Goal: Transaction & Acquisition: Subscribe to service/newsletter

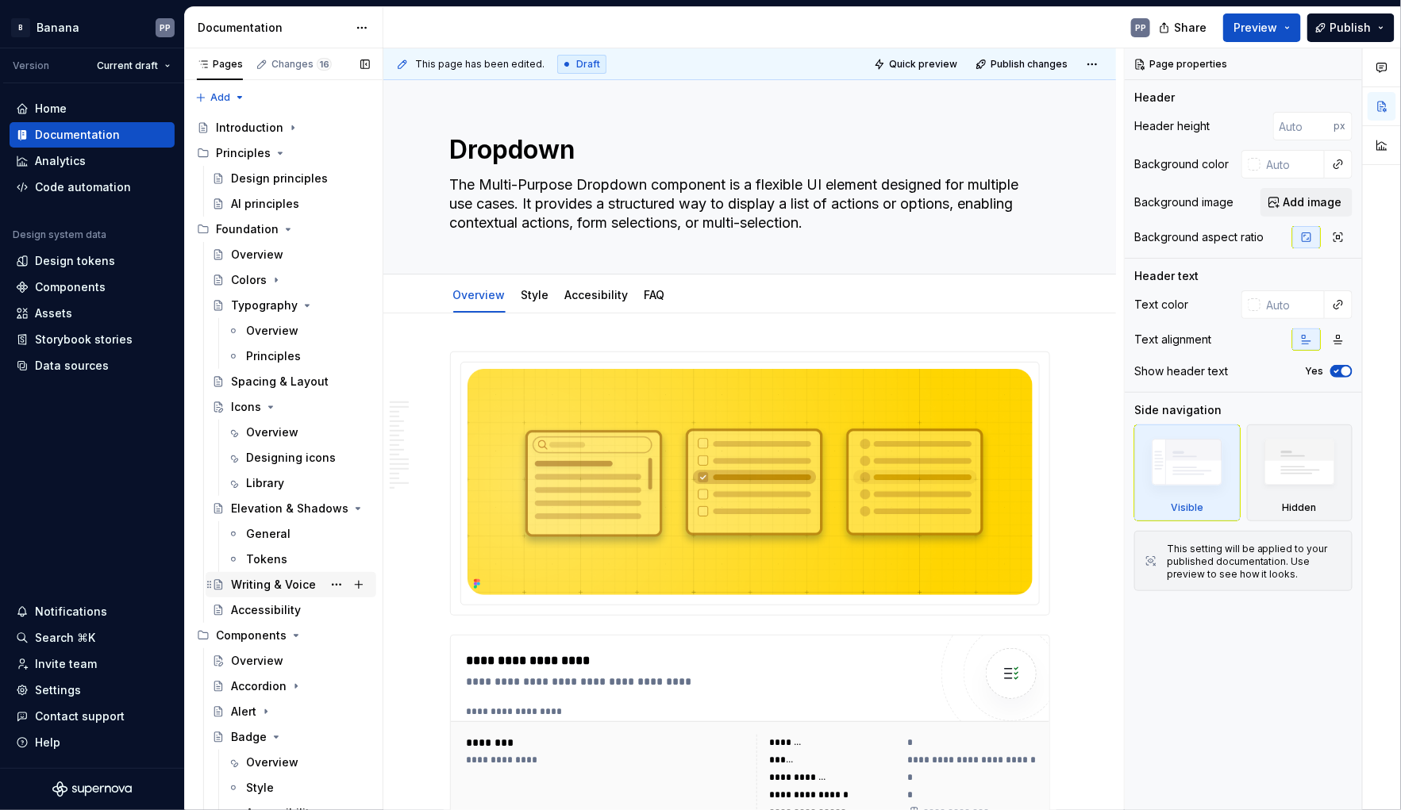
click at [250, 584] on div "Writing & Voice" at bounding box center [273, 585] width 85 height 16
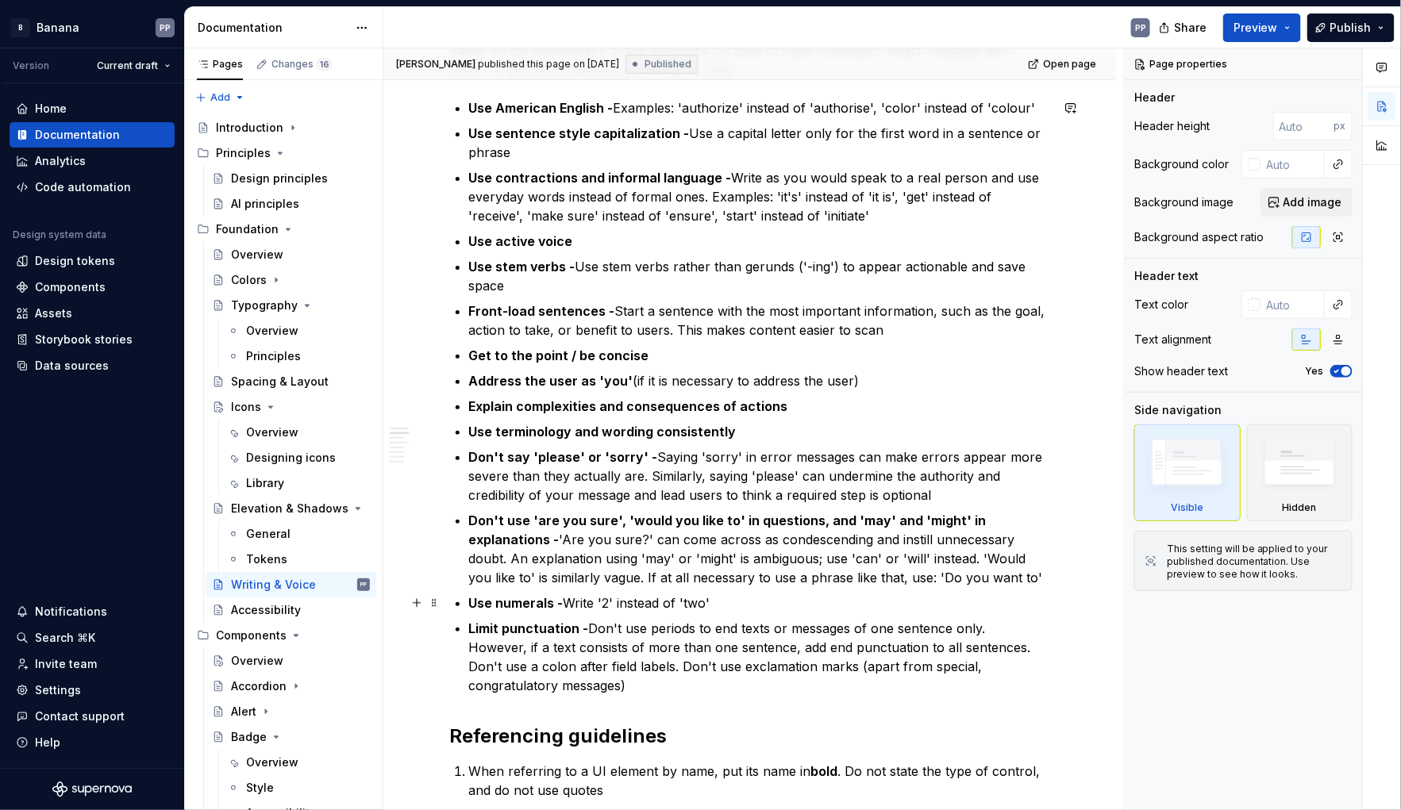
scroll to position [323, 0]
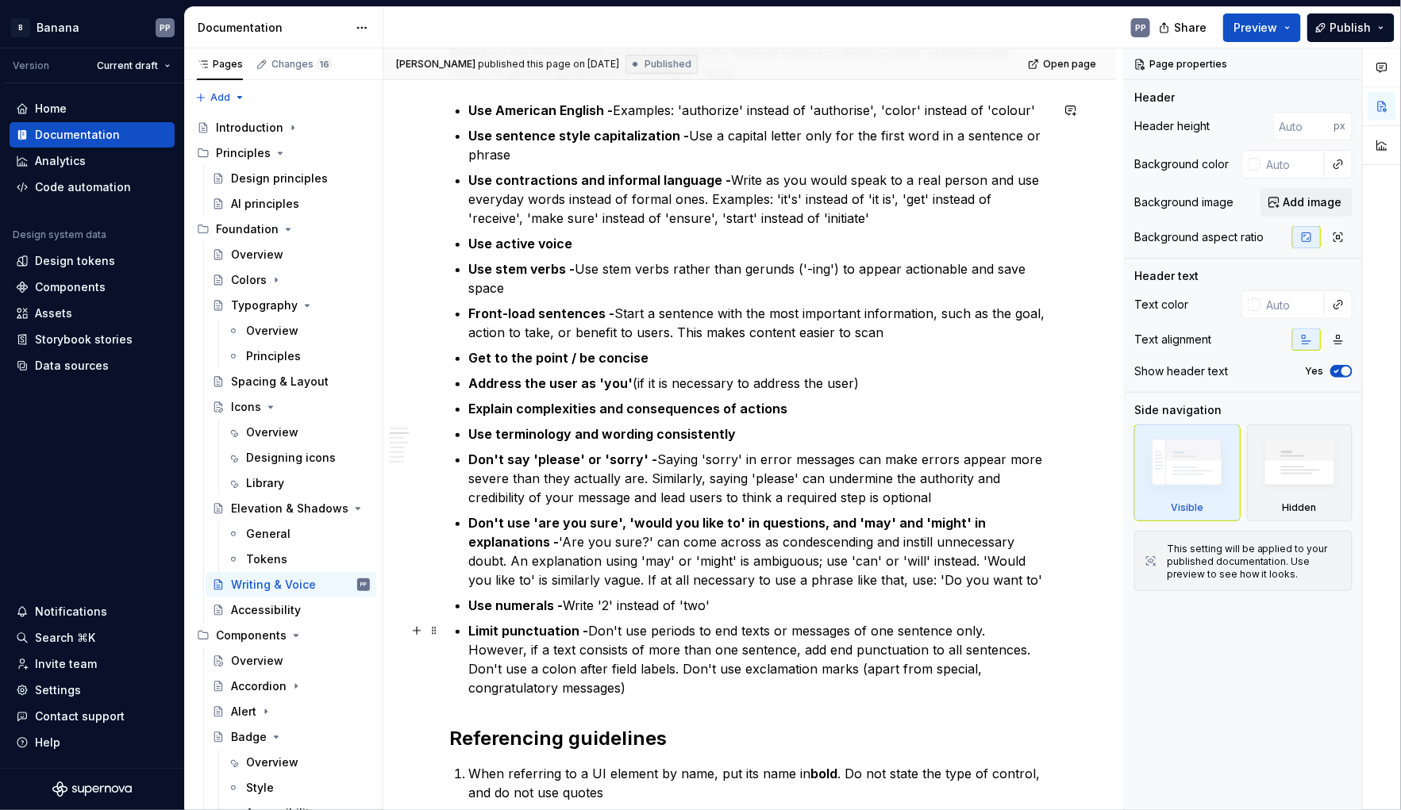
click at [626, 626] on p "Limit punctuation - Don't use periods to end texts or messages of one sentence …" at bounding box center [759, 659] width 581 height 76
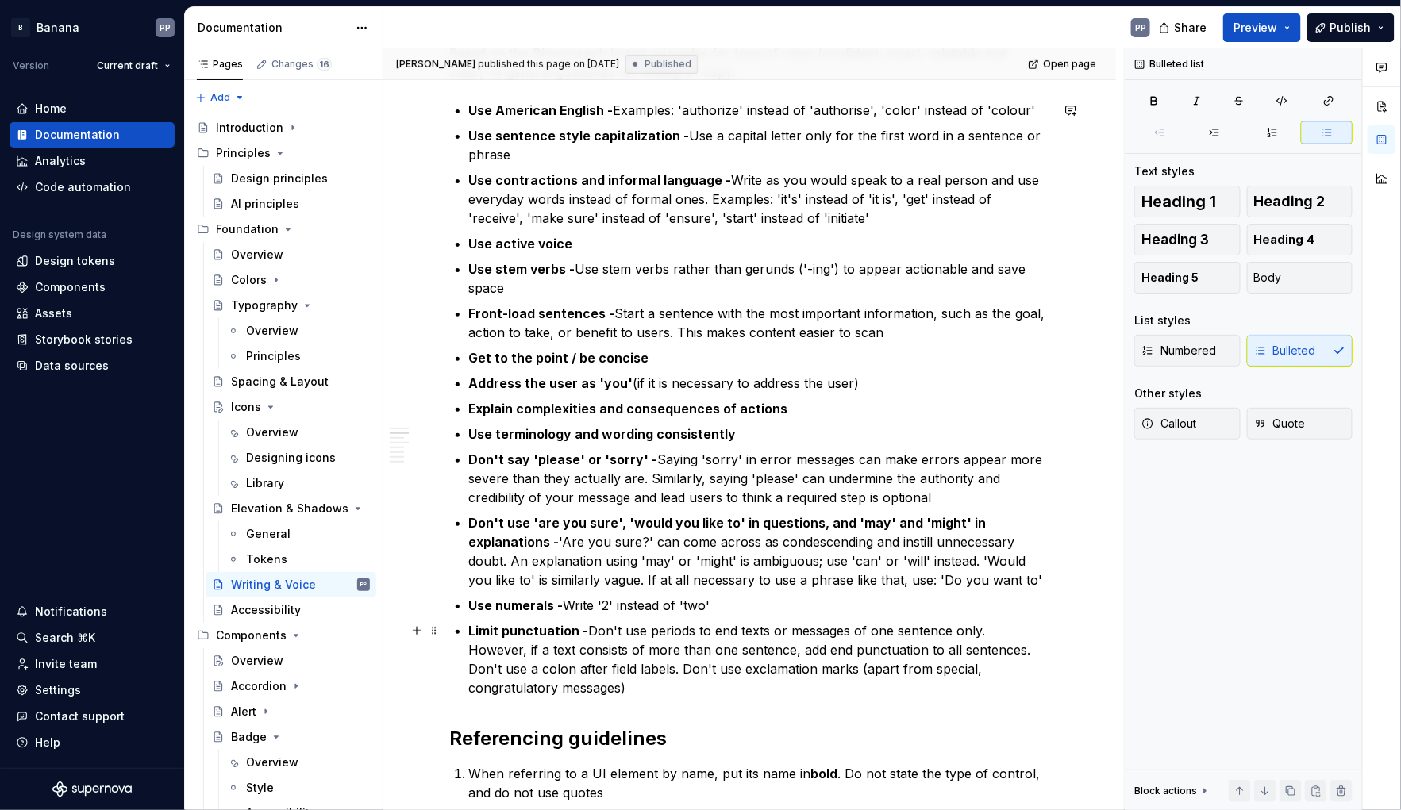
click at [602, 674] on p "Limit punctuation - Don't use periods to end texts or messages of one sentence …" at bounding box center [759, 659] width 581 height 76
click at [591, 629] on p "Limit punctuation - Don't use periods to end texts or messages of one sentence …" at bounding box center [759, 659] width 581 height 76
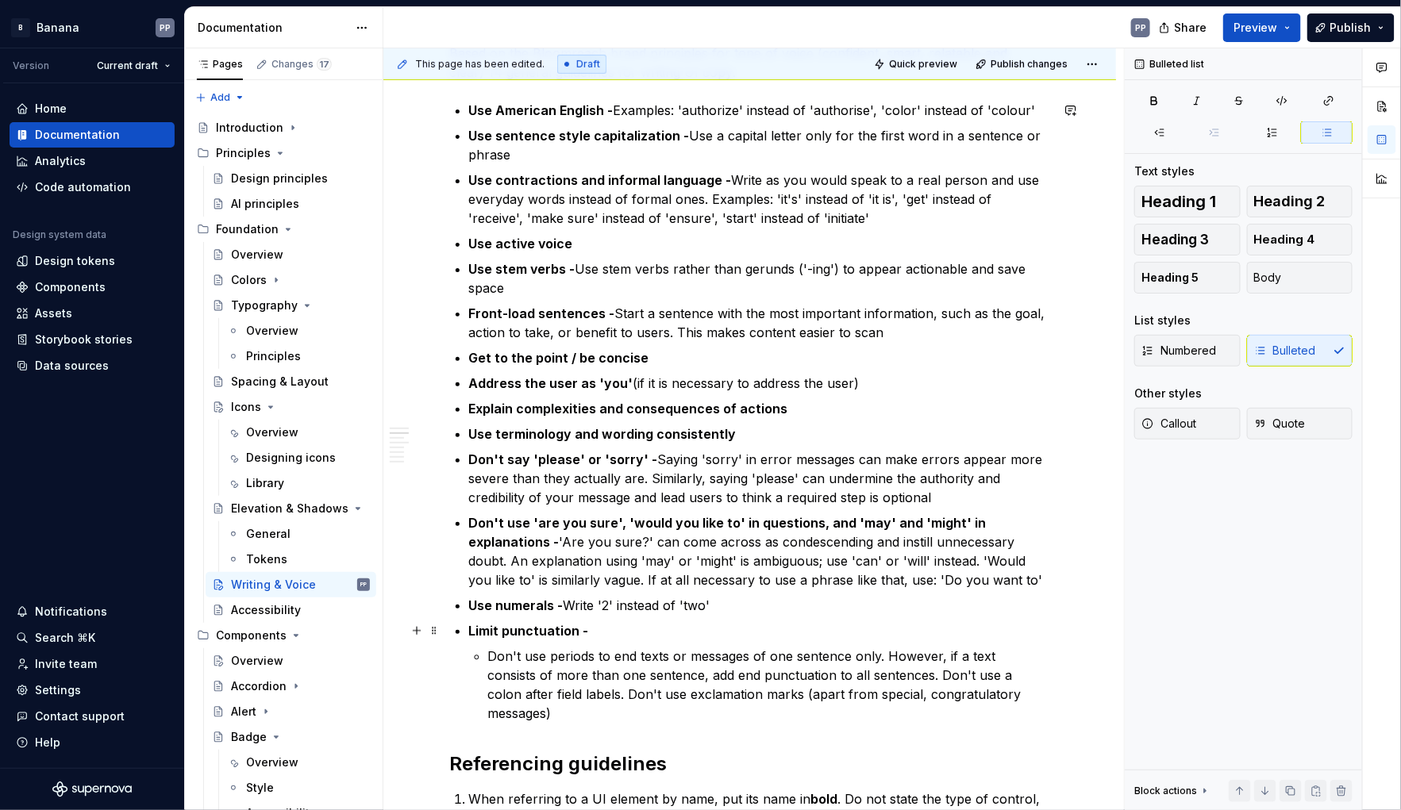
type textarea "*"
click at [593, 628] on p "Limit punctuation -" at bounding box center [759, 630] width 581 height 19
click at [566, 655] on p "Don't use periods to end texts or messages of one sentence only. However, if a …" at bounding box center [769, 685] width 562 height 76
click at [494, 655] on p "Don't use periods to end texts or messages of one sentence only. However, if a …" at bounding box center [769, 685] width 562 height 76
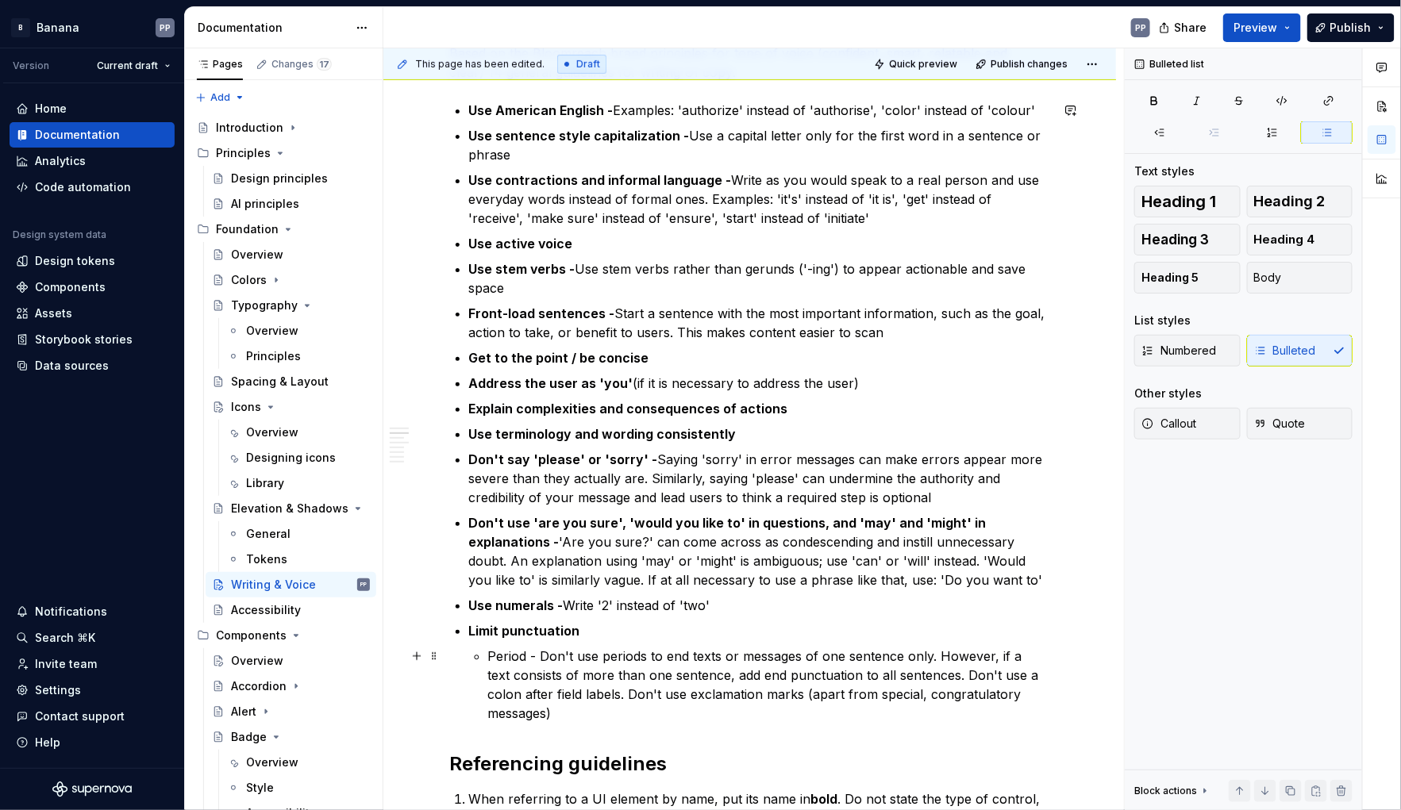
click at [495, 655] on p "Period - Don't use periods to end texts or messages of one sentence only. Howev…" at bounding box center [769, 685] width 562 height 76
click at [780, 625] on button "button" at bounding box center [786, 627] width 22 height 22
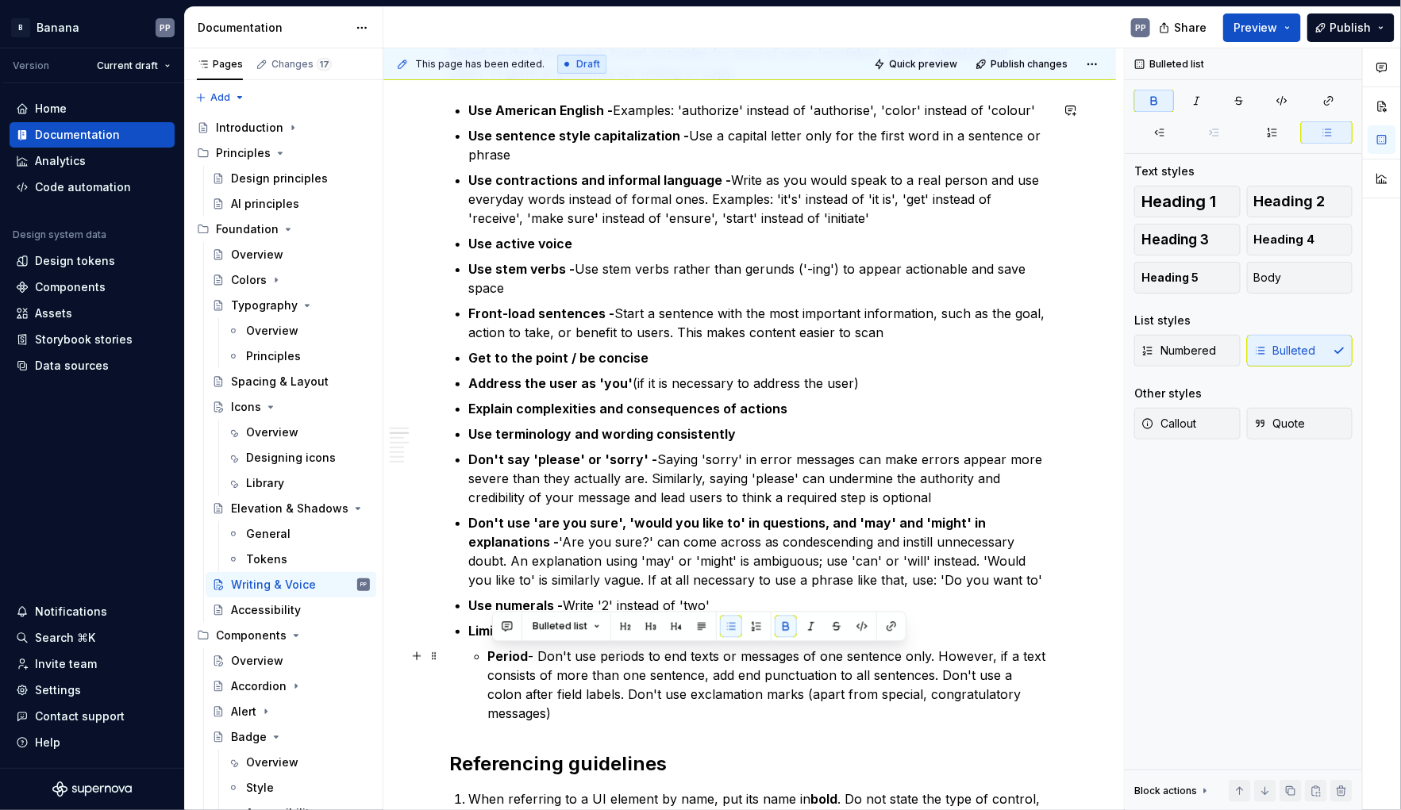
click at [943, 674] on p "Period - Don't use periods to end texts or messages of one sentence only. Howev…" at bounding box center [769, 685] width 562 height 76
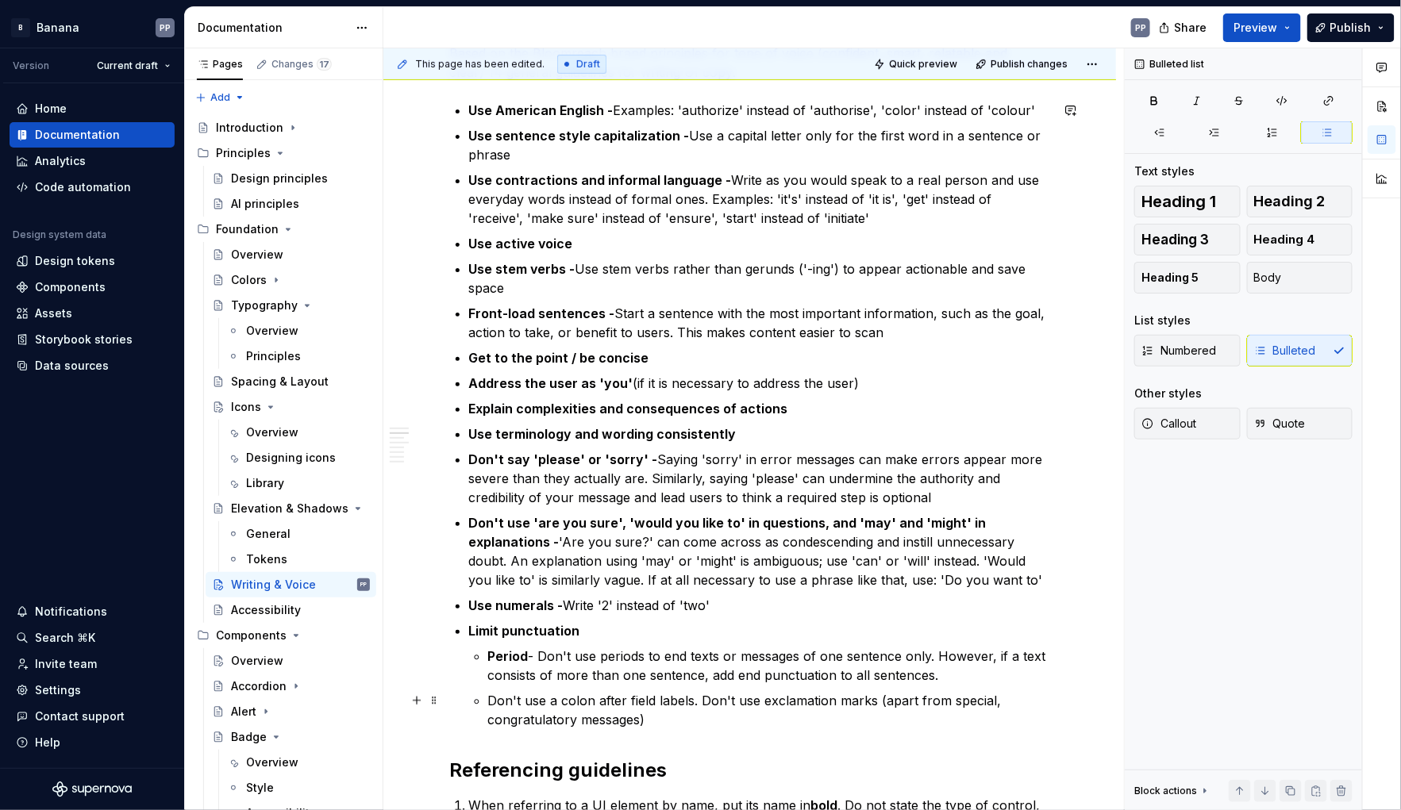
click at [576, 696] on p "Don't use a colon after field labels. Don't use exclamation marks (apart from s…" at bounding box center [769, 710] width 562 height 38
click at [855, 670] on button "button" at bounding box center [857, 670] width 22 height 22
click at [494, 699] on p "Don't use a colon after field labels. Don't use exclamation marks (apart from s…" at bounding box center [769, 710] width 562 height 38
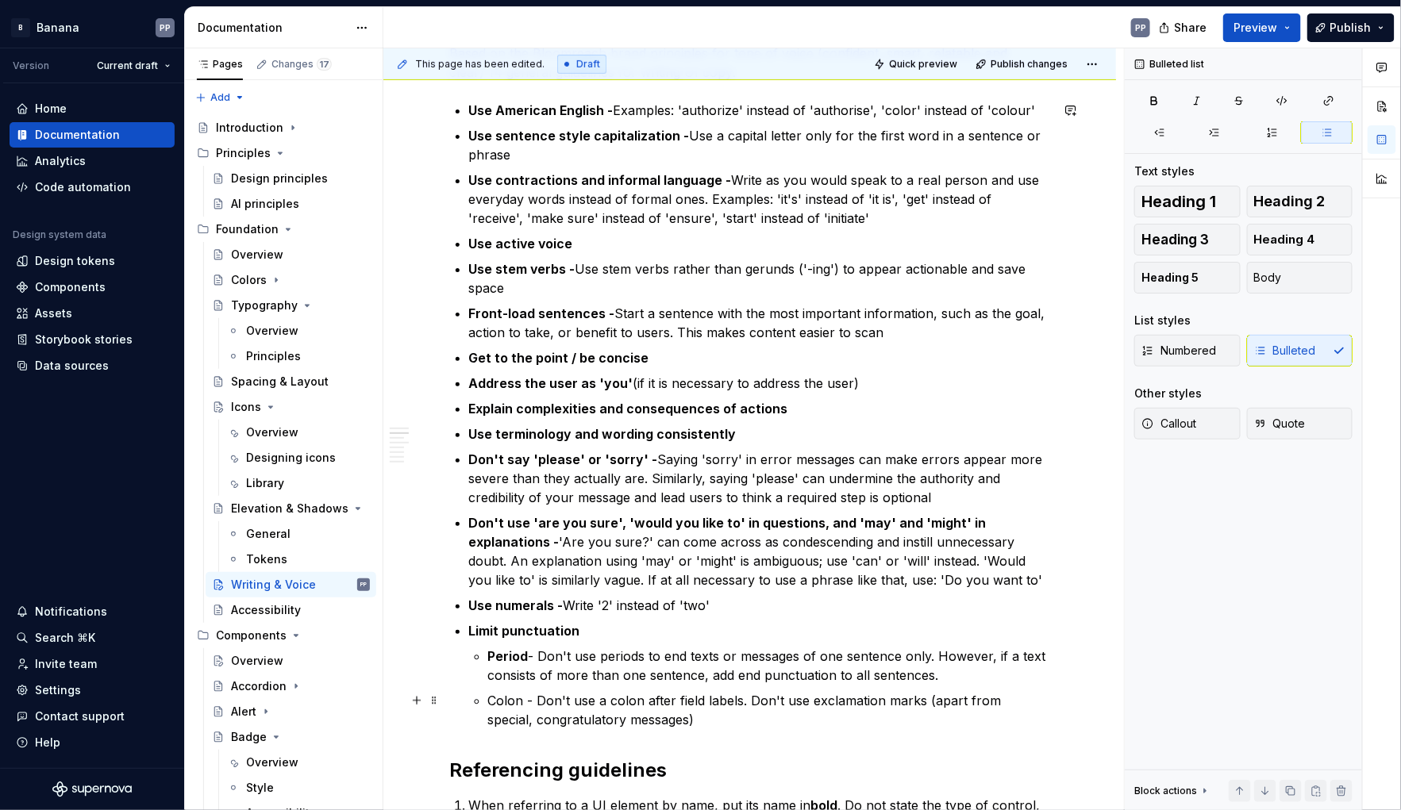
click at [500, 697] on p "Colon - Don't use a colon after field labels. Don't use exclamation marks (apar…" at bounding box center [769, 710] width 562 height 38
click at [784, 675] on button "button" at bounding box center [786, 670] width 22 height 22
click at [610, 702] on p "Colon - Don't use a colon after field labels. Don't use exclamation marks (apar…" at bounding box center [769, 710] width 562 height 38
click at [748, 701] on p "Colon - Don't use colons after field labels. Don't use exclamation marks (apart…" at bounding box center [769, 710] width 562 height 38
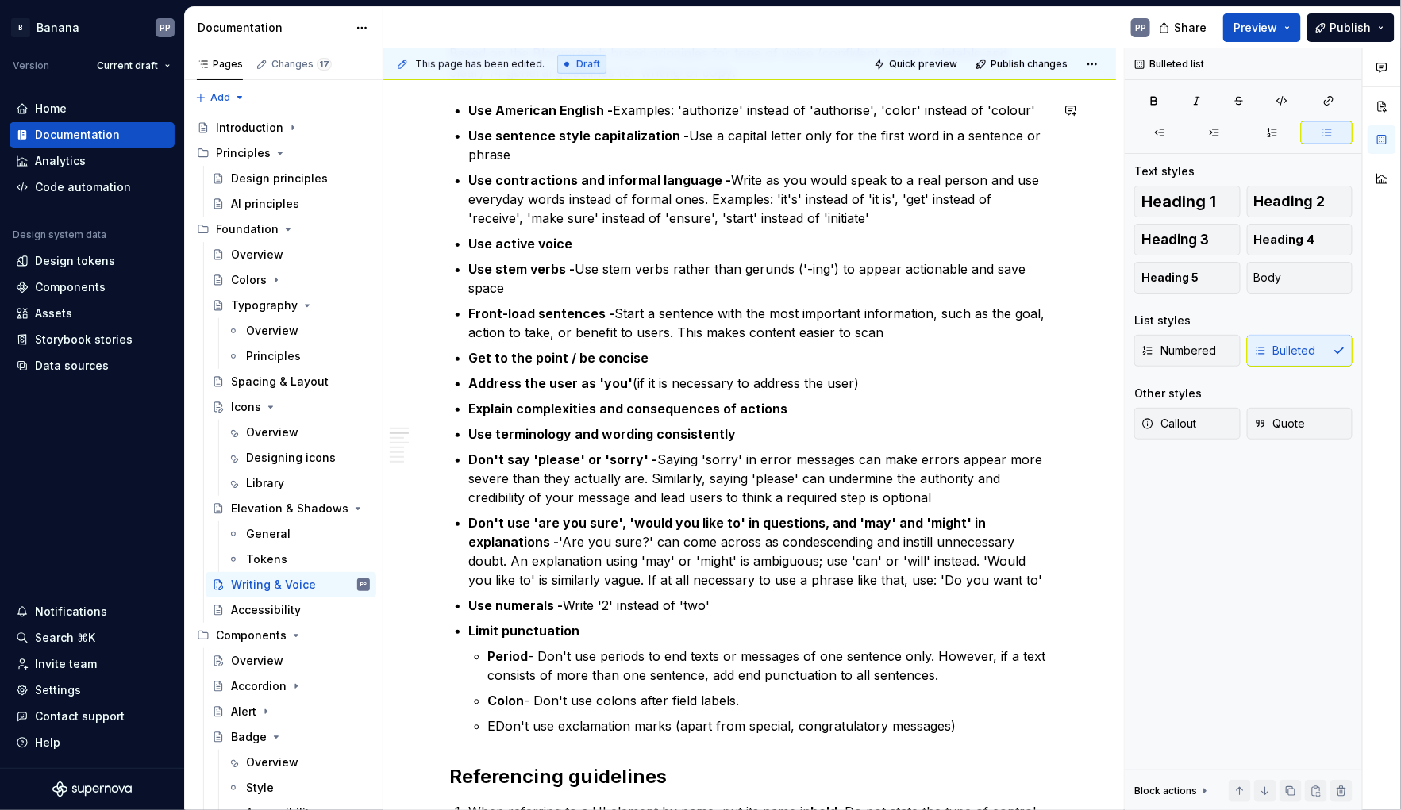
scroll to position [325, 0]
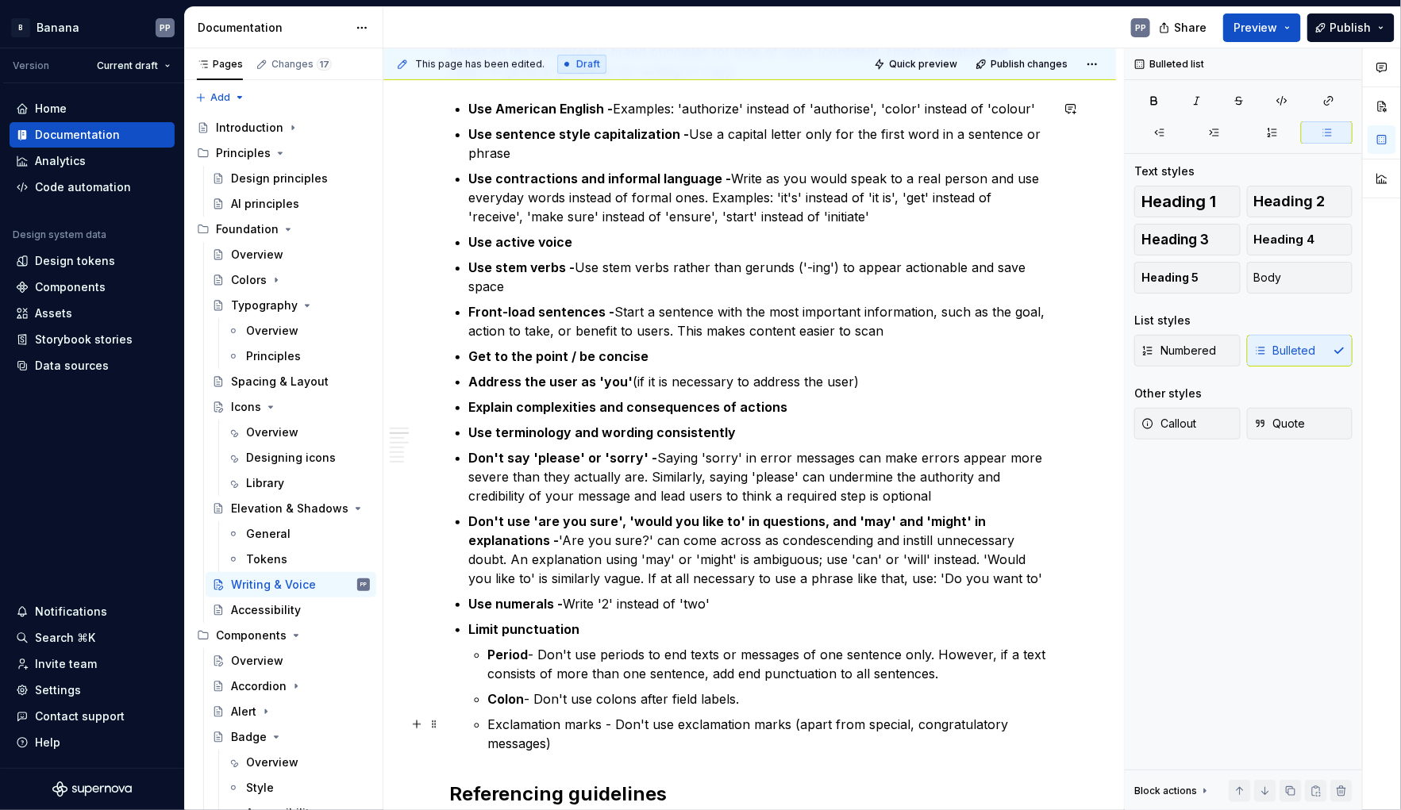
drag, startPoint x: 602, startPoint y: 722, endPoint x: 605, endPoint y: 744, distance: 21.6
click at [602, 722] on p "Exclamation marks - Don't use exclamation marks (apart from special, congratula…" at bounding box center [769, 734] width 562 height 38
click at [795, 725] on p "Exclamation marks - Don't use exclamation marks (apart from special, congratula…" at bounding box center [769, 734] width 562 height 38
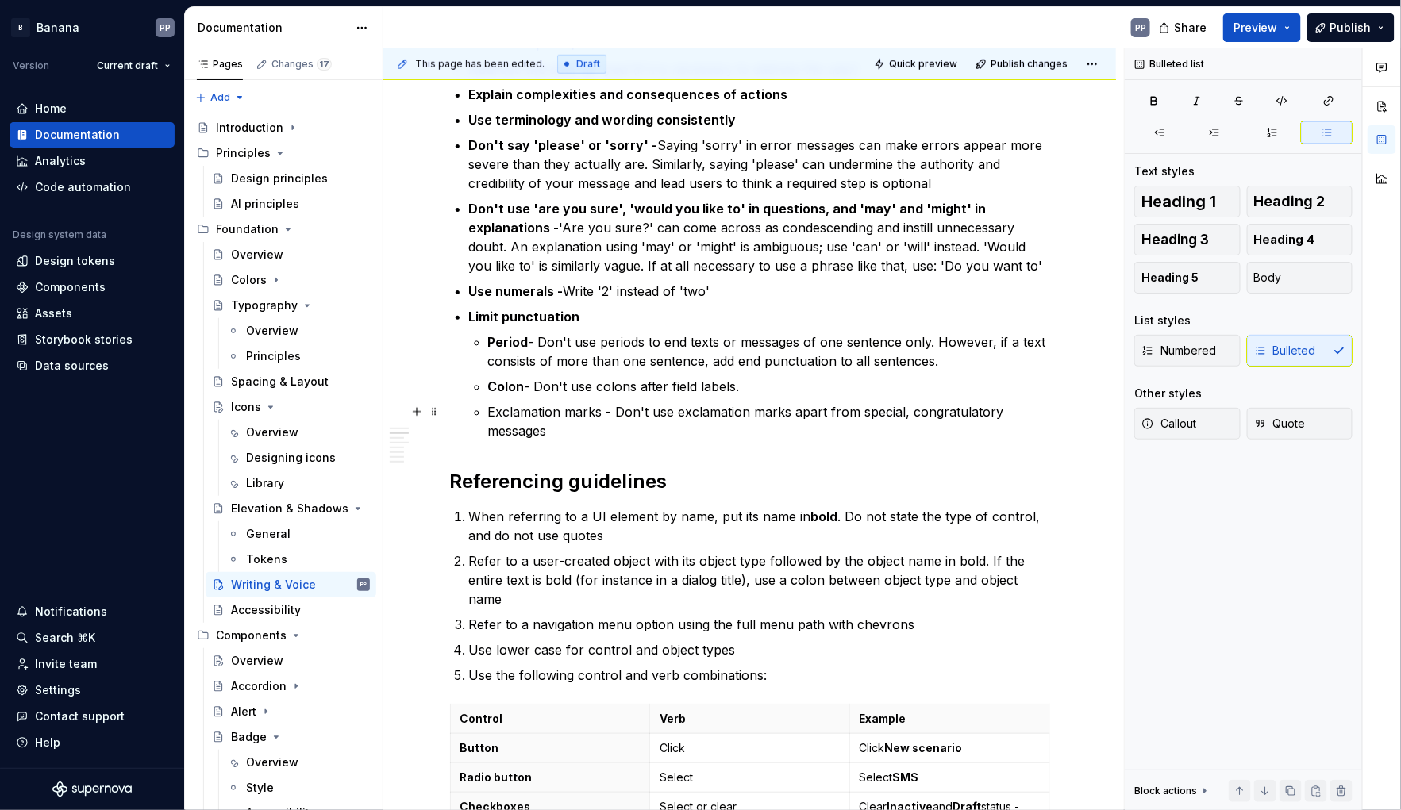
drag, startPoint x: 602, startPoint y: 404, endPoint x: 600, endPoint y: 417, distance: 13.7
click at [602, 405] on p "Exclamation marks - Don't use exclamation marks apart from special, congratulat…" at bounding box center [769, 421] width 562 height 38
drag, startPoint x: 601, startPoint y: 410, endPoint x: 537, endPoint y: 397, distance: 64.9
click at [494, 406] on p "Exclamation mark - Don't use exclamation marks apart from special, congratulato…" at bounding box center [769, 421] width 562 height 38
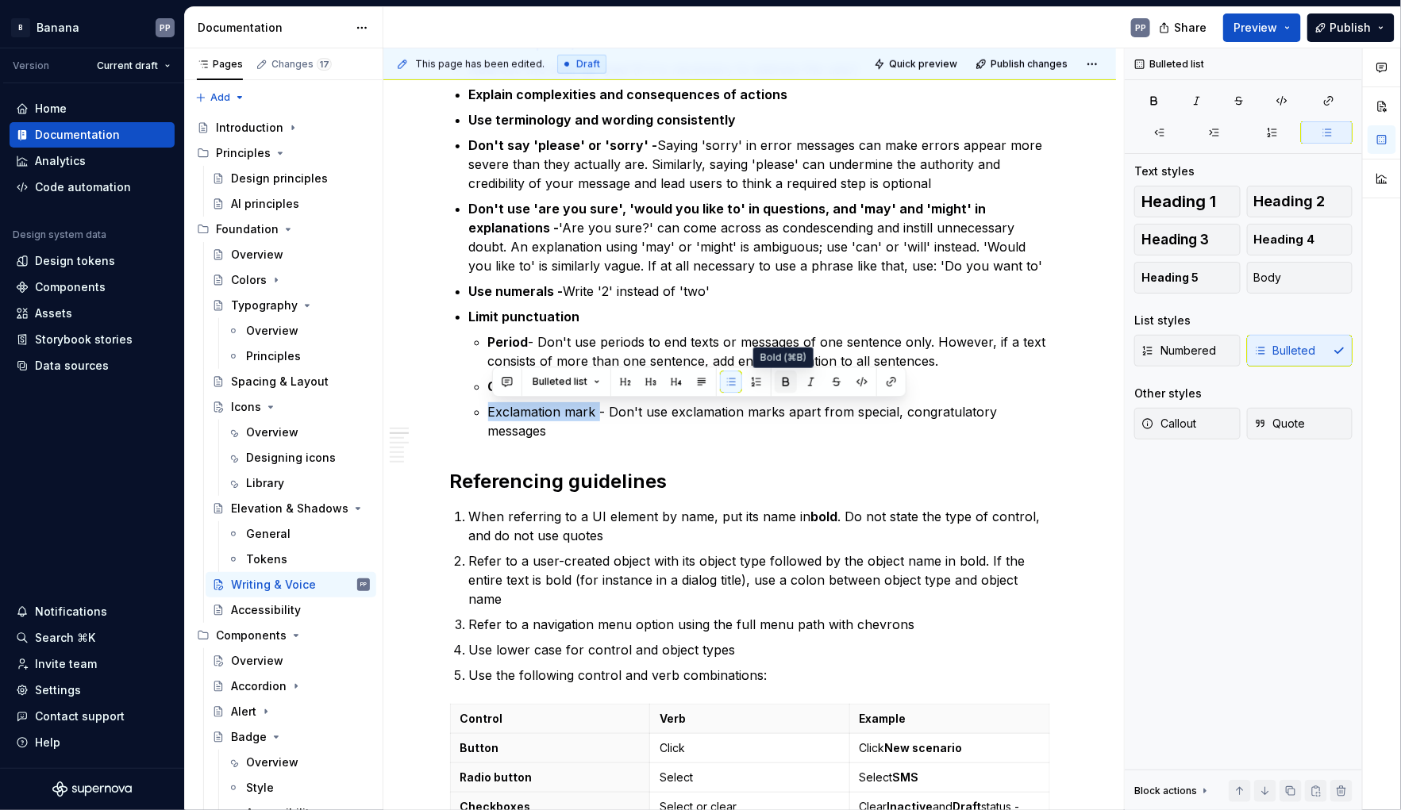
click at [775, 381] on button "button" at bounding box center [786, 382] width 22 height 22
click at [874, 348] on p "Period - Don't use periods to end texts or messages of one sentence only. Howev…" at bounding box center [769, 352] width 562 height 38
click at [955, 365] on p "Period - Don't use periods to end texts or messages of one sentence only. Howev…" at bounding box center [769, 352] width 562 height 38
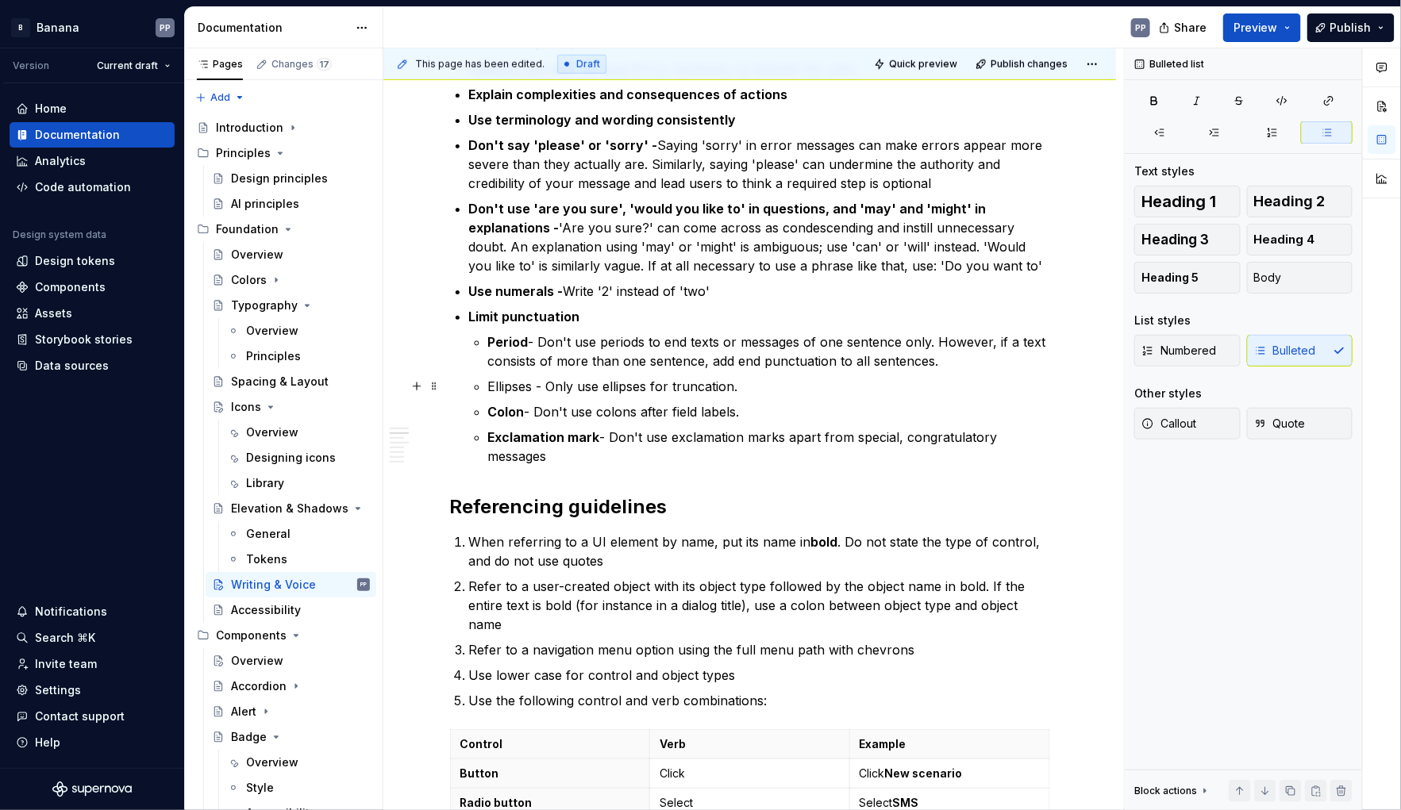
click at [554, 384] on p "Ellipses - Only use ellipses for truncation." at bounding box center [769, 386] width 562 height 19
drag, startPoint x: 932, startPoint y: 385, endPoint x: 927, endPoint y: 399, distance: 15.1
click at [932, 385] on p "Ellipses - Don’t use ellipses in menu options, or buttons. Only use ellipses fo…" at bounding box center [769, 386] width 562 height 19
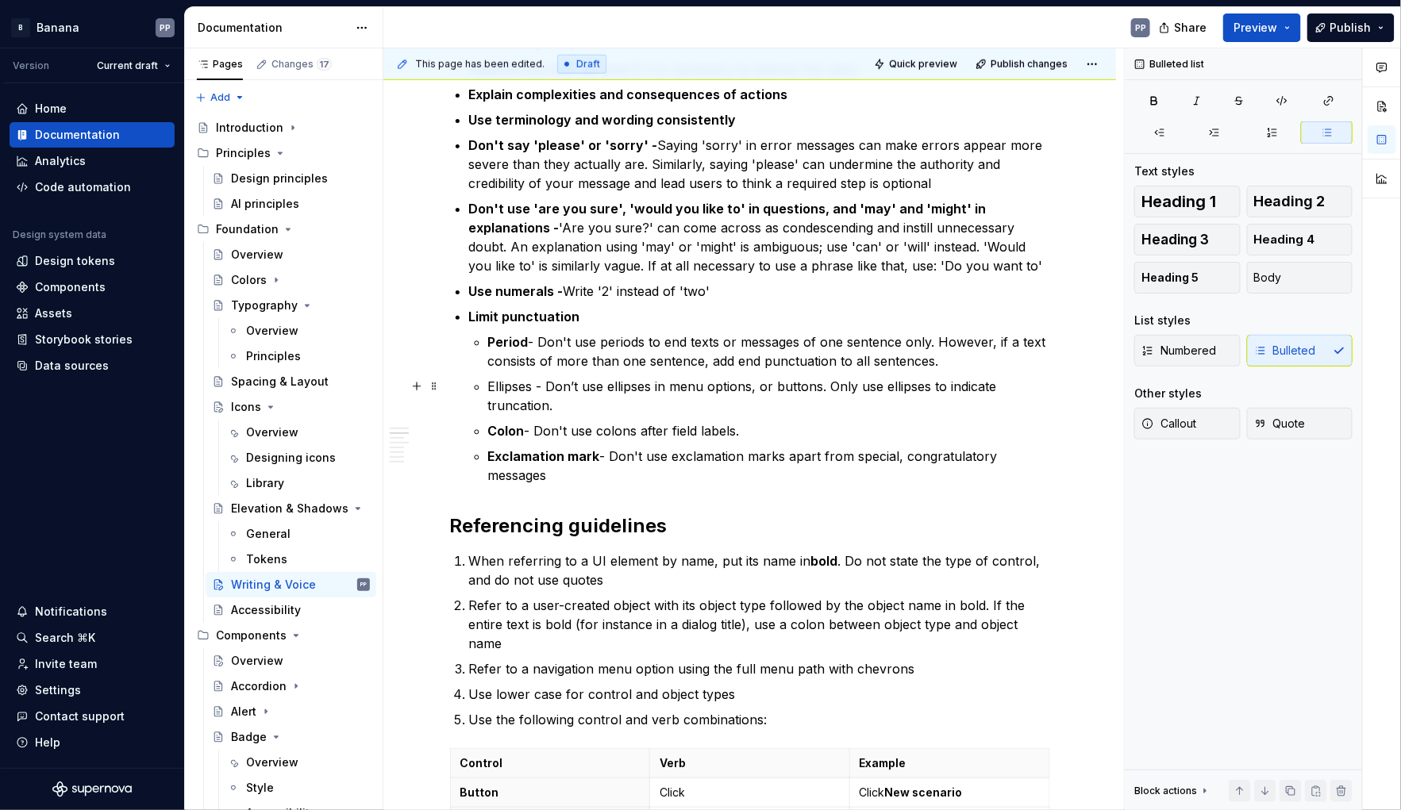
click at [516, 384] on p "Ellipses - Don’t use ellipses in menu options, or buttons. Only use ellipses to…" at bounding box center [769, 396] width 562 height 38
click at [527, 429] on p "Colon - Don't use colons after field labels." at bounding box center [769, 430] width 562 height 19
click at [822, 387] on p "Ellipses - Don’t use ellipses in menu options, or buttons. Only use ellipses to…" at bounding box center [769, 396] width 562 height 38
click at [933, 342] on p "Period - Don't use periods to end texts or messages of one sentence only. Howev…" at bounding box center [769, 352] width 562 height 38
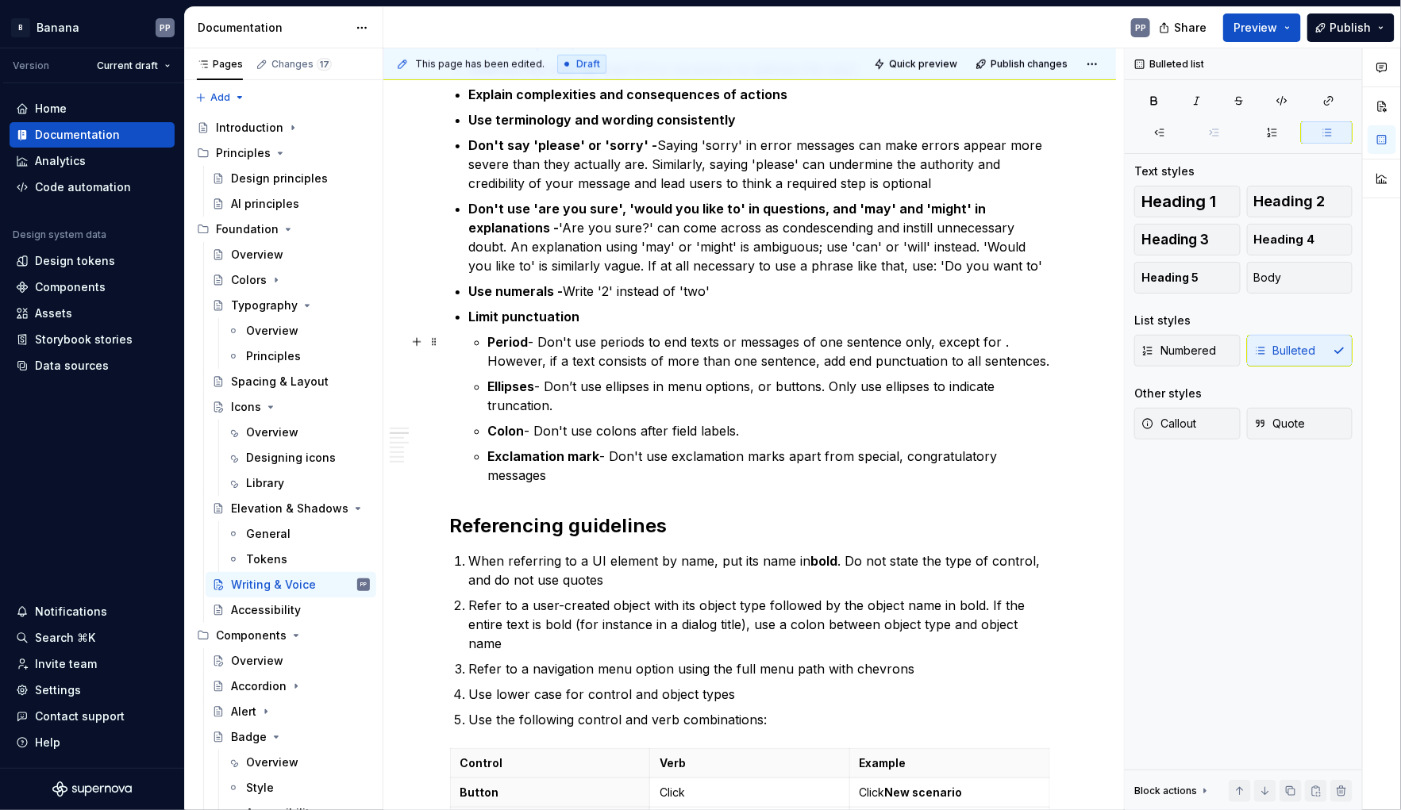
click at [941, 341] on p "Period - Don't use periods to end texts or messages of one sentence only, excep…" at bounding box center [769, 352] width 562 height 38
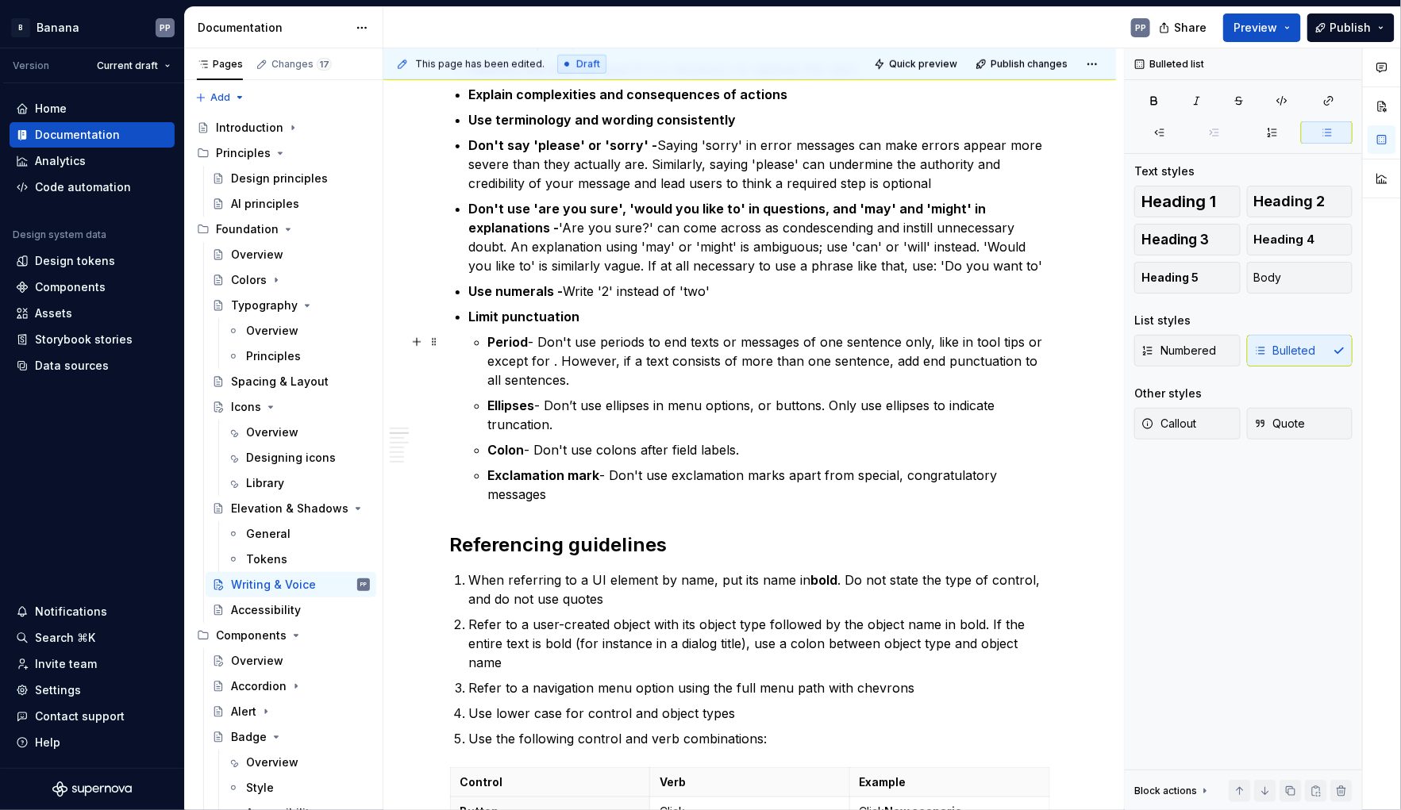
click at [967, 340] on p "Period - Don't use periods to end texts or messages of one sentence only, like …" at bounding box center [769, 361] width 562 height 57
click at [1027, 344] on p "Period - Don't use periods to end texts or messages of one sentence only, like …" at bounding box center [769, 361] width 562 height 57
click at [525, 361] on p "Period - Don't use periods to end texts or messages of one sentence only, like …" at bounding box center [769, 361] width 562 height 57
click at [944, 340] on p "Period - Don't use periods to end texts or messages of one sentence only, like …" at bounding box center [769, 361] width 562 height 57
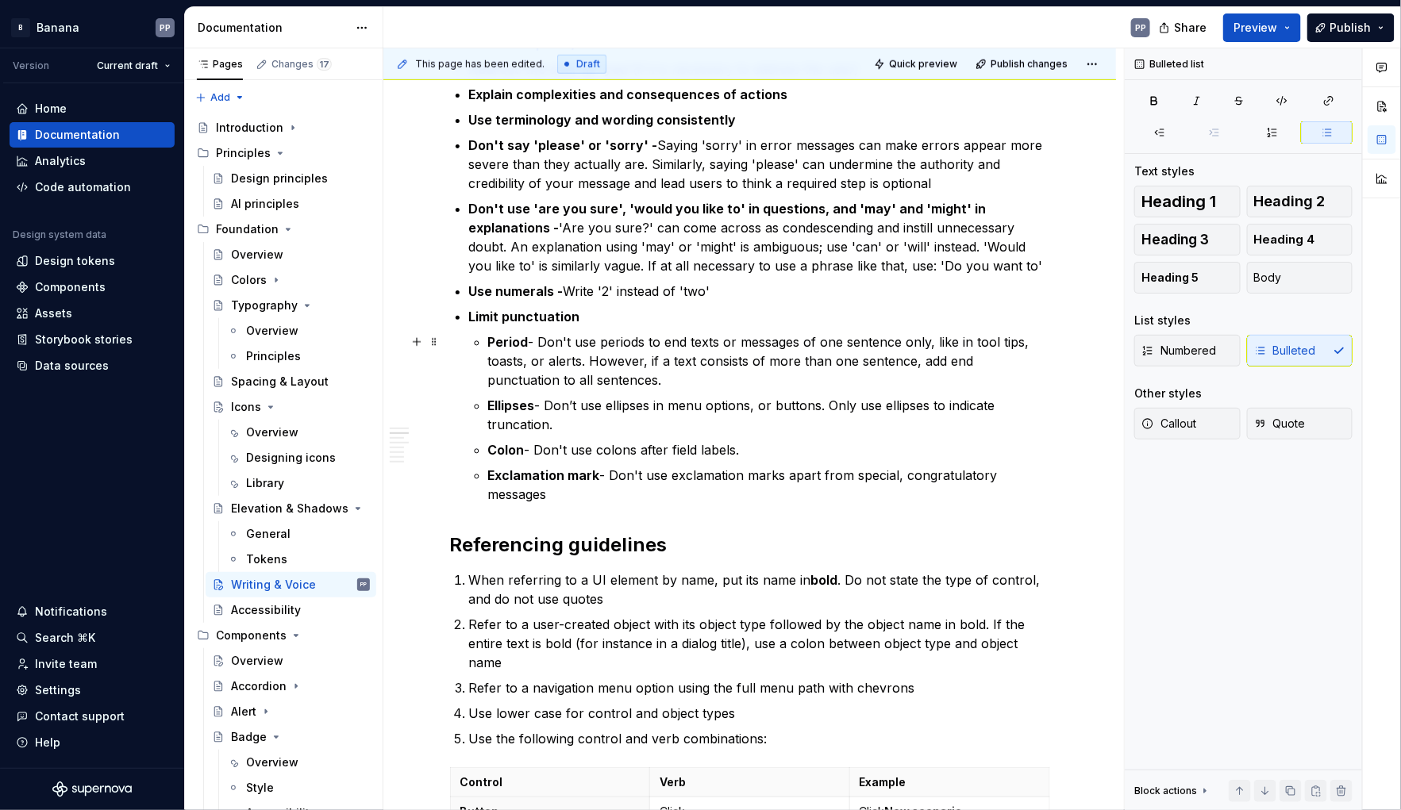
click at [584, 361] on p "Period - Don't use periods to end texts or messages of one sentence only, like …" at bounding box center [769, 361] width 562 height 57
click at [753, 340] on p "Period - Don't use periods to end texts or messages of one sentence only, like …" at bounding box center [769, 361] width 562 height 57
click at [644, 381] on p "Period - Don't use periods to end texts or messages of one sentence only, like …" at bounding box center [769, 361] width 562 height 57
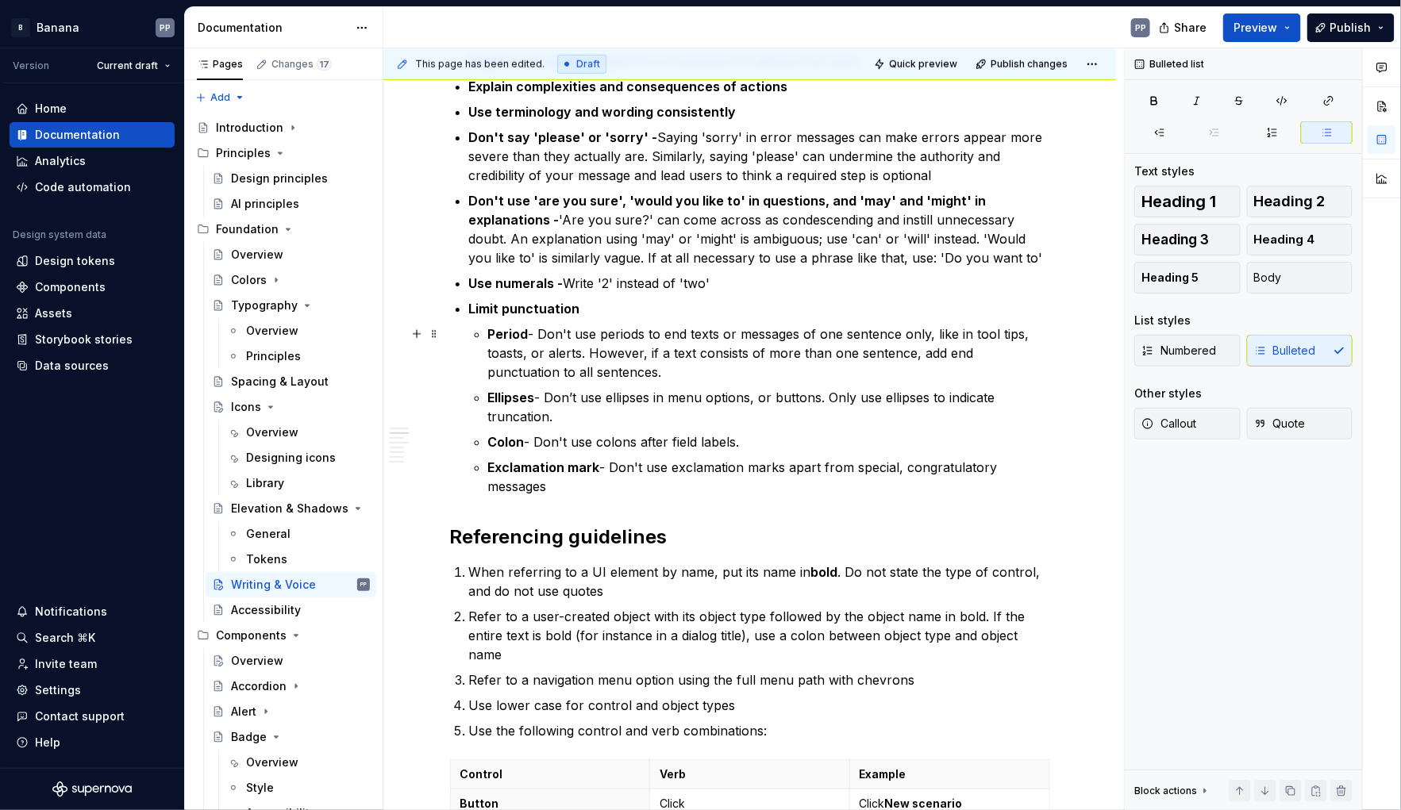
click at [590, 352] on p "Period - Don't use periods to end texts or messages of one sentence only, like …" at bounding box center [769, 353] width 562 height 57
click at [934, 334] on p "Period - Don't use periods to end texts or messages of one sentence only, like …" at bounding box center [769, 353] width 562 height 57
click at [586, 352] on p "Period - Don't use periods to end texts or messages of one sentence only, like …" at bounding box center [769, 353] width 562 height 57
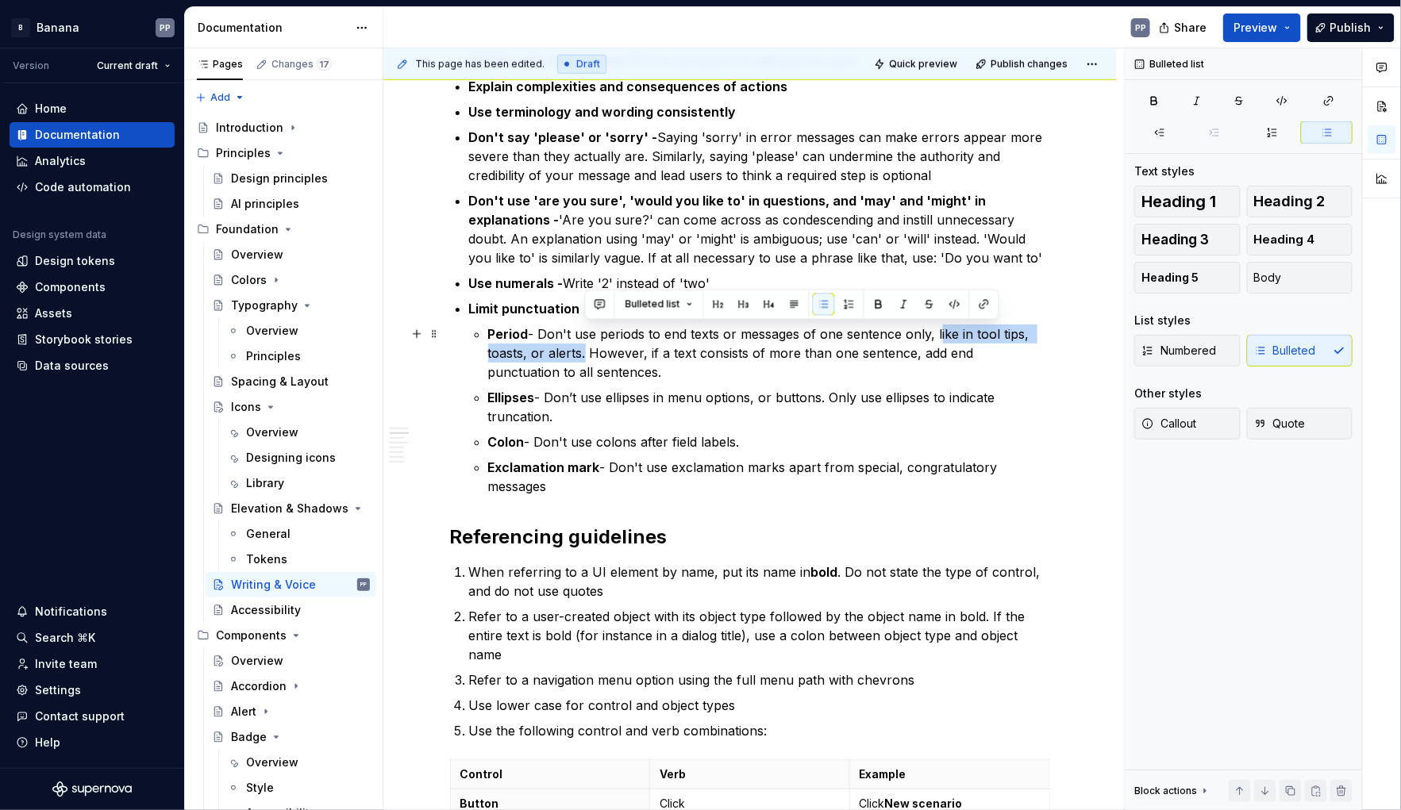
drag, startPoint x: 940, startPoint y: 333, endPoint x: 582, endPoint y: 354, distance: 358.5
click at [582, 354] on p "Period - Don't use periods to end texts or messages of one sentence only, like …" at bounding box center [769, 353] width 562 height 57
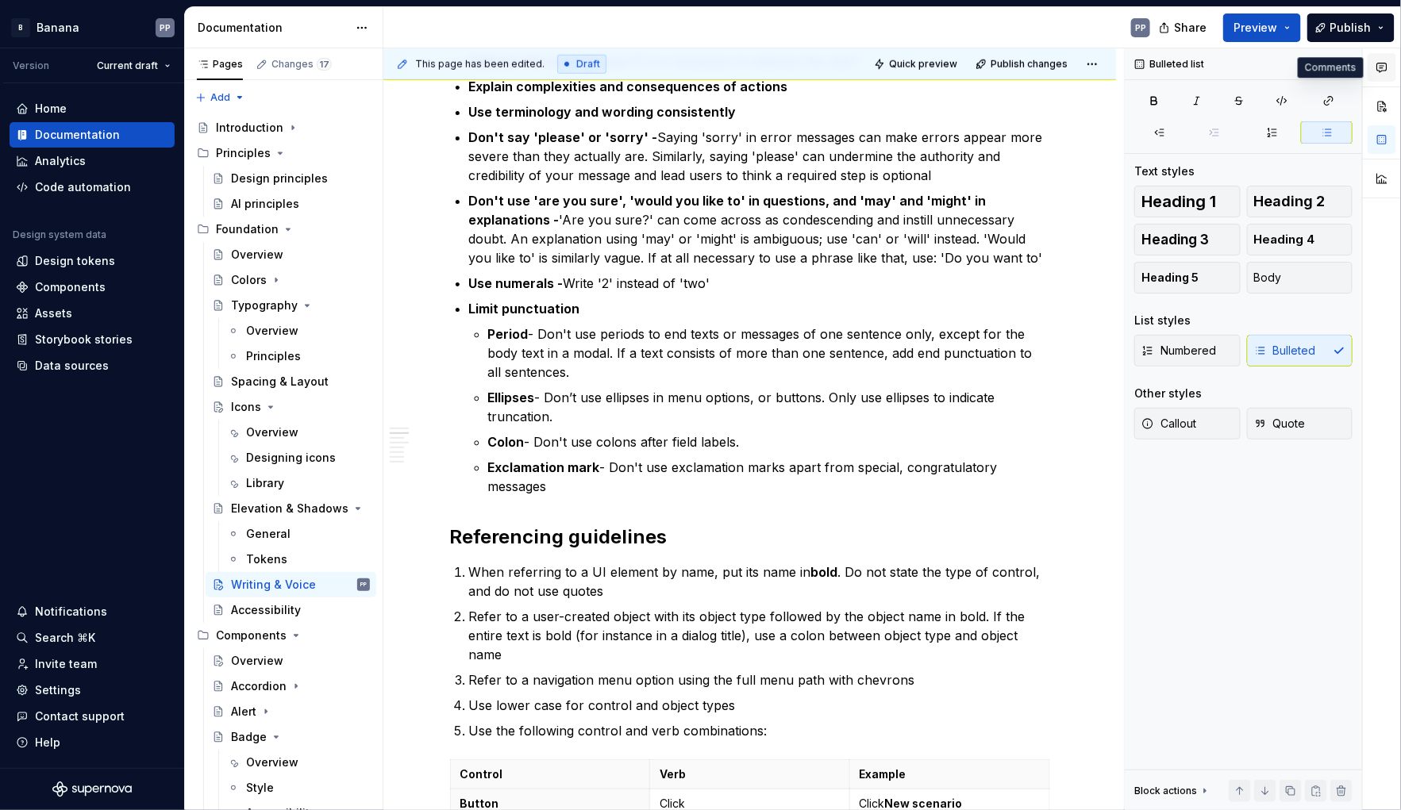
click at [1384, 67] on icon "button" at bounding box center [1381, 67] width 13 height 13
type textarea "*"
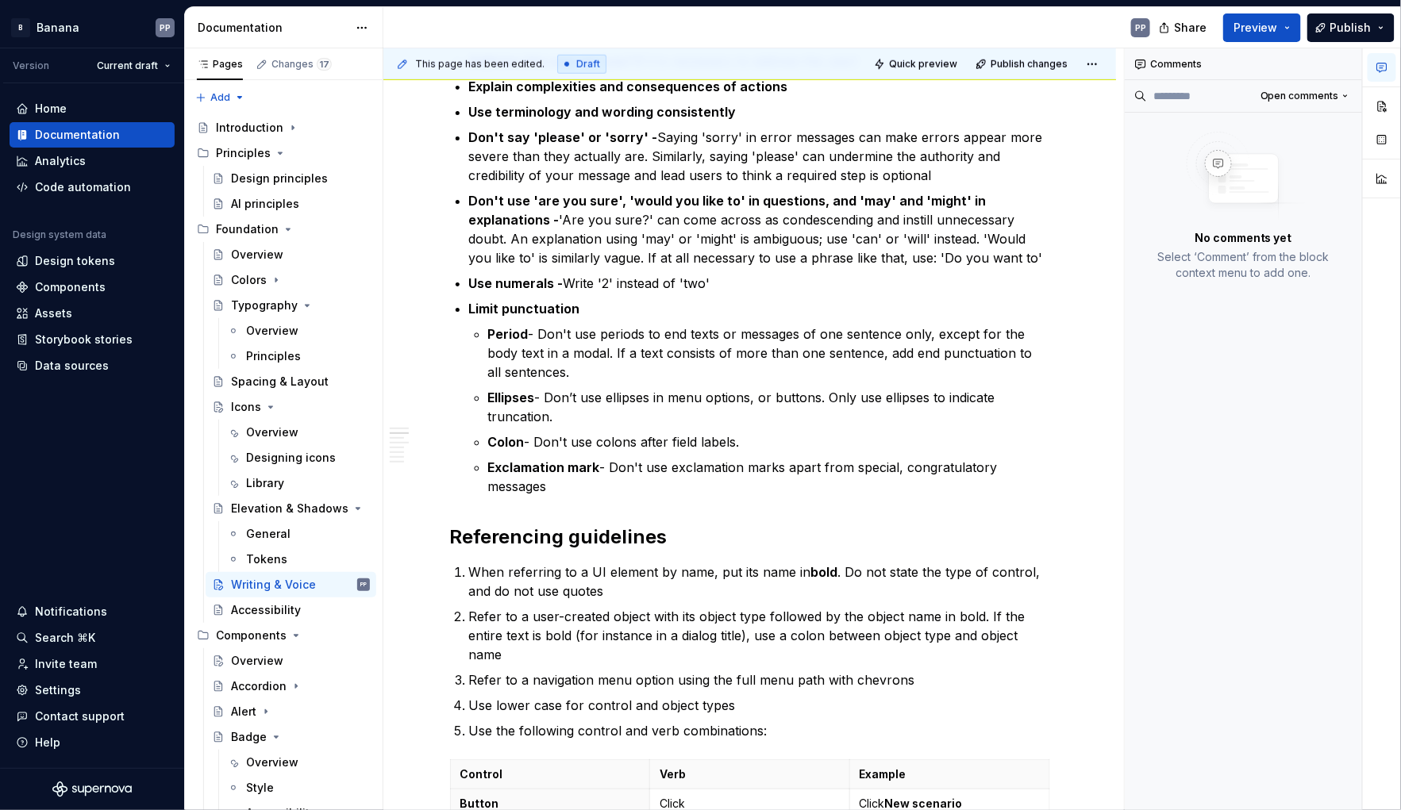
click at [1175, 122] on div "No comments yet Select ‘Comment’ from the block context menu to add one." at bounding box center [1242, 206] width 237 height 187
click at [1275, 95] on span "Open comments" at bounding box center [1299, 96] width 79 height 13
click at [1138, 167] on div "Comments Open comments No comments yet Select ‘Comment’ from the block context …" at bounding box center [1262, 429] width 276 height 763
drag, startPoint x: 471, startPoint y: 309, endPoint x: 583, endPoint y: 311, distance: 111.9
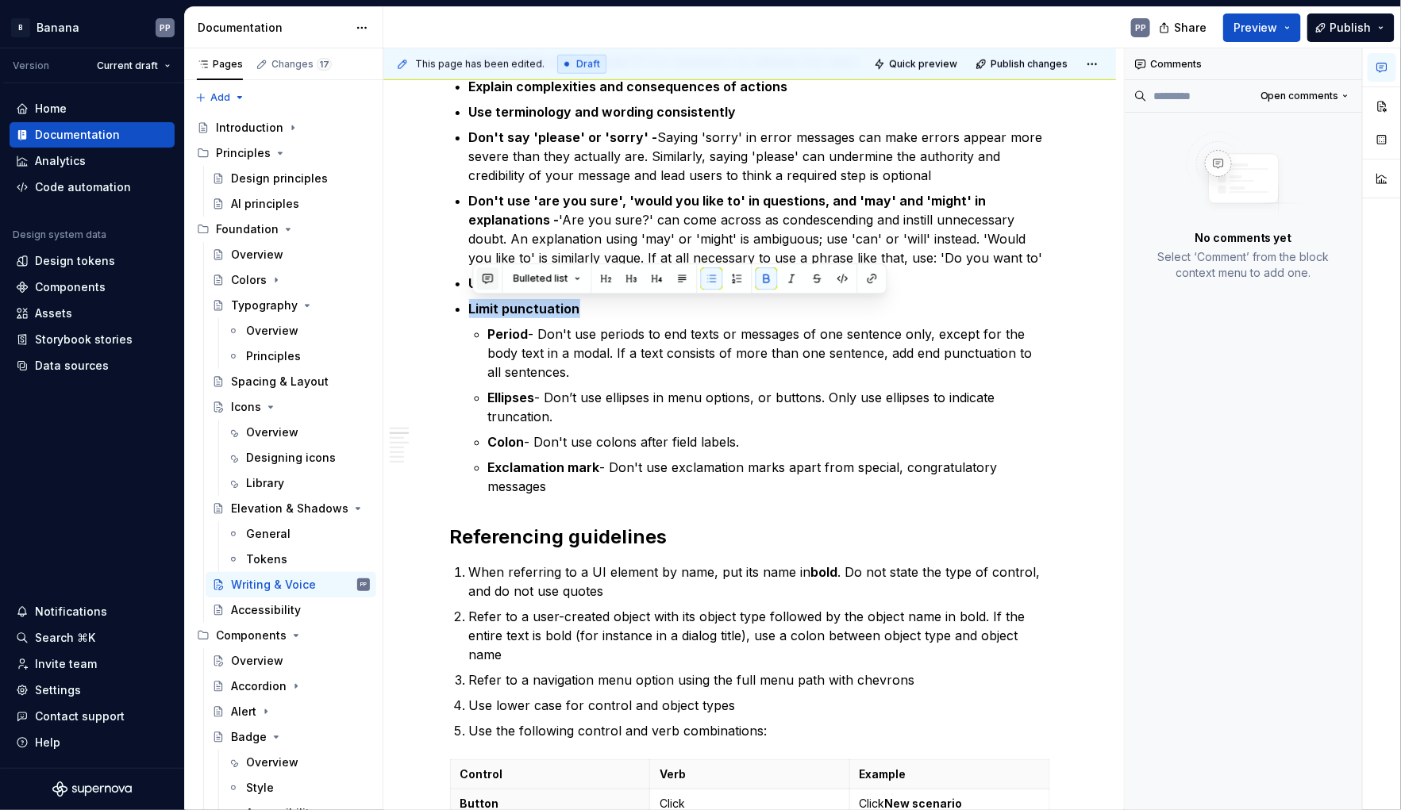
click at [486, 286] on button "button" at bounding box center [488, 278] width 22 height 22
click at [518, 382] on ul "Period - Don't use periods to end texts or messages of one sentence only, excep…" at bounding box center [769, 410] width 562 height 171
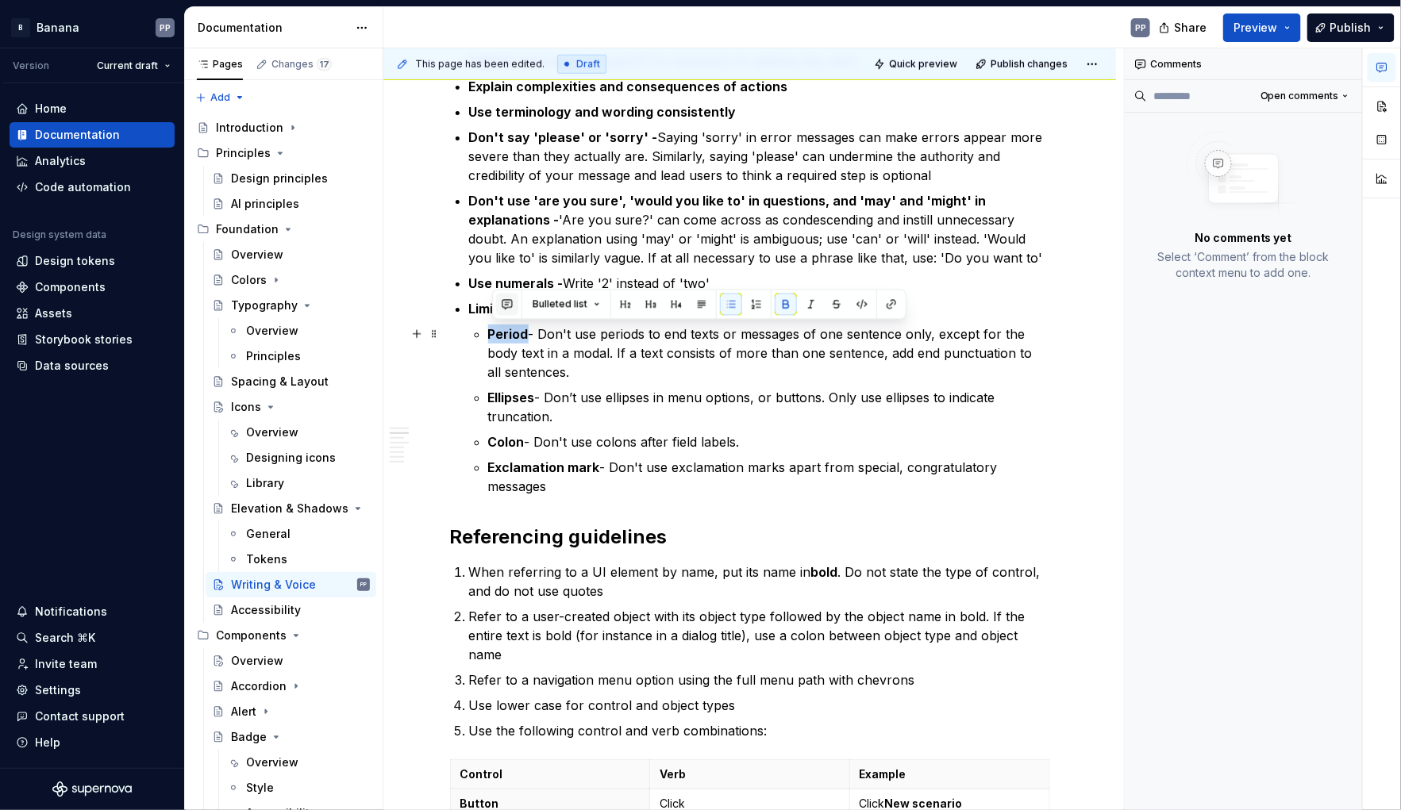
drag, startPoint x: 490, startPoint y: 331, endPoint x: 505, endPoint y: 312, distance: 23.8
click at [529, 333] on li "Limit punctuation Period - Don't use periods to end texts or messages of one se…" at bounding box center [759, 397] width 581 height 197
click at [502, 306] on button "button" at bounding box center [507, 304] width 22 height 22
click at [728, 358] on icon "Send" at bounding box center [733, 356] width 10 height 10
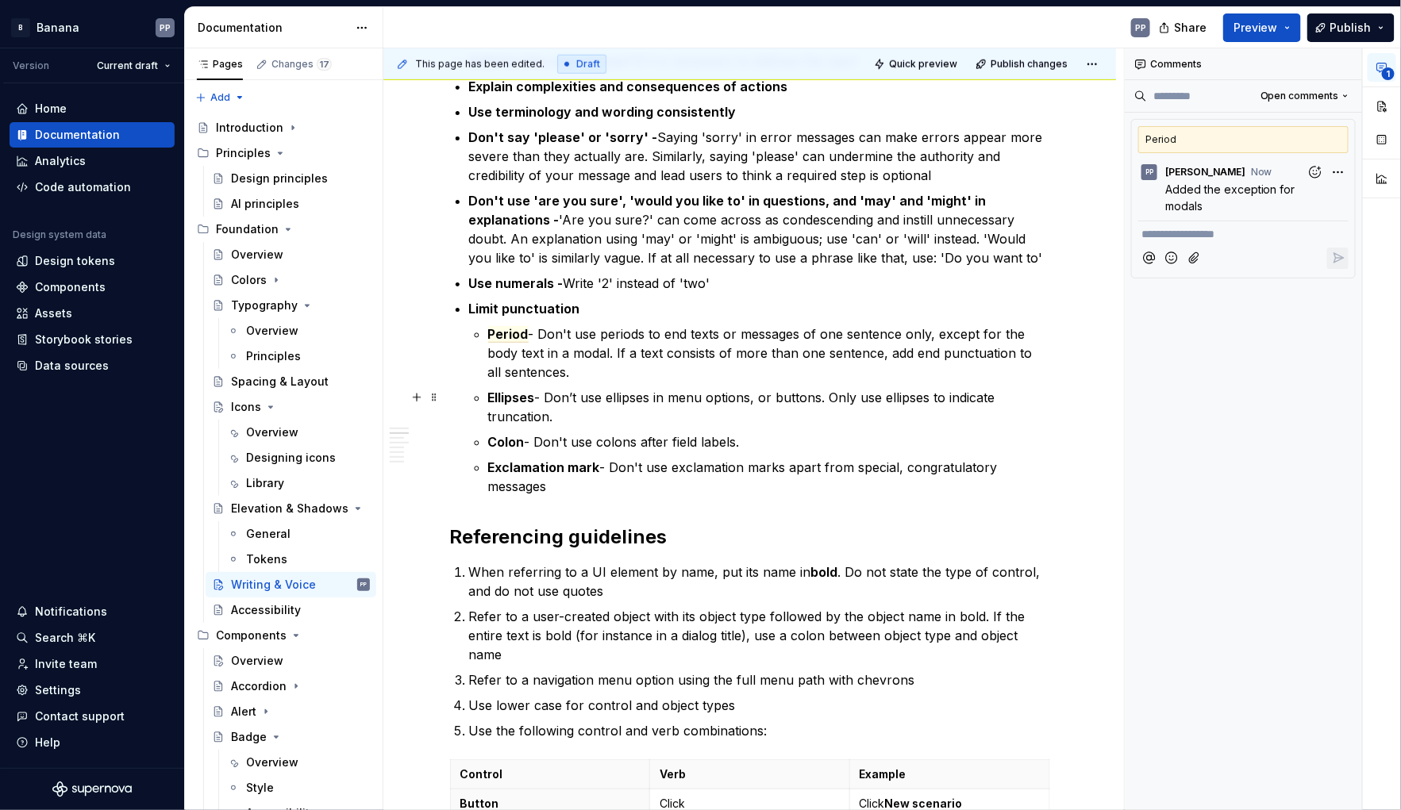
click at [479, 417] on li "Limit punctuation Period - Don't use periods to end texts or messages of one se…" at bounding box center [759, 397] width 581 height 197
drag, startPoint x: 492, startPoint y: 398, endPoint x: 557, endPoint y: 409, distance: 66.2
click at [557, 409] on p "Ellipses - Don’t use ellipses in menu options, or buttons. Only use ellipses to…" at bounding box center [769, 407] width 562 height 38
click at [499, 371] on button "button" at bounding box center [507, 367] width 22 height 22
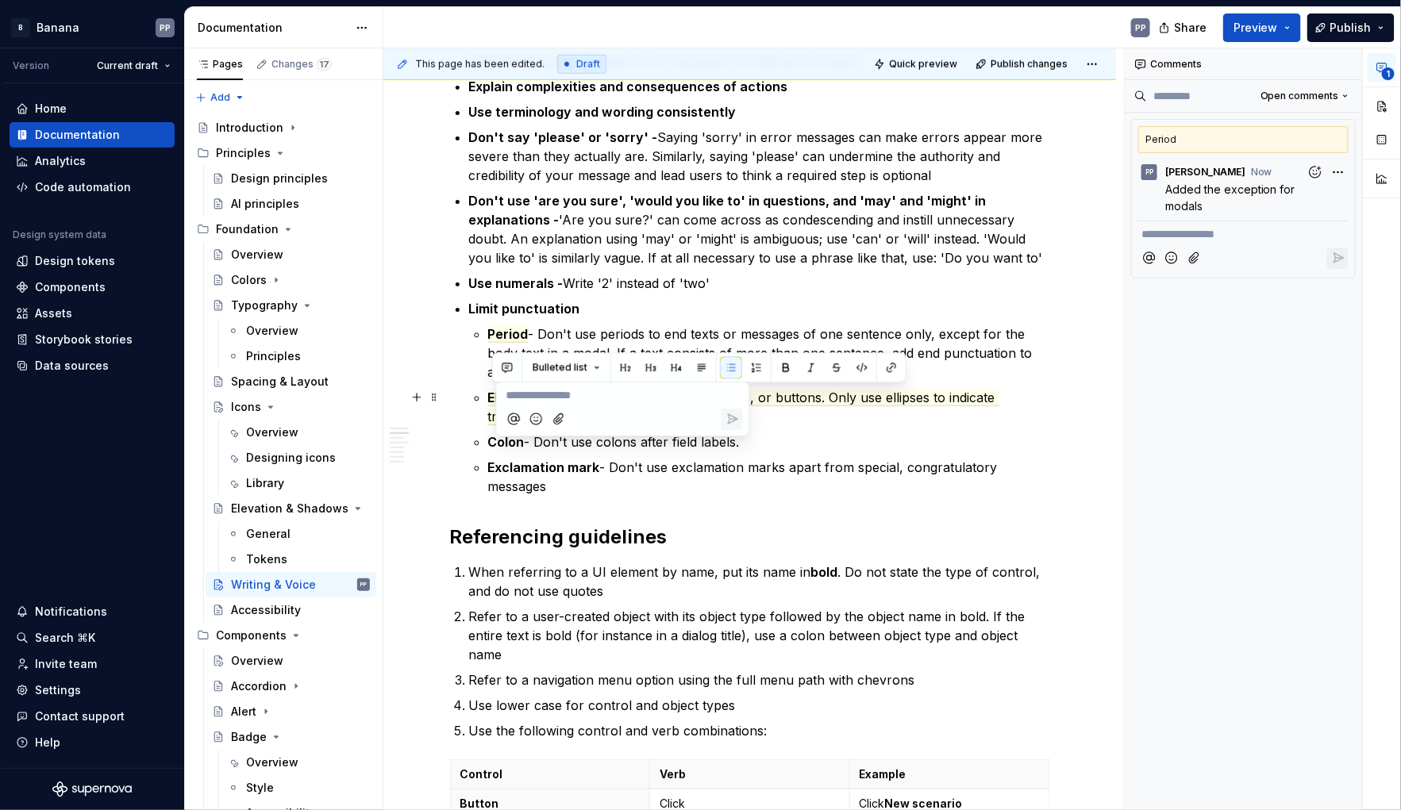
click at [531, 394] on p "**********" at bounding box center [621, 395] width 233 height 17
click at [730, 421] on icon "Send" at bounding box center [732, 419] width 16 height 16
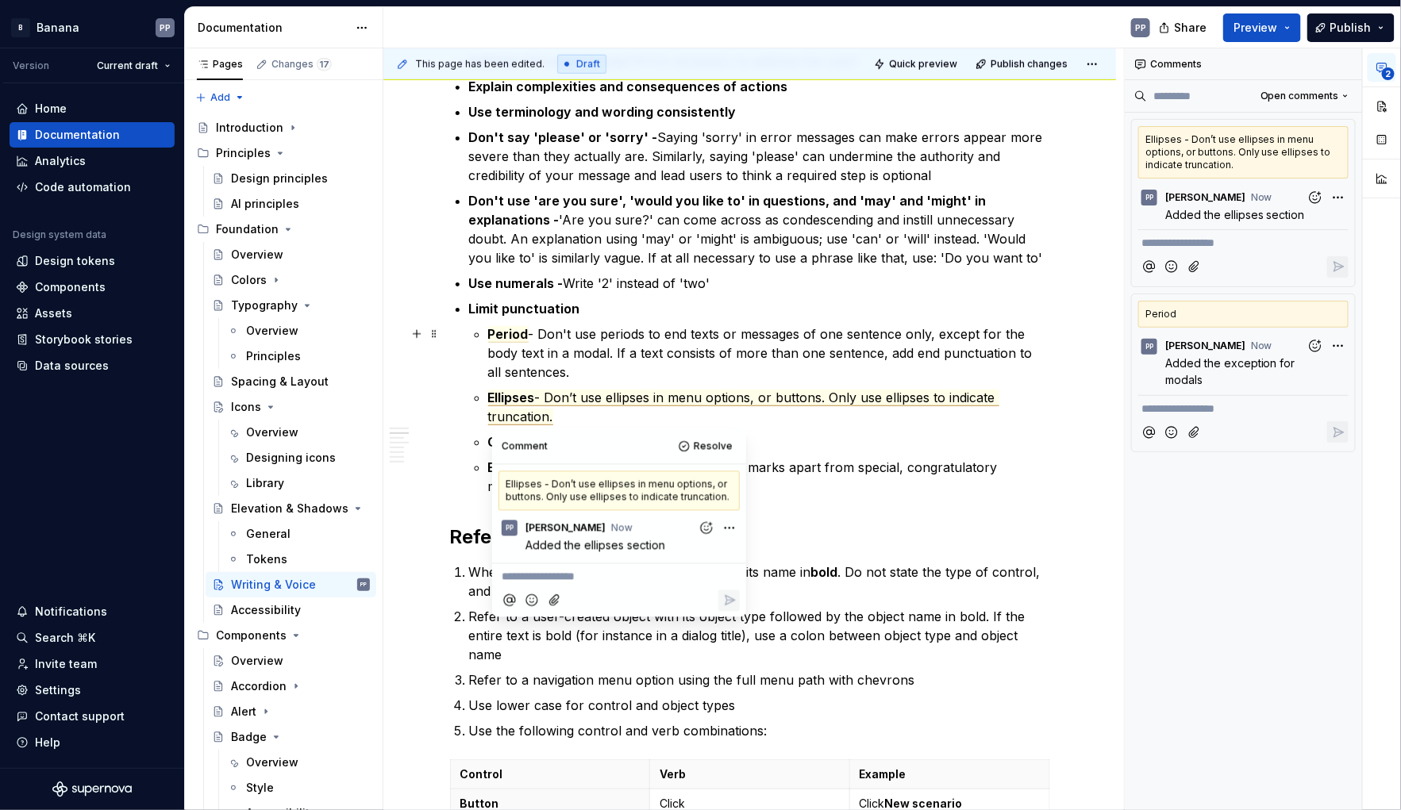
click at [694, 368] on p "Period - Don't use periods to end texts or messages of one sentence only, excep…" at bounding box center [769, 353] width 562 height 57
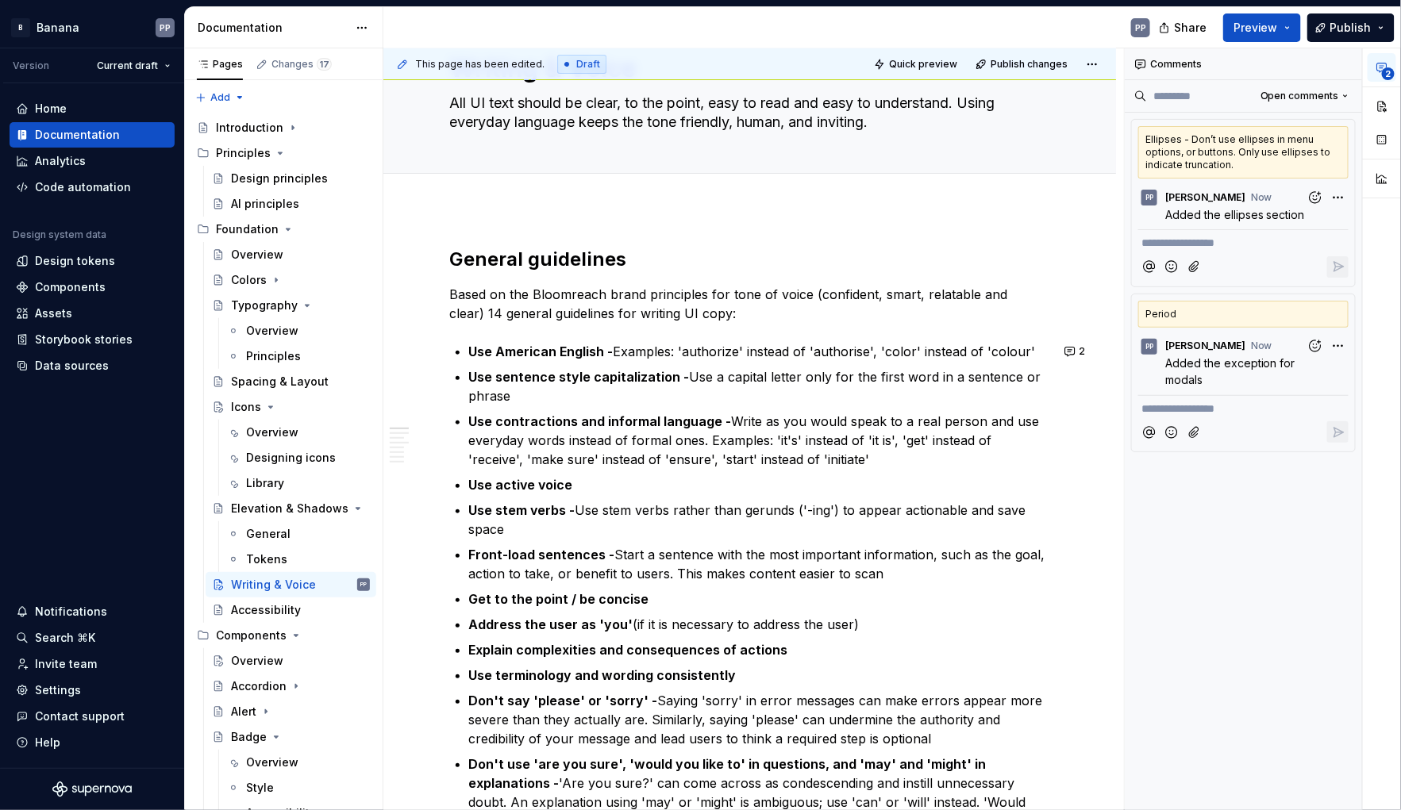
scroll to position [0, 0]
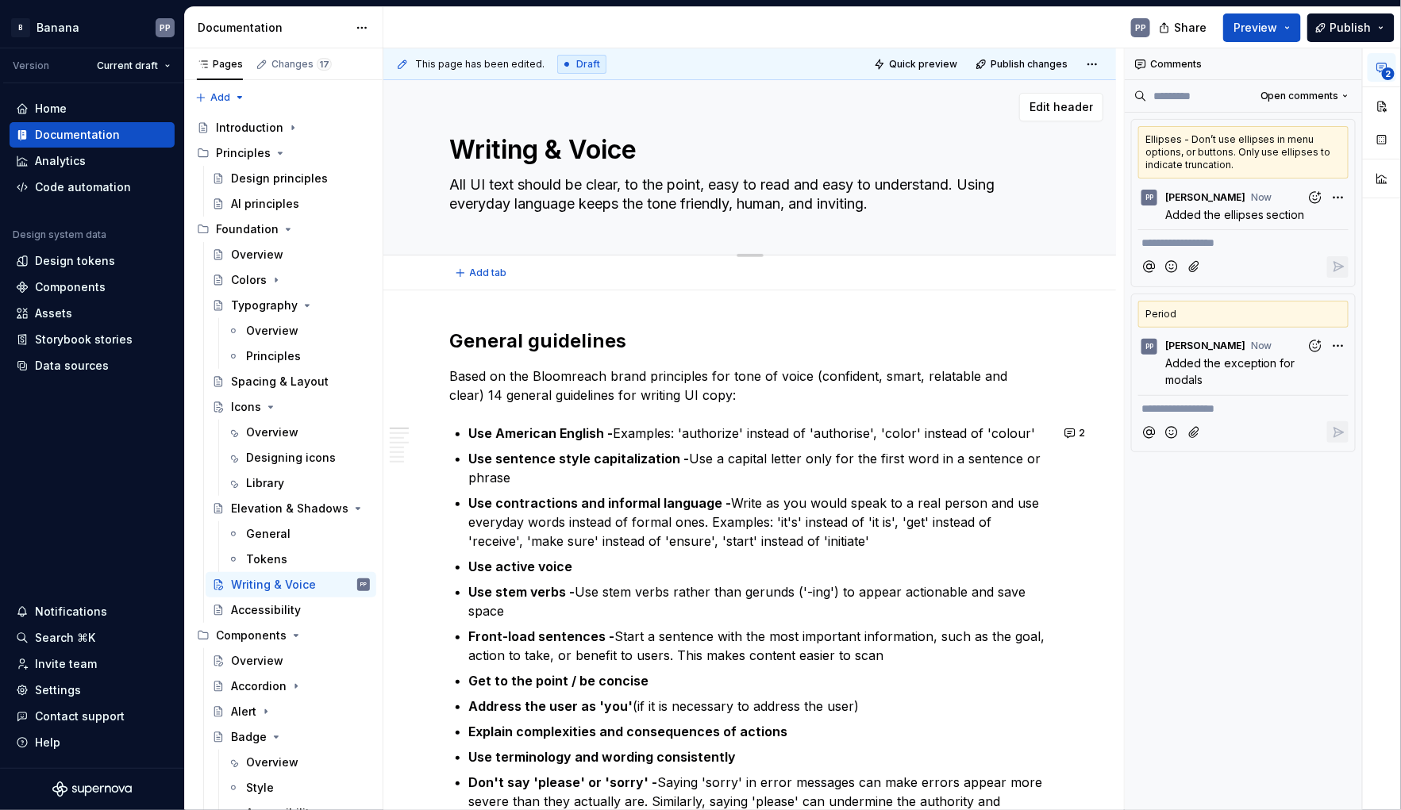
drag, startPoint x: 975, startPoint y: 186, endPoint x: 1006, endPoint y: 185, distance: 31.0
click at [1006, 185] on textarea "All UI text should be clear, to the point, easy to read and easy to understand.…" at bounding box center [747, 194] width 600 height 44
click at [1000, 184] on textarea "All UI text should be clear, to the point, easy to read and easy to understand.…" at bounding box center [747, 194] width 600 height 44
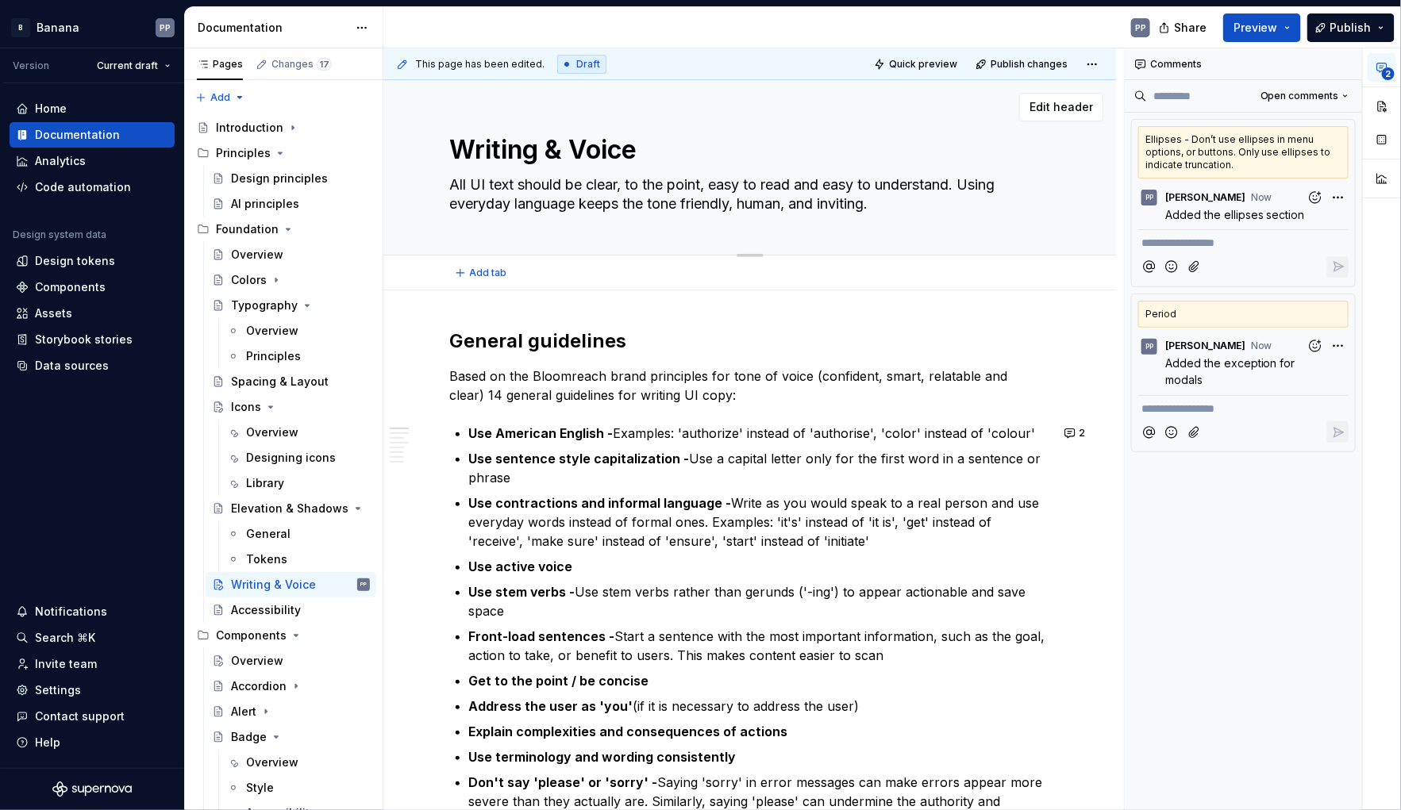
type textarea "*"
type textarea "All UI text should be clear, to the point, easy to read and easy to understand.…"
type textarea "*"
type textarea "All UI text should be clear, to the point, easy to read and easy to understand.…"
click at [775, 191] on textarea "All UI text should be clear, to the point, easy to read and easy to understand.…" at bounding box center [747, 194] width 600 height 44
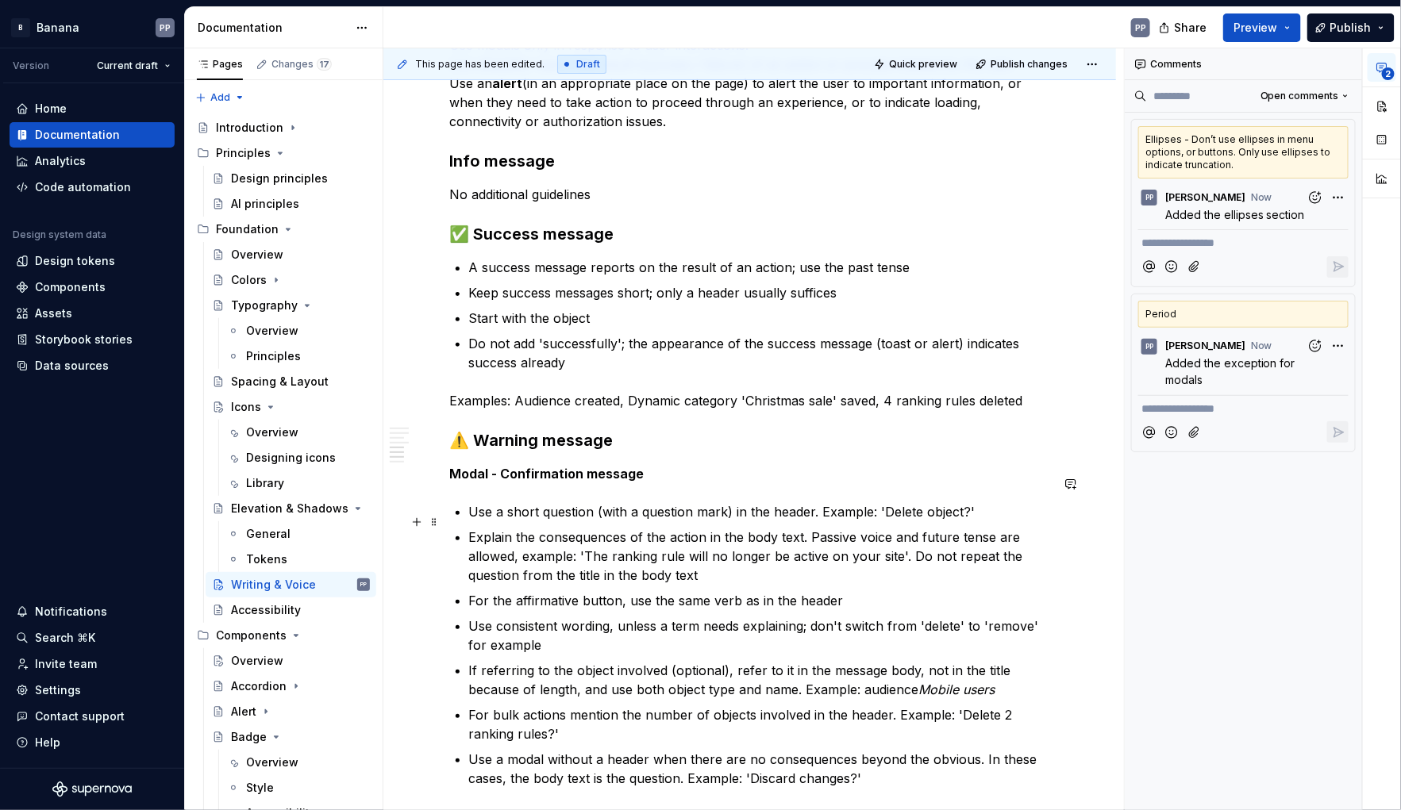
scroll to position [2544, 0]
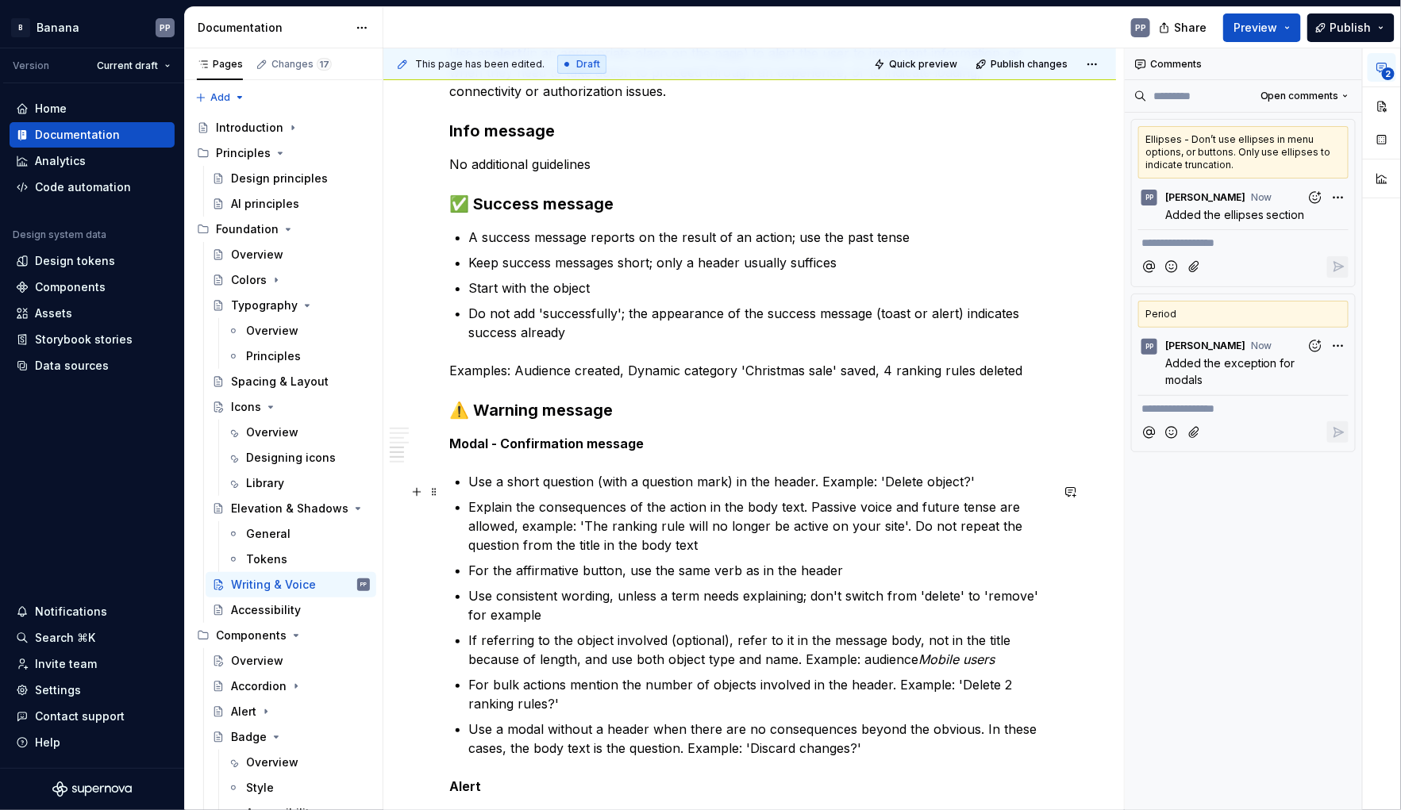
click at [473, 489] on p "Use a short question (with a question mark) in the header. Example: 'Delete obj…" at bounding box center [759, 481] width 581 height 19
drag, startPoint x: 926, startPoint y: 669, endPoint x: 1000, endPoint y: 669, distance: 73.8
click at [995, 667] on em "Mobile users" at bounding box center [957, 660] width 76 height 16
click at [1217, 640] on button "button" at bounding box center [1218, 640] width 22 height 22
click at [1238, 640] on button "button" at bounding box center [1243, 640] width 22 height 22
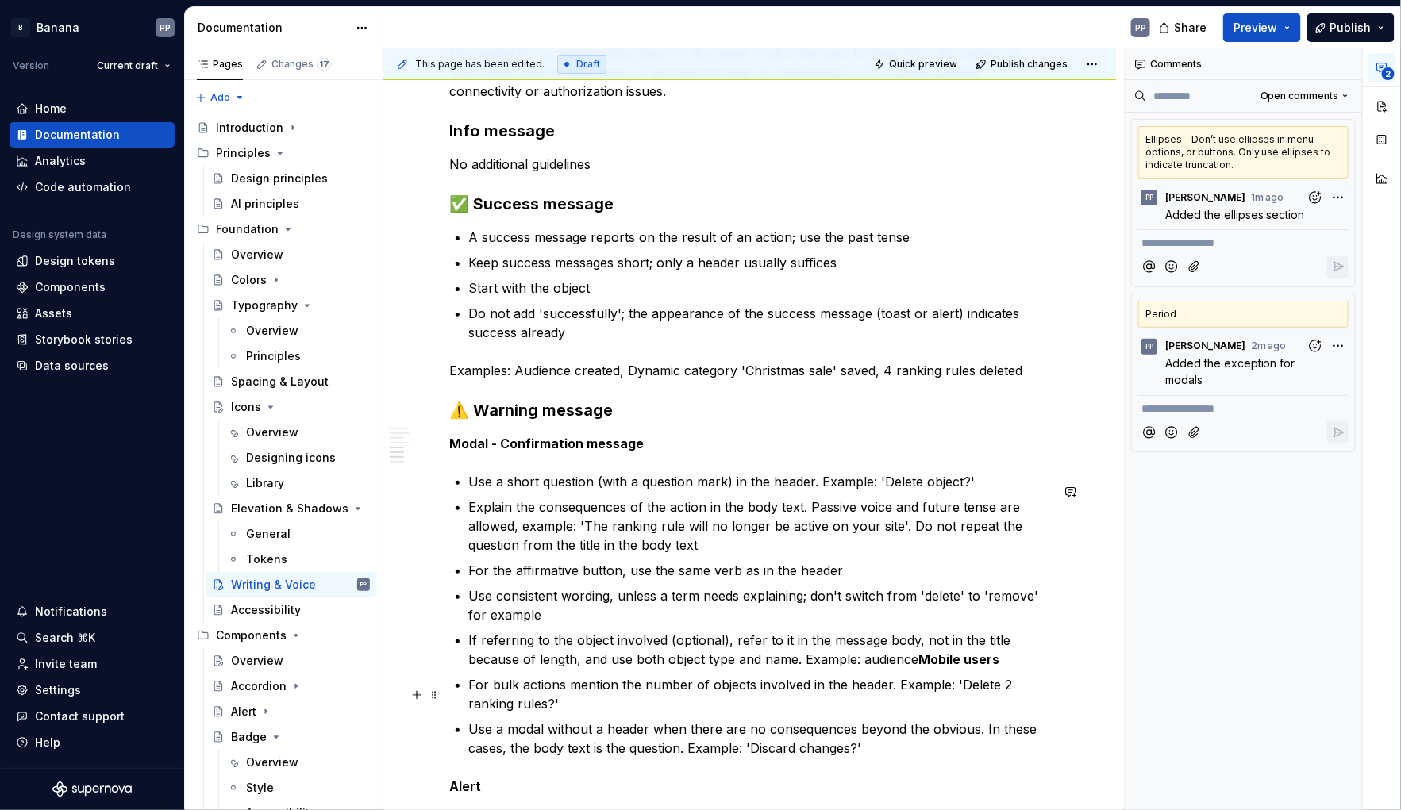
click at [814, 690] on p "For bulk actions mention the number of objects involved in the header. Example:…" at bounding box center [759, 694] width 581 height 38
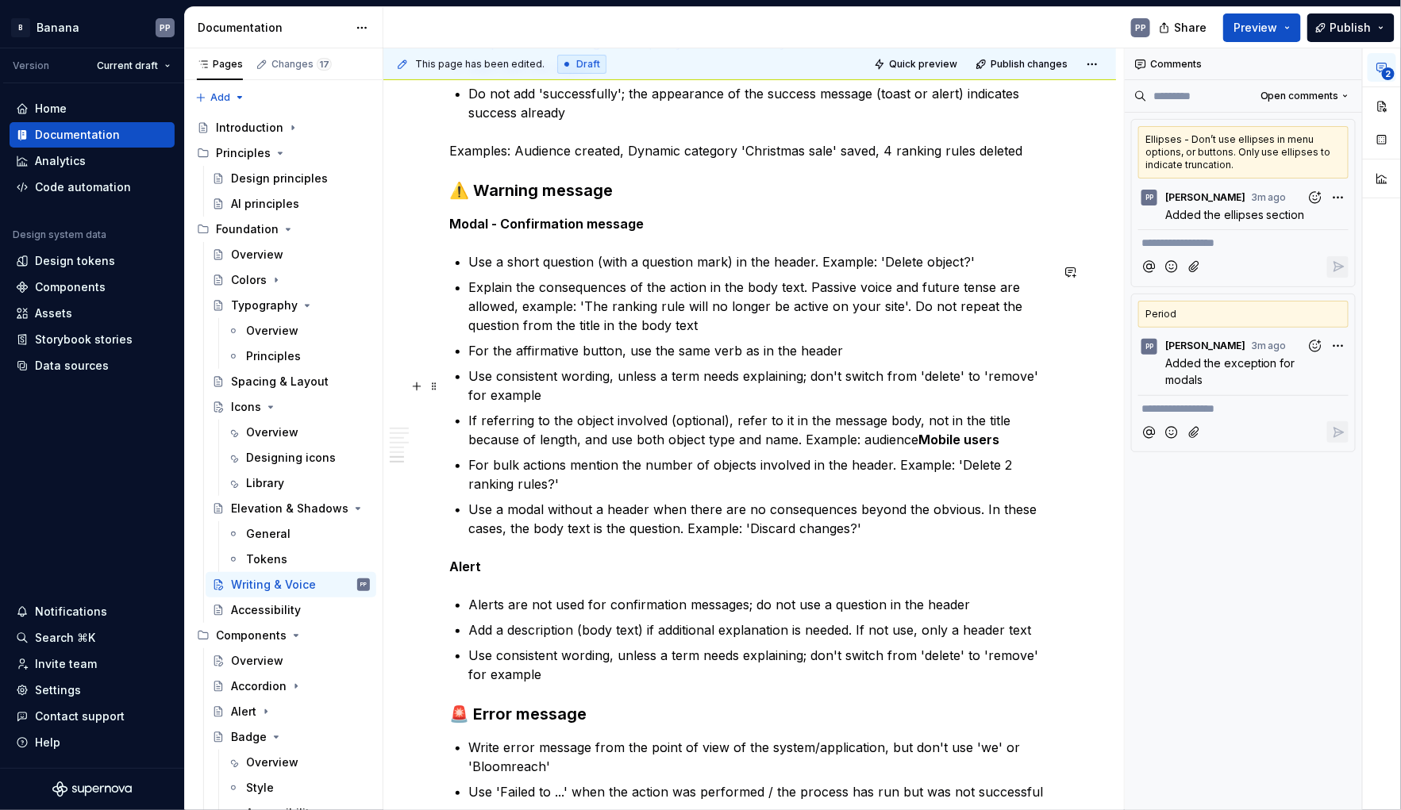
scroll to position [2767, 0]
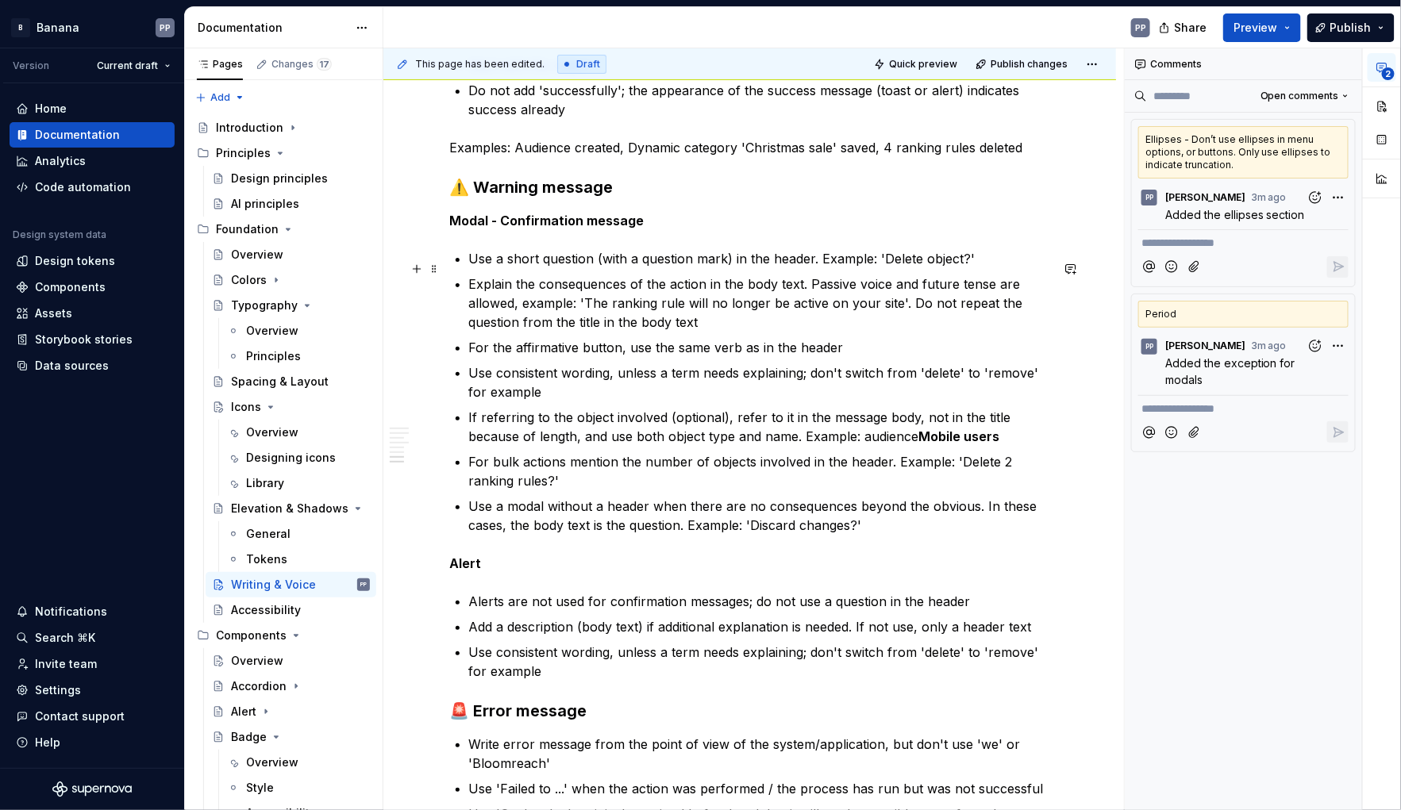
click at [474, 268] on p "Use a short question (with a question mark) in the header. Example: 'Delete obj…" at bounding box center [759, 258] width 581 height 19
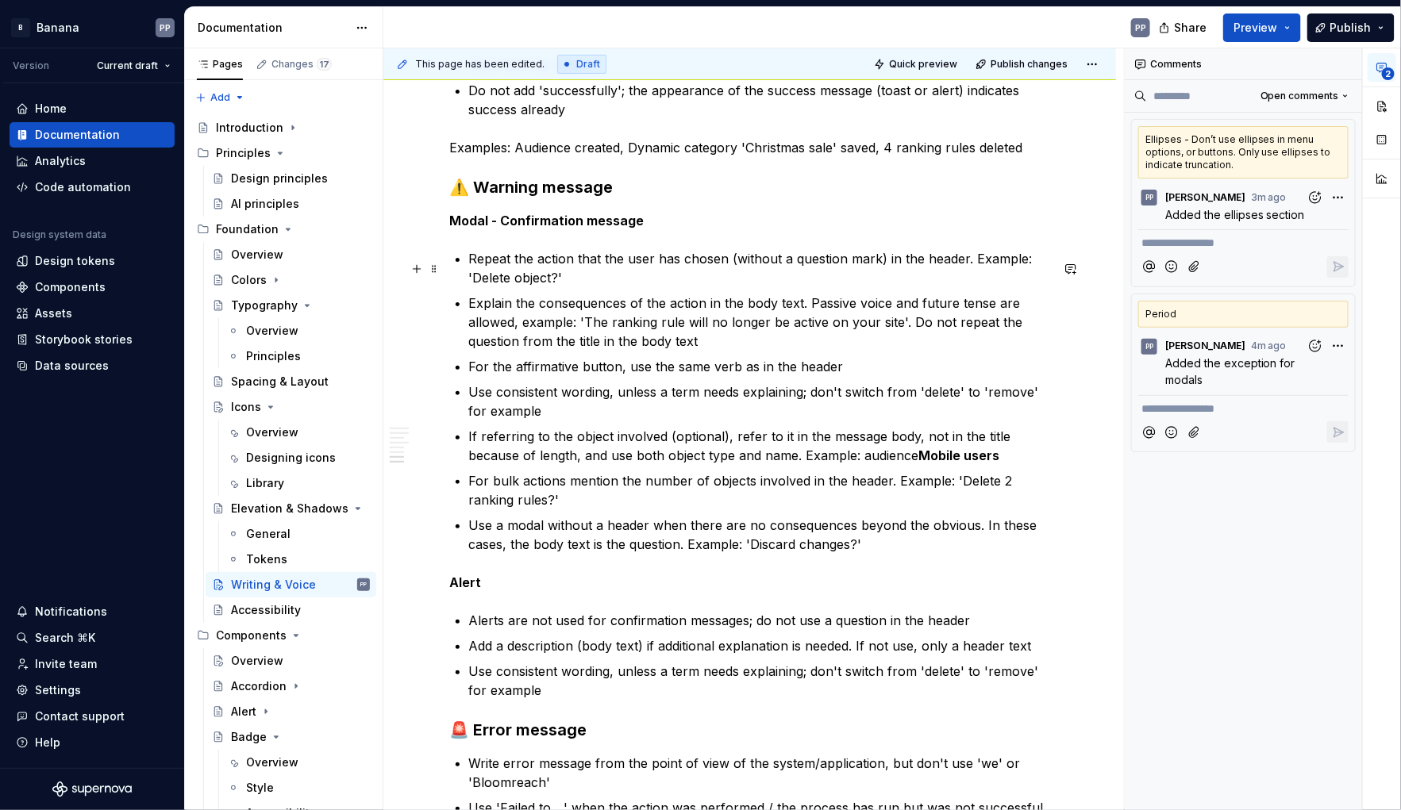
drag, startPoint x: 559, startPoint y: 286, endPoint x: 561, endPoint y: 294, distance: 8.1
click at [559, 286] on p "Repeat the action that the user has chosen (without a question mark) in the hea…" at bounding box center [759, 268] width 581 height 38
click at [563, 317] on p "Explain the consequences of the action in the body text. Passive voice and futu…" at bounding box center [759, 322] width 581 height 57
click at [910, 333] on p "Explain the consequences of the action in the body text. Passive voice and futu…" at bounding box center [759, 322] width 581 height 57
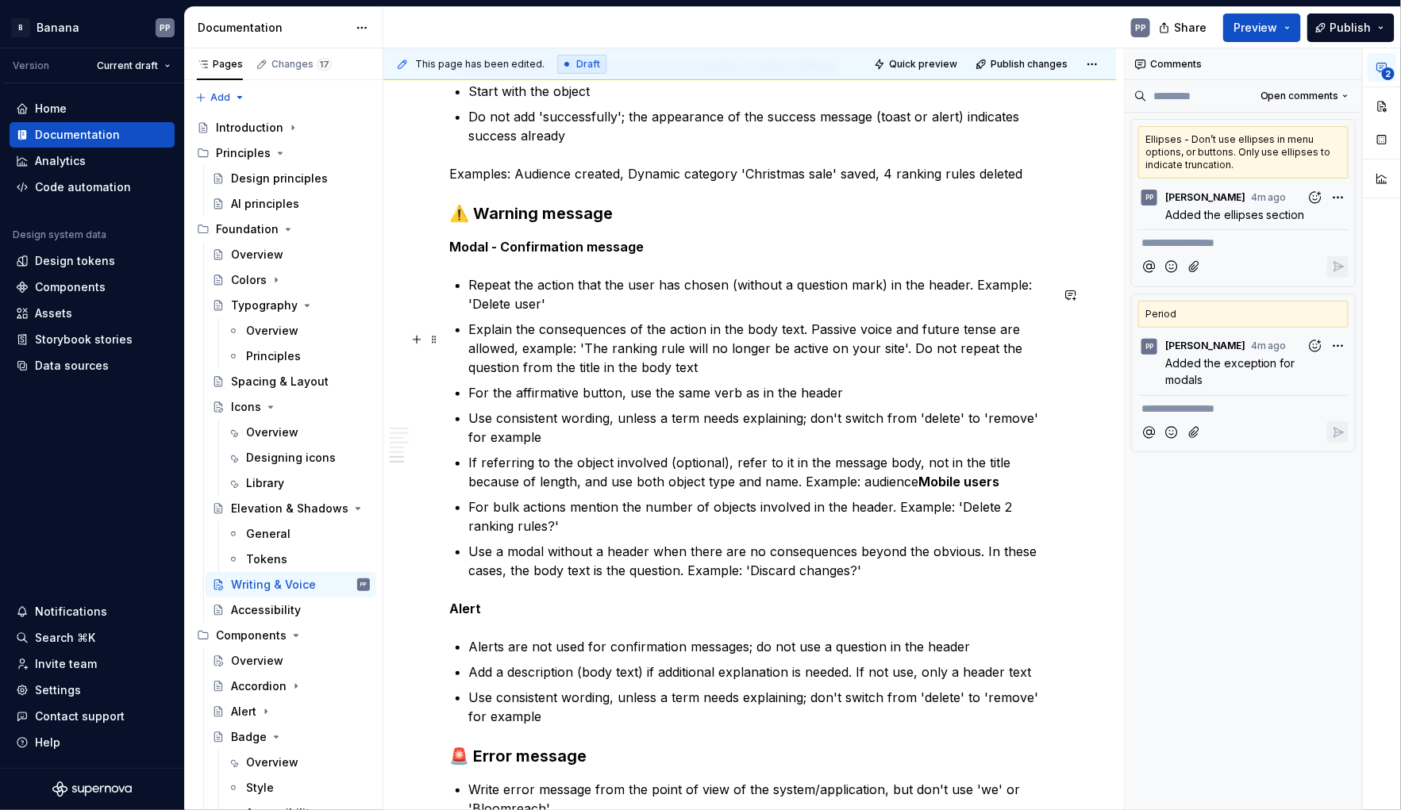
scroll to position [2770, 0]
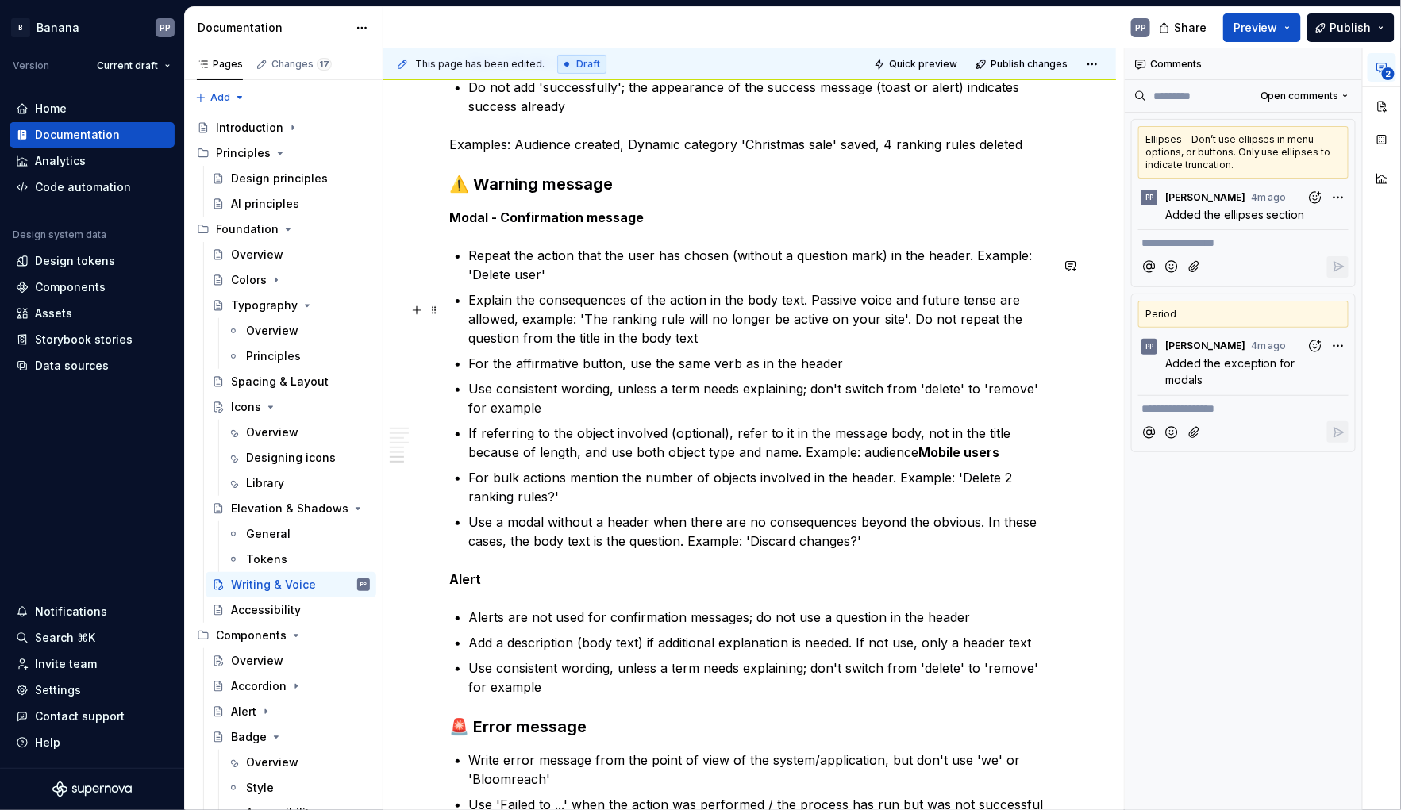
click at [930, 331] on p "Explain the consequences of the action in the body text. Passive voice and futu…" at bounding box center [759, 318] width 581 height 57
click at [955, 329] on p "Explain the consequences of the action in the body text. Passive voice and futu…" at bounding box center [759, 318] width 581 height 57
type textarea "*"
click at [574, 279] on p "Repeat the action that the user has chosen (without a question mark) in the hea…" at bounding box center [759, 265] width 581 height 38
click at [555, 501] on p "For bulk actions mention the number of objects involved in the header. Example:…" at bounding box center [759, 487] width 581 height 38
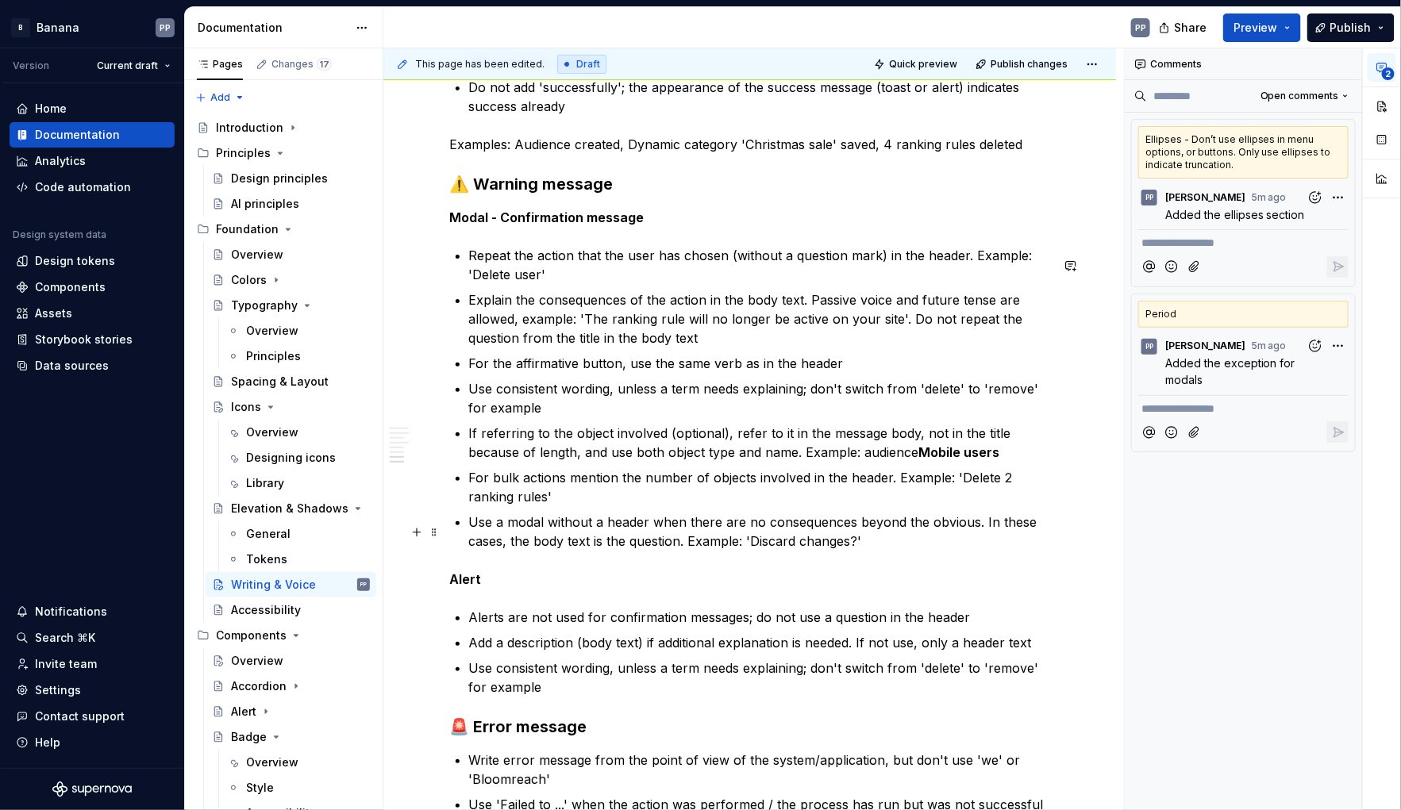
click at [576, 551] on p "Use a modal without a header when there are no consequences beyond the obvious.…" at bounding box center [759, 532] width 581 height 38
click at [475, 533] on p "Use a modal without a header when there are no consequences beyond the obvious.…" at bounding box center [759, 532] width 581 height 38
click at [474, 531] on p "Use a modal without a header when there are no consequences beyond the obvious.…" at bounding box center [759, 532] width 581 height 38
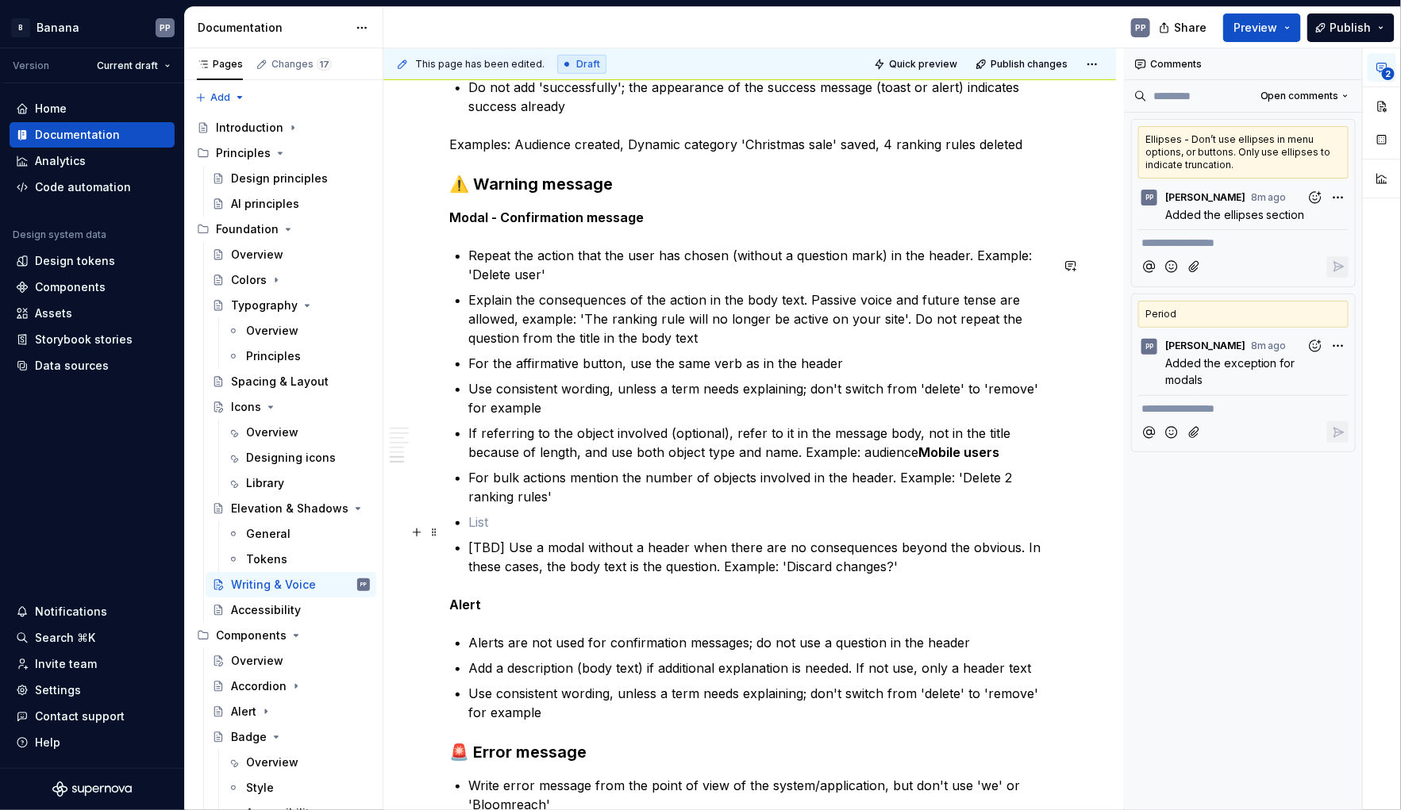
click at [478, 532] on p at bounding box center [759, 522] width 581 height 19
click at [625, 532] on p "Only use a question mark in the header, when the user" at bounding box center [759, 522] width 581 height 19
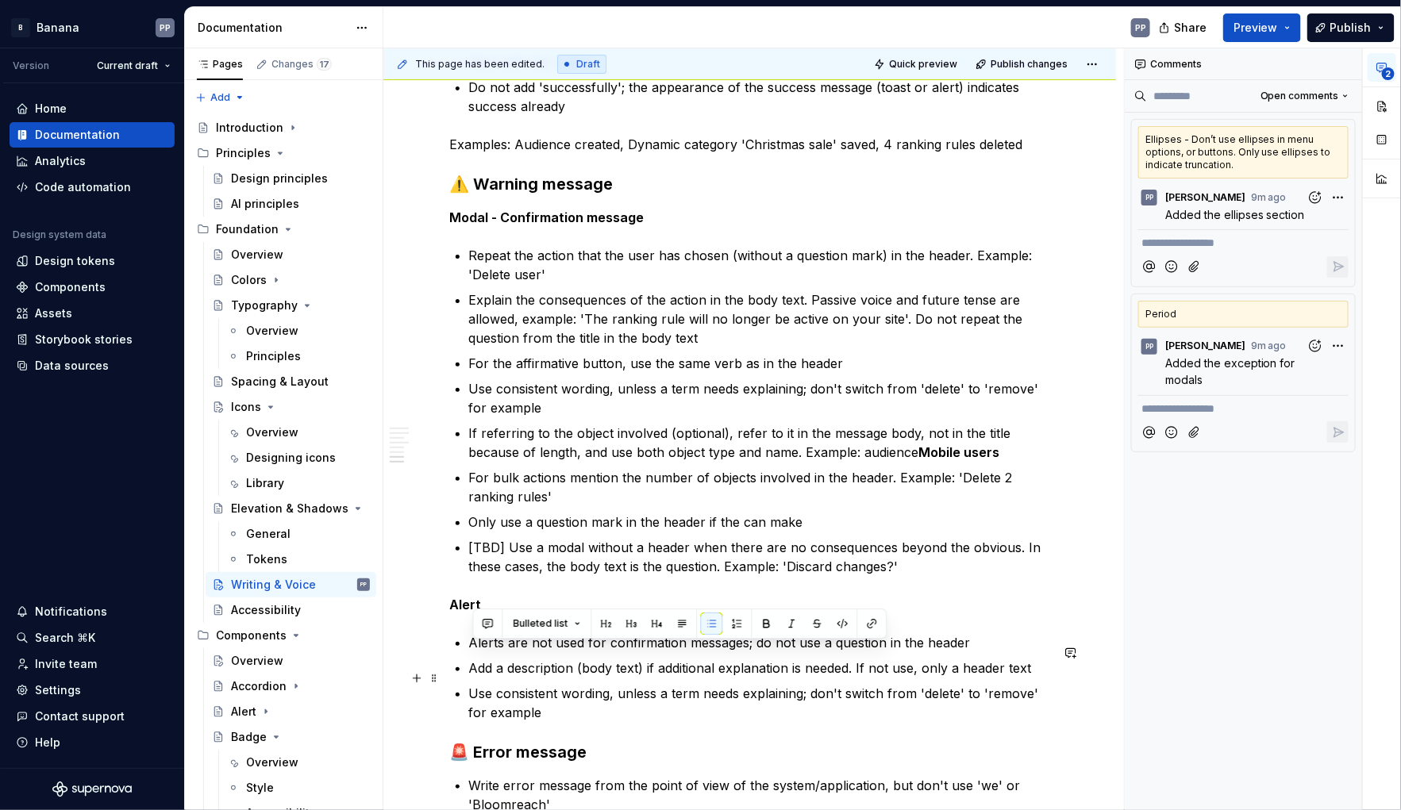
drag, startPoint x: 971, startPoint y: 652, endPoint x: 848, endPoint y: 662, distance: 123.4
click at [774, 665] on ul "Alerts are not used for confirmation messages; do not use a question in the hea…" at bounding box center [759, 677] width 581 height 89
drag, startPoint x: 890, startPoint y: 661, endPoint x: 899, endPoint y: 655, distance: 11.0
click at [890, 652] on p "Alerts are not used for confirmation messages; do not use a question in the hea…" at bounding box center [759, 642] width 581 height 19
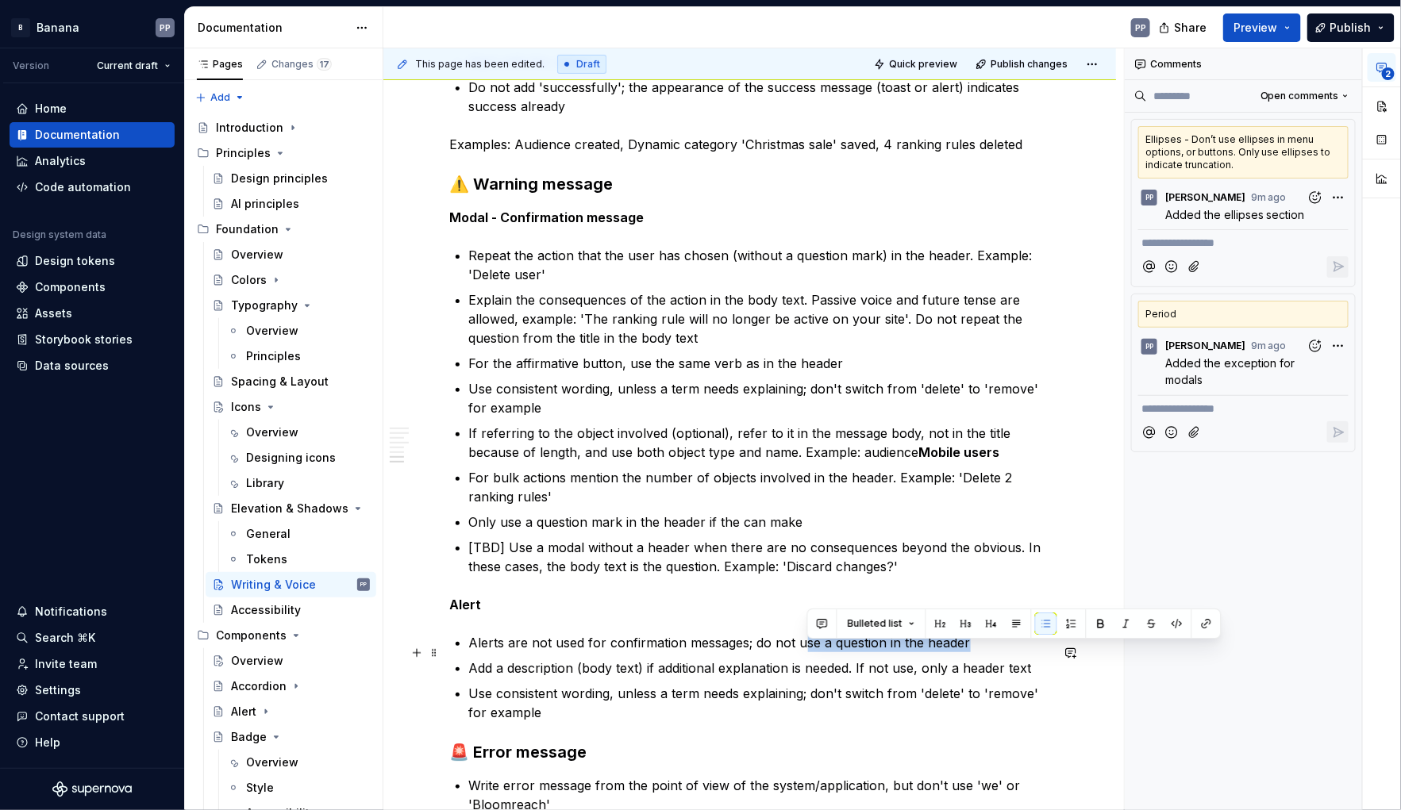
drag, startPoint x: 973, startPoint y: 652, endPoint x: 806, endPoint y: 652, distance: 166.6
click at [806, 652] on p "Alerts are not used for confirmation messages; do not use a question in the hea…" at bounding box center [759, 642] width 581 height 19
click at [755, 652] on p "Alerts are not used for confirmation messages; do not use a question in the hea…" at bounding box center [759, 642] width 581 height 19
click at [895, 678] on p "Add a description (body text) if additional explanation is needed. If not use, …" at bounding box center [759, 668] width 581 height 19
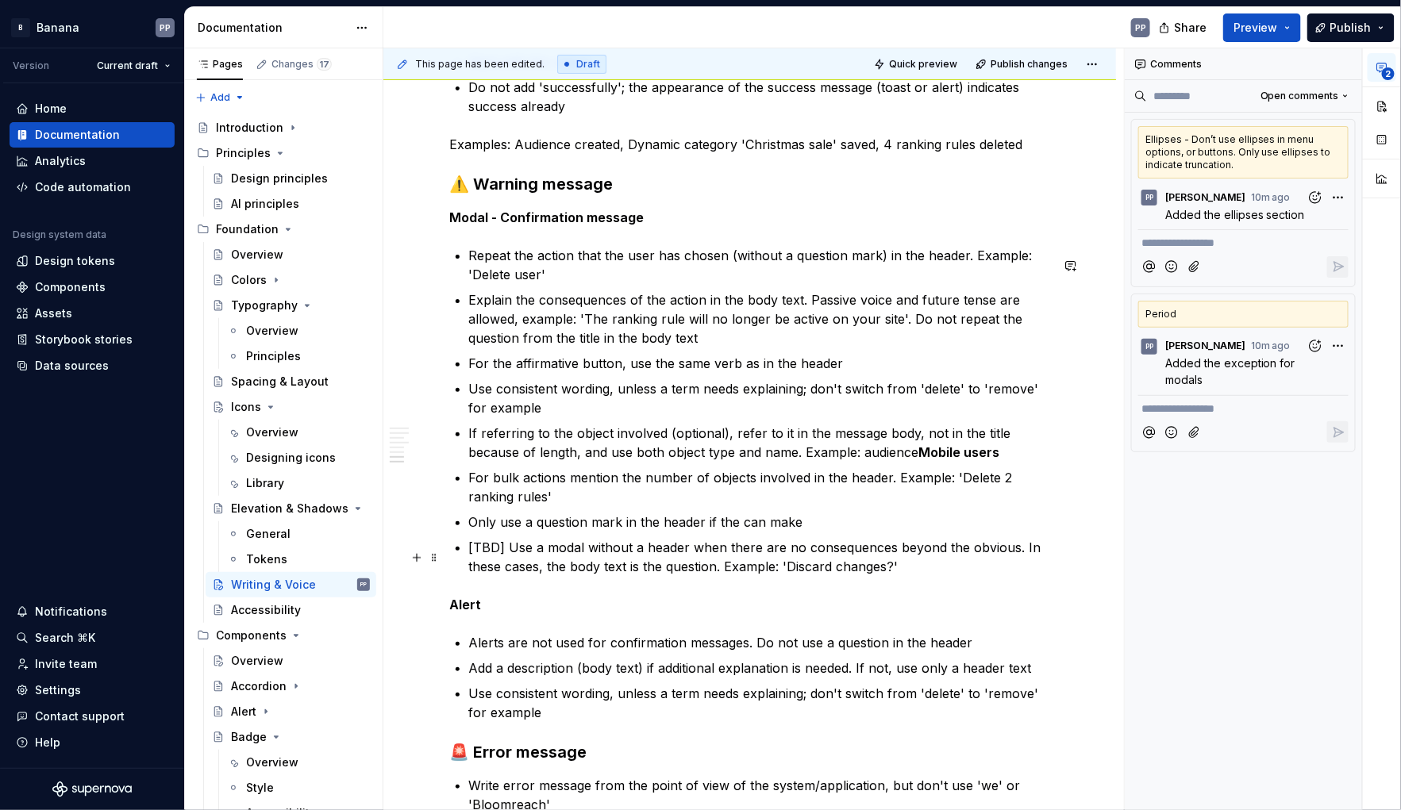
click at [786, 546] on ul "Repeat the action that the user has chosen (without a question mark) in the hea…" at bounding box center [759, 411] width 581 height 330
click at [743, 532] on p "Only use a question mark in the header if the can make" at bounding box center [759, 522] width 581 height 19
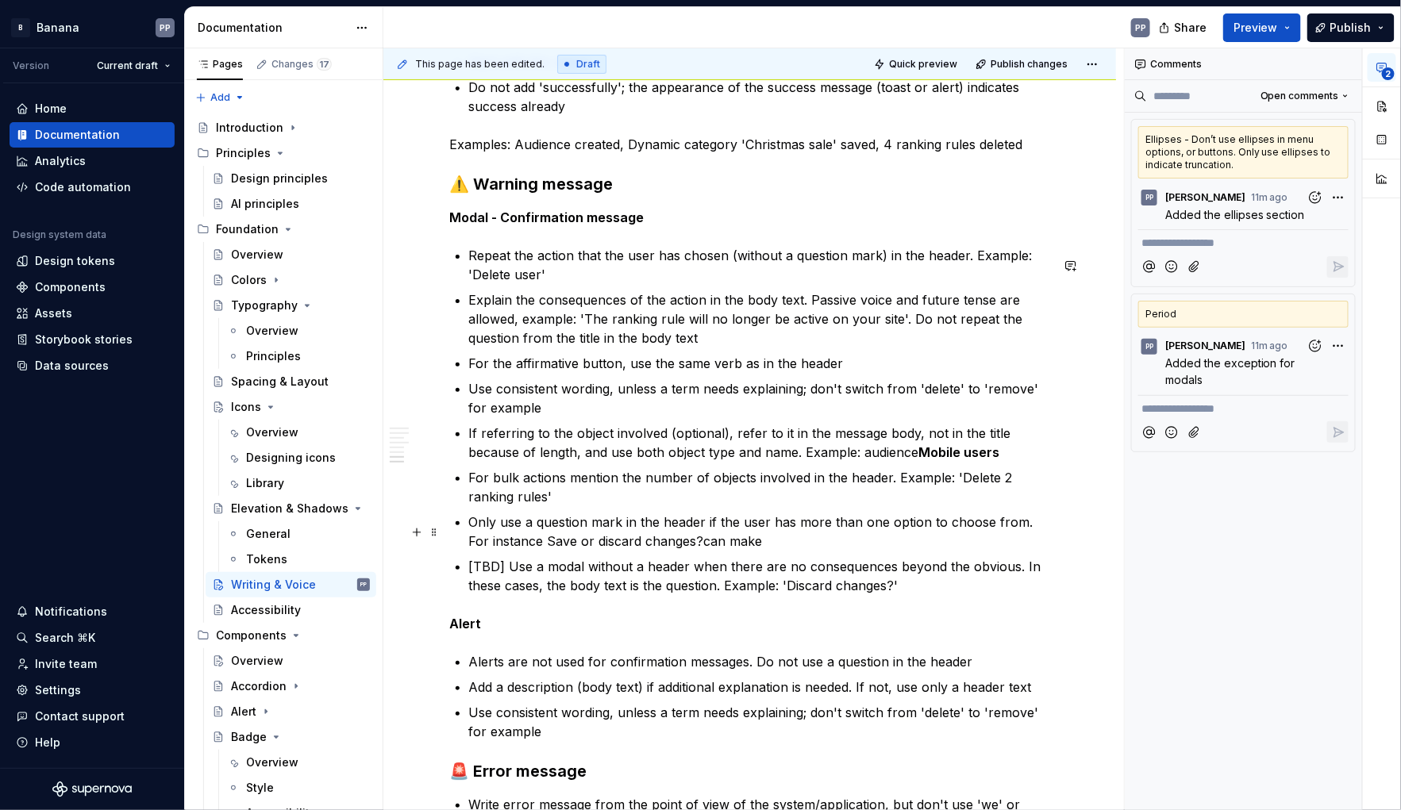
click at [1022, 534] on p "Only use a question mark in the header if the user has more than one option to …" at bounding box center [759, 532] width 581 height 38
click at [529, 551] on p "Only use a question mark in the header if the user has more than one option to …" at bounding box center [759, 532] width 581 height 38
click at [709, 551] on p "Only use a question mark in the header if the user has more than one option to …" at bounding box center [759, 532] width 581 height 38
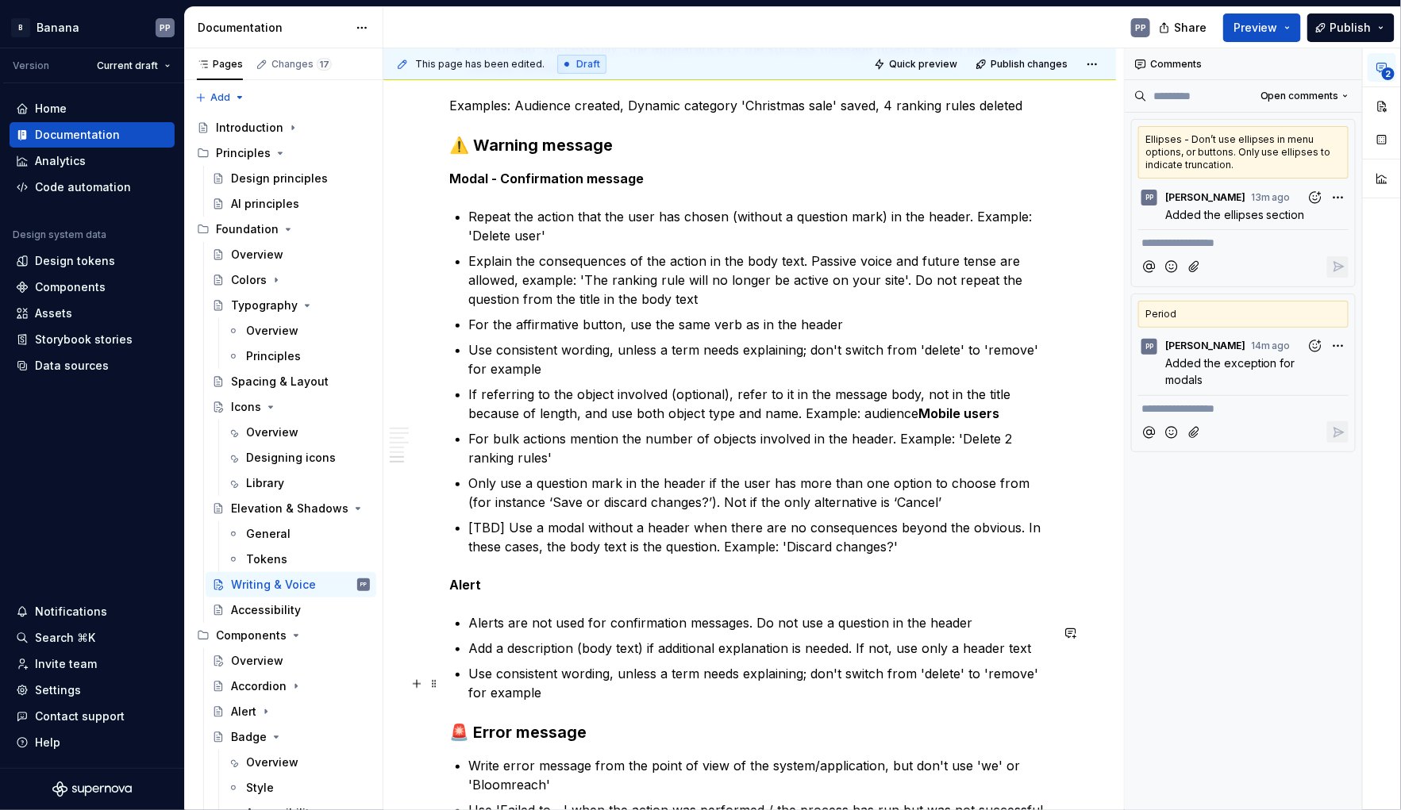
scroll to position [2821, 0]
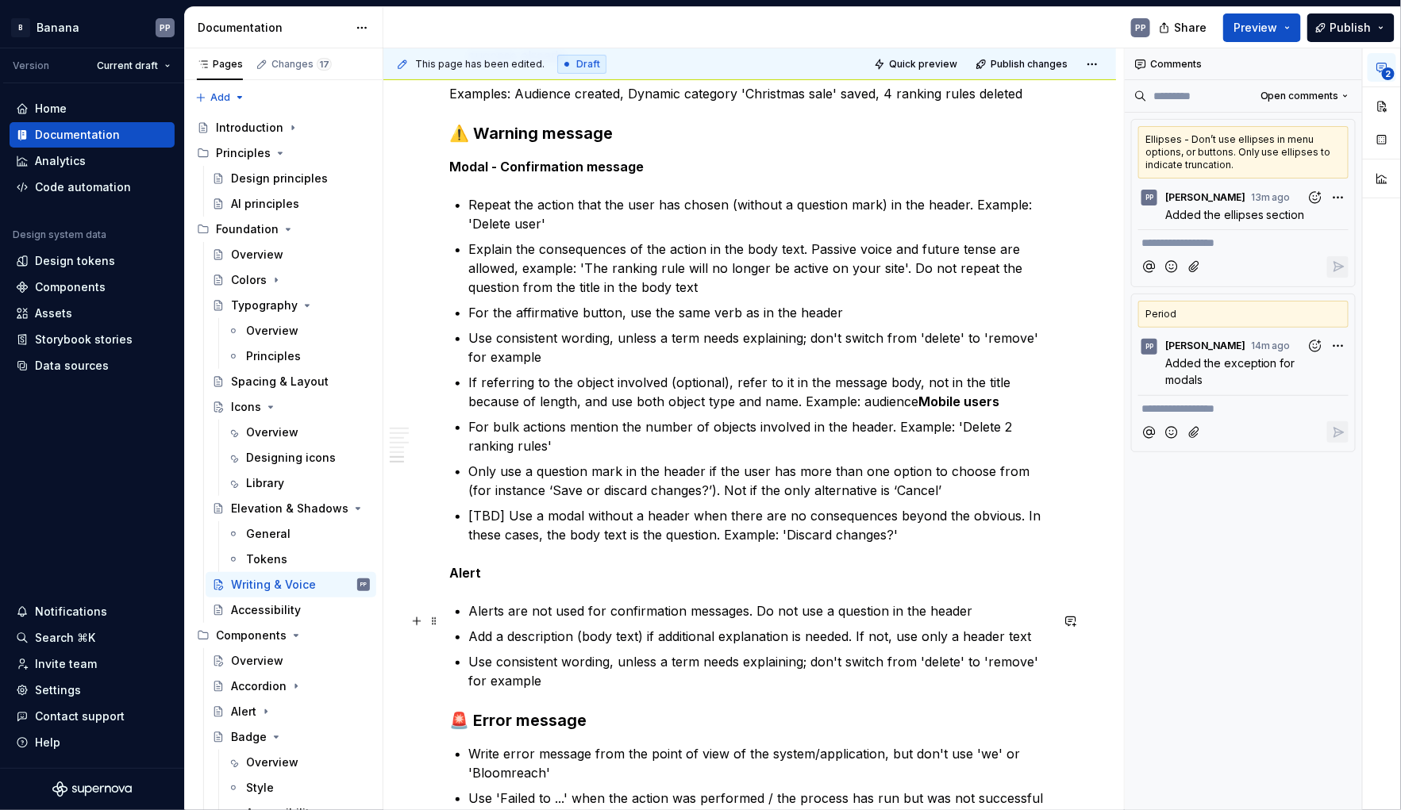
click at [760, 621] on p "Alerts are not used for confirmation messages. Do not use a question in the hea…" at bounding box center [759, 611] width 581 height 19
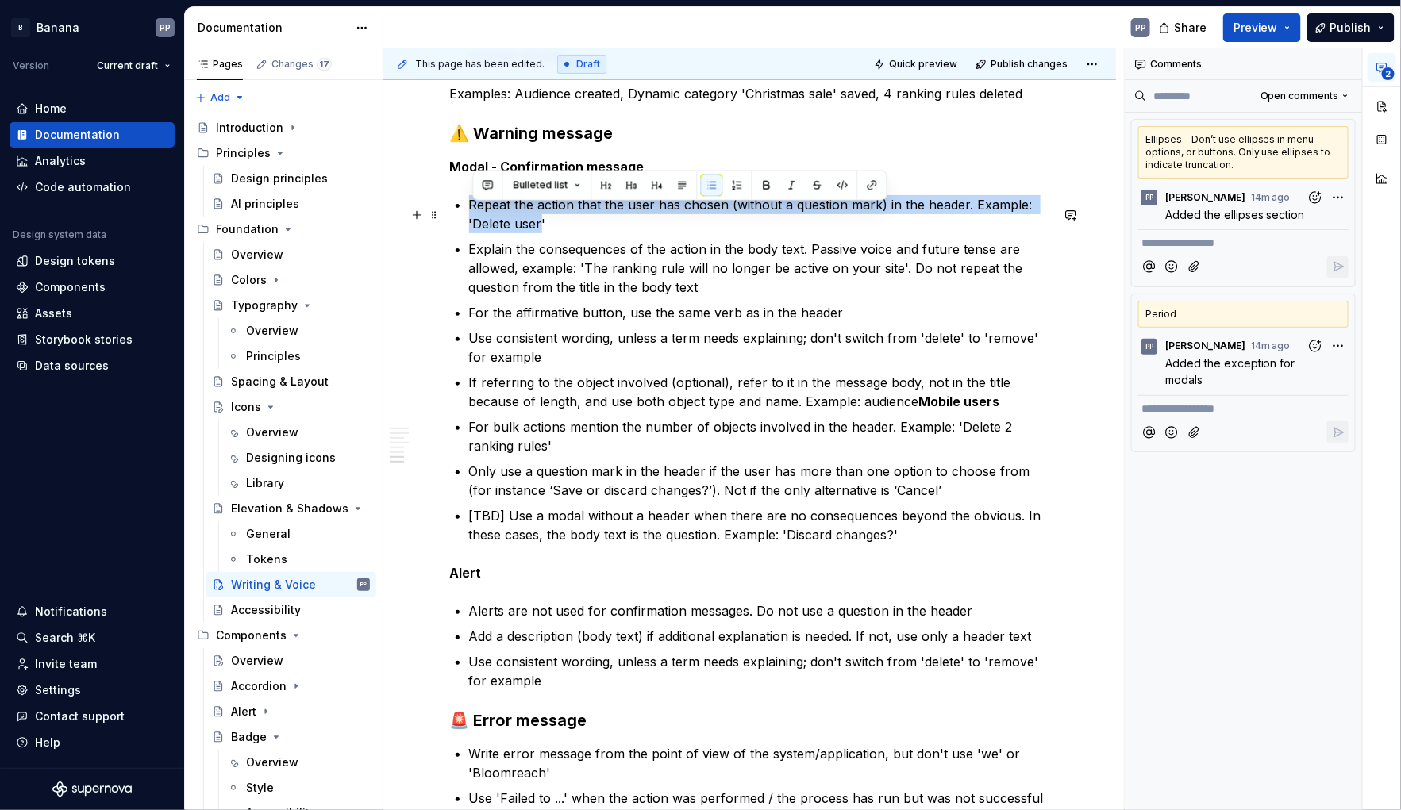
drag, startPoint x: 471, startPoint y: 214, endPoint x: 546, endPoint y: 229, distance: 76.9
drag, startPoint x: 484, startPoint y: 187, endPoint x: 494, endPoint y: 196, distance: 12.9
click at [484, 187] on button "button" at bounding box center [488, 185] width 22 height 22
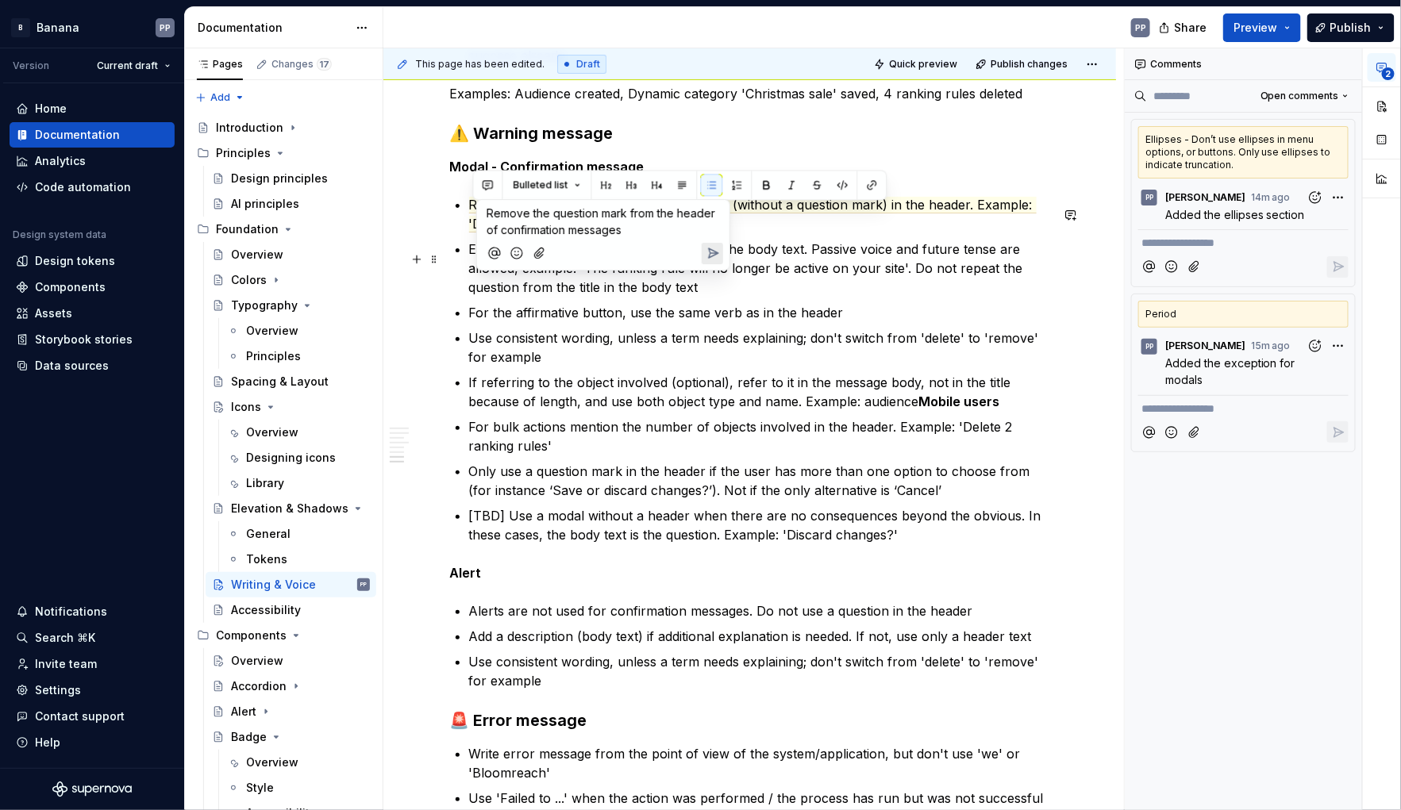
click at [713, 256] on icon "Send" at bounding box center [714, 253] width 10 height 10
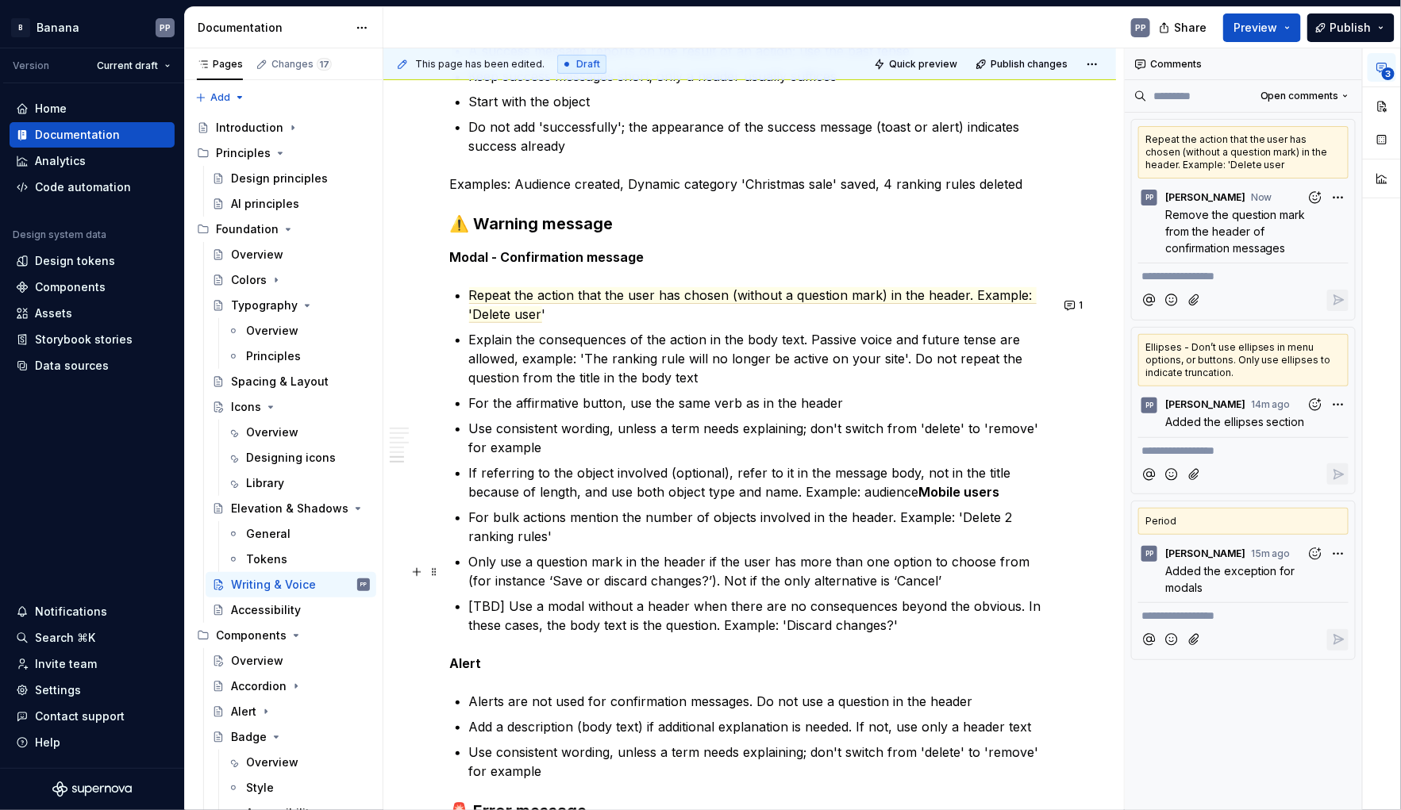
scroll to position [2735, 0]
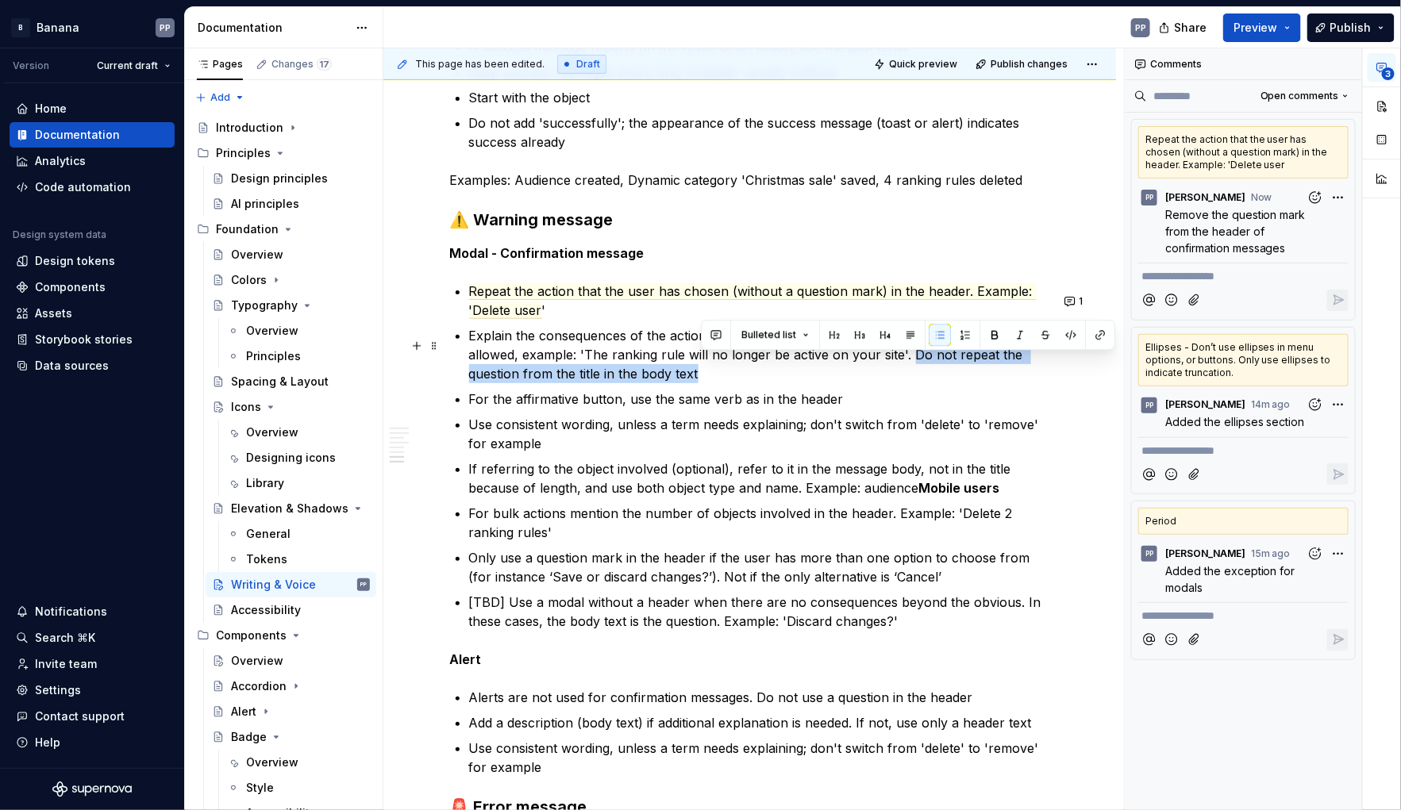
drag, startPoint x: 910, startPoint y: 365, endPoint x: 911, endPoint y: 374, distance: 8.8
click at [911, 374] on p "Explain the consequences of the action in the body text. Passive voice and futu…" at bounding box center [759, 354] width 581 height 57
click at [935, 367] on p "Explain the consequences of the action in the body text. Passive voice and futu…" at bounding box center [759, 354] width 581 height 57
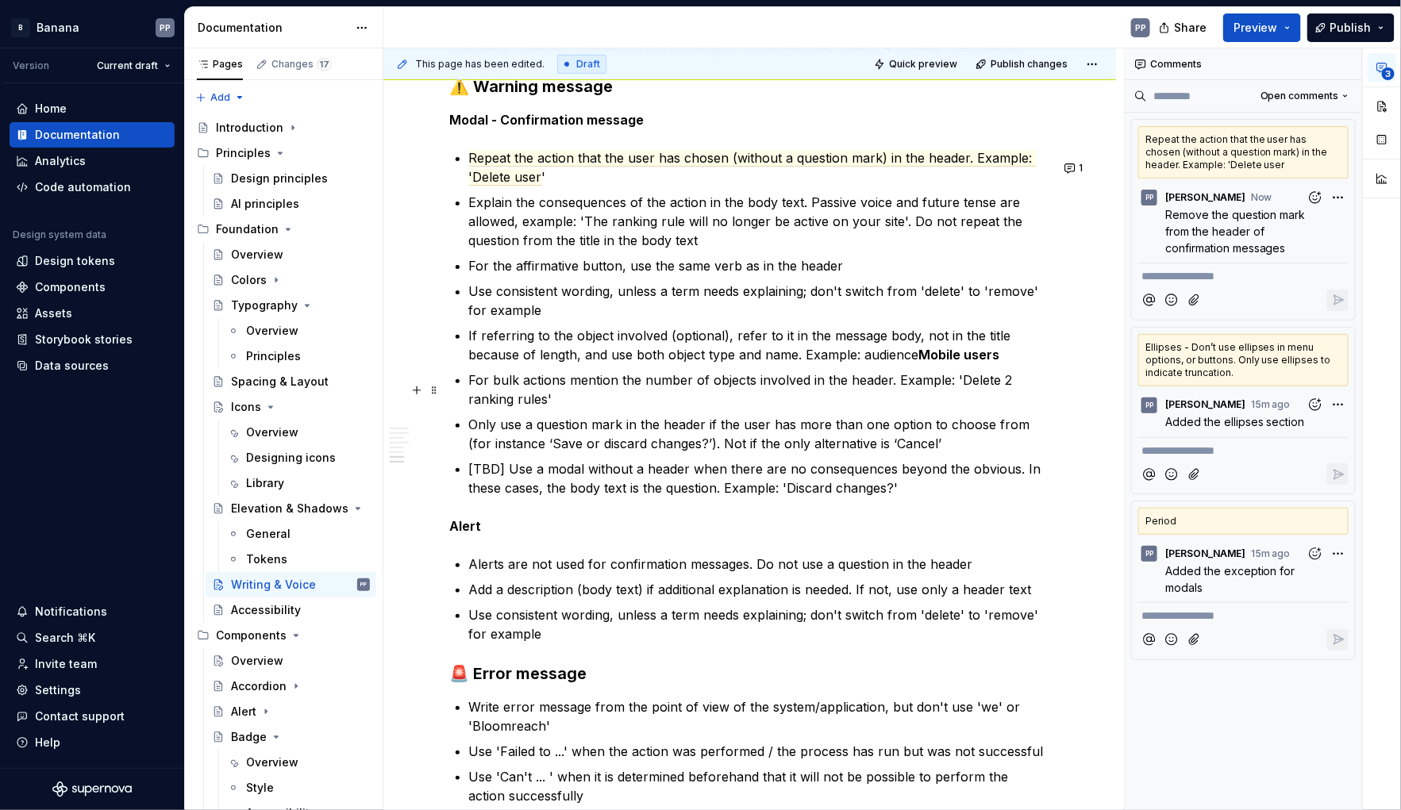
scroll to position [2908, 0]
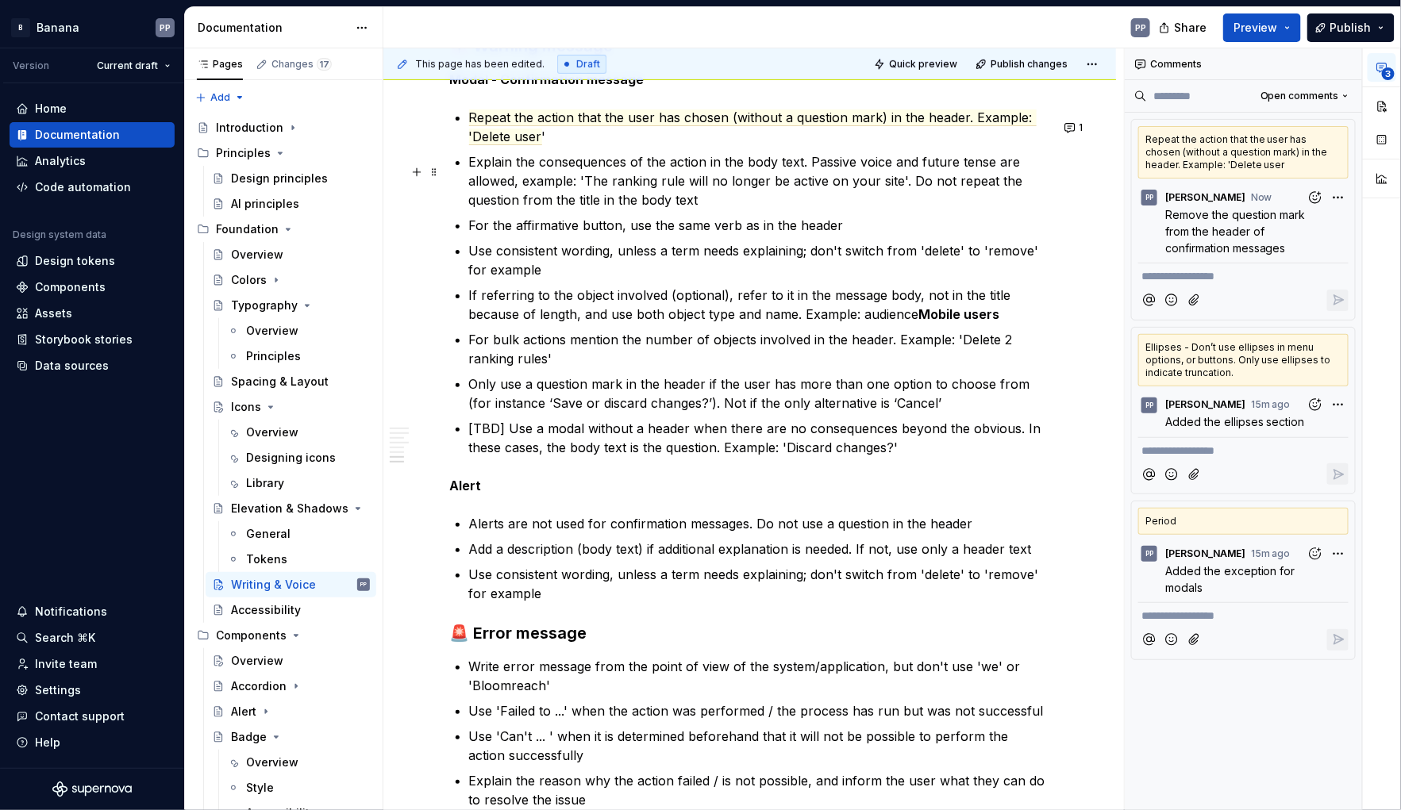
click at [925, 194] on p "Explain the consequences of the action in the body text. Passive voice and futu…" at bounding box center [759, 180] width 581 height 57
click at [977, 192] on p "Explain the consequences of the action in the body text. Passive voice and futu…" at bounding box center [759, 180] width 581 height 57
click at [486, 207] on p "Explain the consequences of the action in the body text. Passive voice and futu…" at bounding box center [759, 180] width 581 height 57
drag, startPoint x: 615, startPoint y: 210, endPoint x: 505, endPoint y: 207, distance: 110.3
click at [505, 207] on p "Explain the consequences of the action in the body text. Passive voice and futu…" at bounding box center [759, 180] width 581 height 57
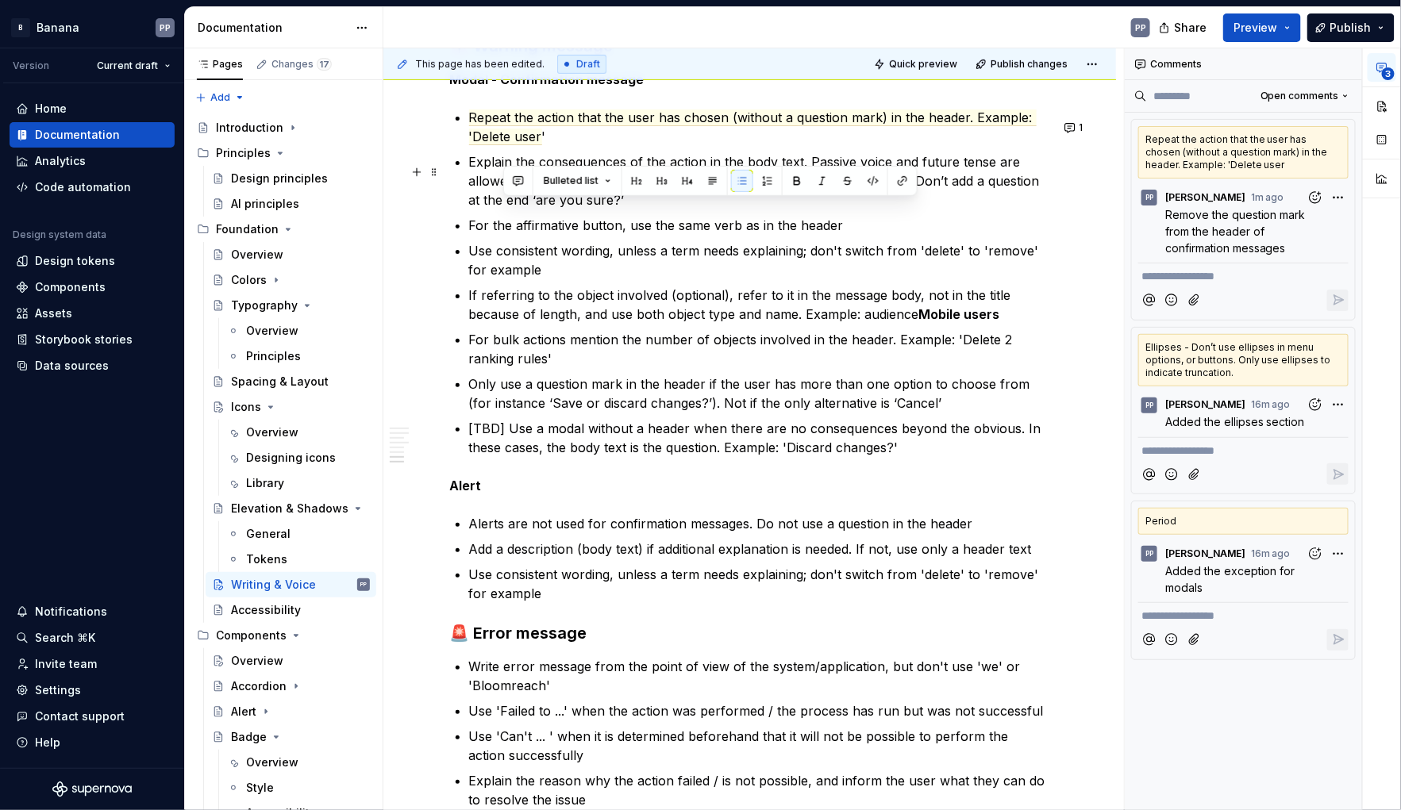
click at [536, 209] on p "Explain the consequences of the action in the body text. Passive voice and futu…" at bounding box center [759, 180] width 581 height 57
drag, startPoint x: 612, startPoint y: 207, endPoint x: 520, endPoint y: 206, distance: 92.1
click at [520, 206] on p "Explain the consequences of the action in the body text. Passive voice and futu…" at bounding box center [759, 180] width 581 height 57
click at [985, 193] on p "Explain the consequences of the action in the body text. Passive voice and futu…" at bounding box center [759, 180] width 581 height 57
click at [978, 191] on p "Explain the consequences of the action in the body text. Passive voice and futu…" at bounding box center [759, 180] width 581 height 57
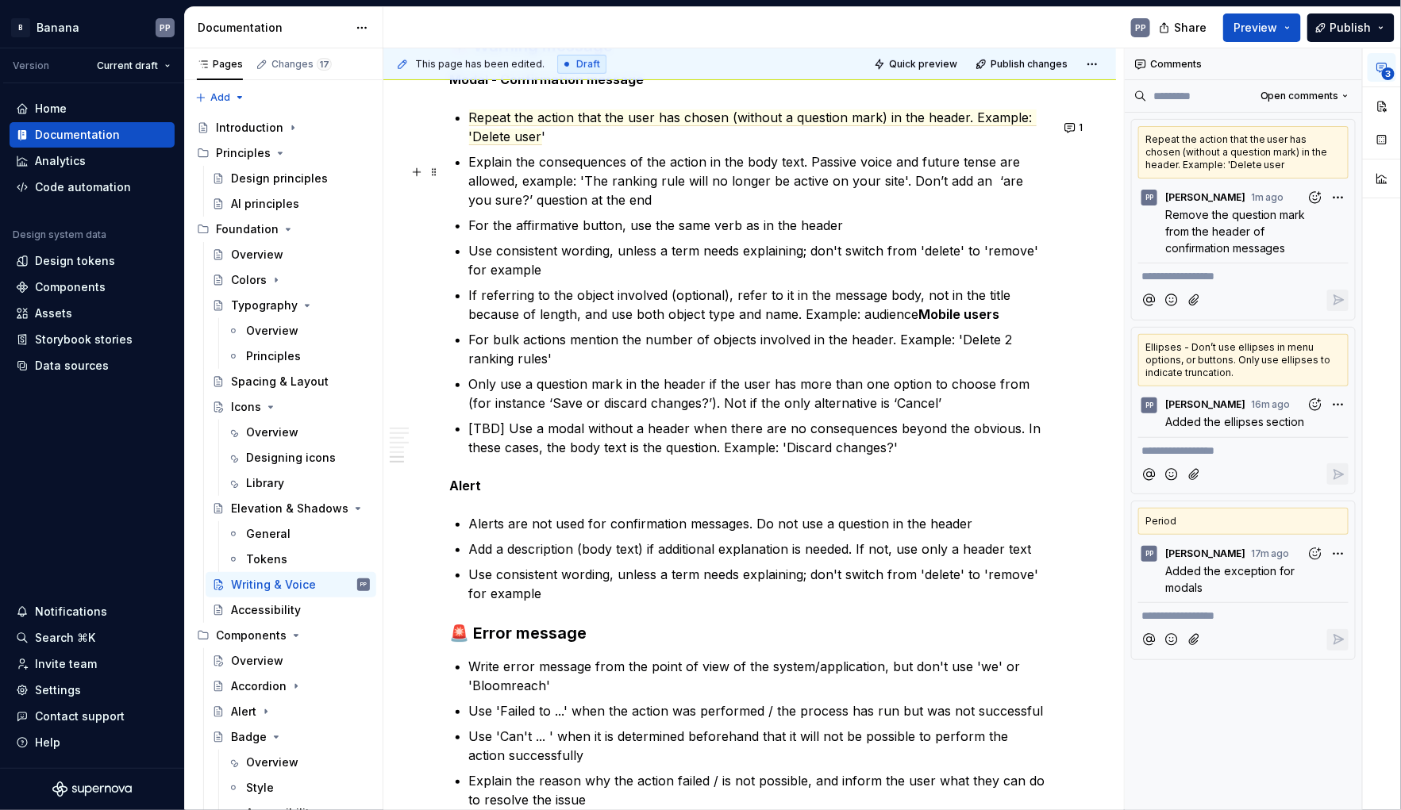
drag, startPoint x: 995, startPoint y: 190, endPoint x: 990, endPoint y: 198, distance: 9.0
click at [994, 191] on p "Explain the consequences of the action in the body text. Passive voice and futu…" at bounding box center [759, 180] width 581 height 57
drag, startPoint x: 995, startPoint y: 188, endPoint x: 994, endPoint y: 196, distance: 8.1
click at [995, 190] on p "Explain the consequences of the action in the body text. Passive voice and futu…" at bounding box center [759, 180] width 581 height 57
click at [912, 190] on p "Explain the consequences of the action in the body text. Passive voice and futu…" at bounding box center [759, 180] width 581 height 57
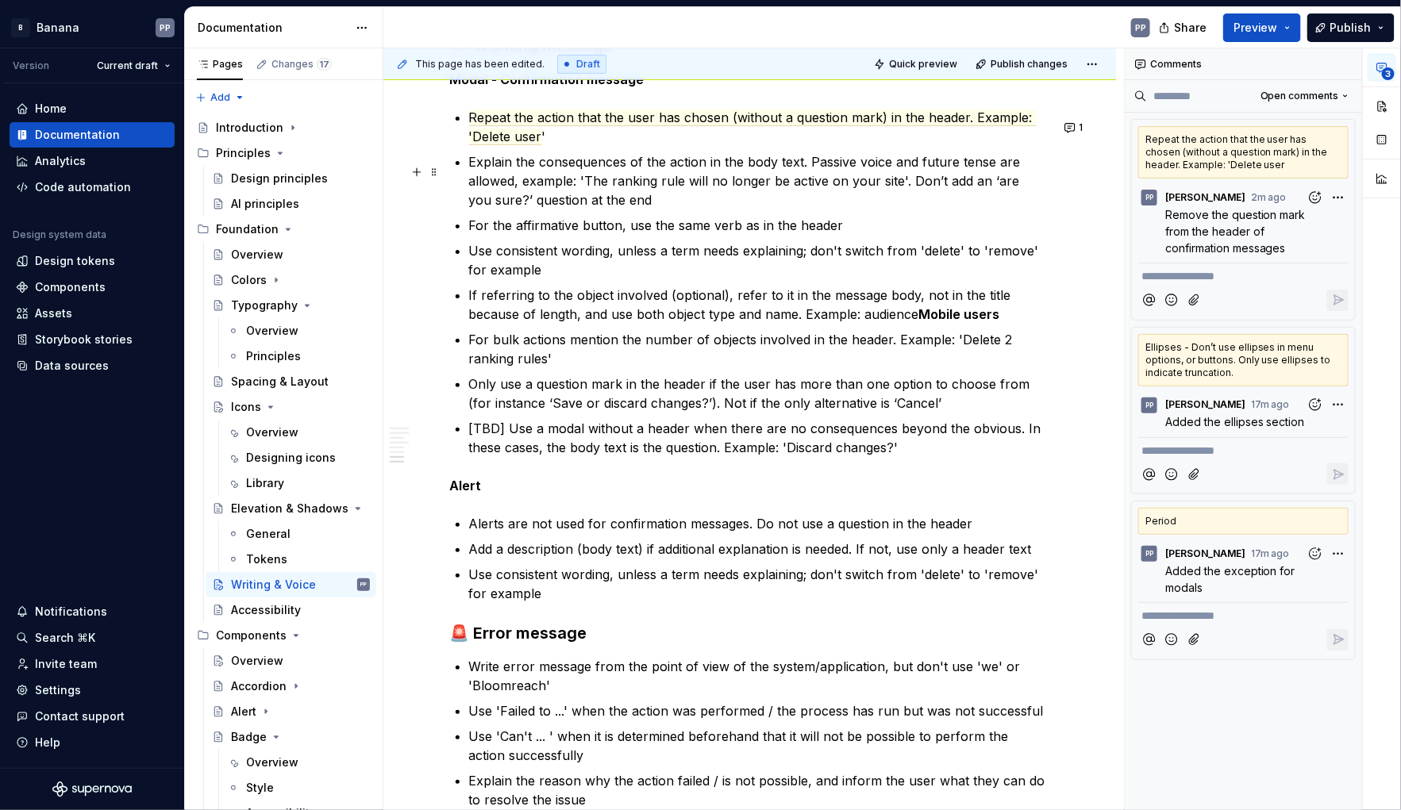
click at [955, 193] on p "Explain the consequences of the action in the body text. Passive voice and futu…" at bounding box center [759, 180] width 581 height 57
click at [976, 190] on p "Explain the consequences of the action in the body text. Passive voice and futu…" at bounding box center [759, 180] width 581 height 57
click at [600, 198] on p "Explain the consequences of the action in the body text. Passive voice and futu…" at bounding box center [759, 180] width 581 height 57
click at [561, 210] on p "Explain the consequences of the action in the body text. Passive voice and futu…" at bounding box center [759, 180] width 581 height 57
click at [1036, 193] on p "Explain the consequences of the action in the body text. Passive voice and futu…" at bounding box center [759, 180] width 581 height 57
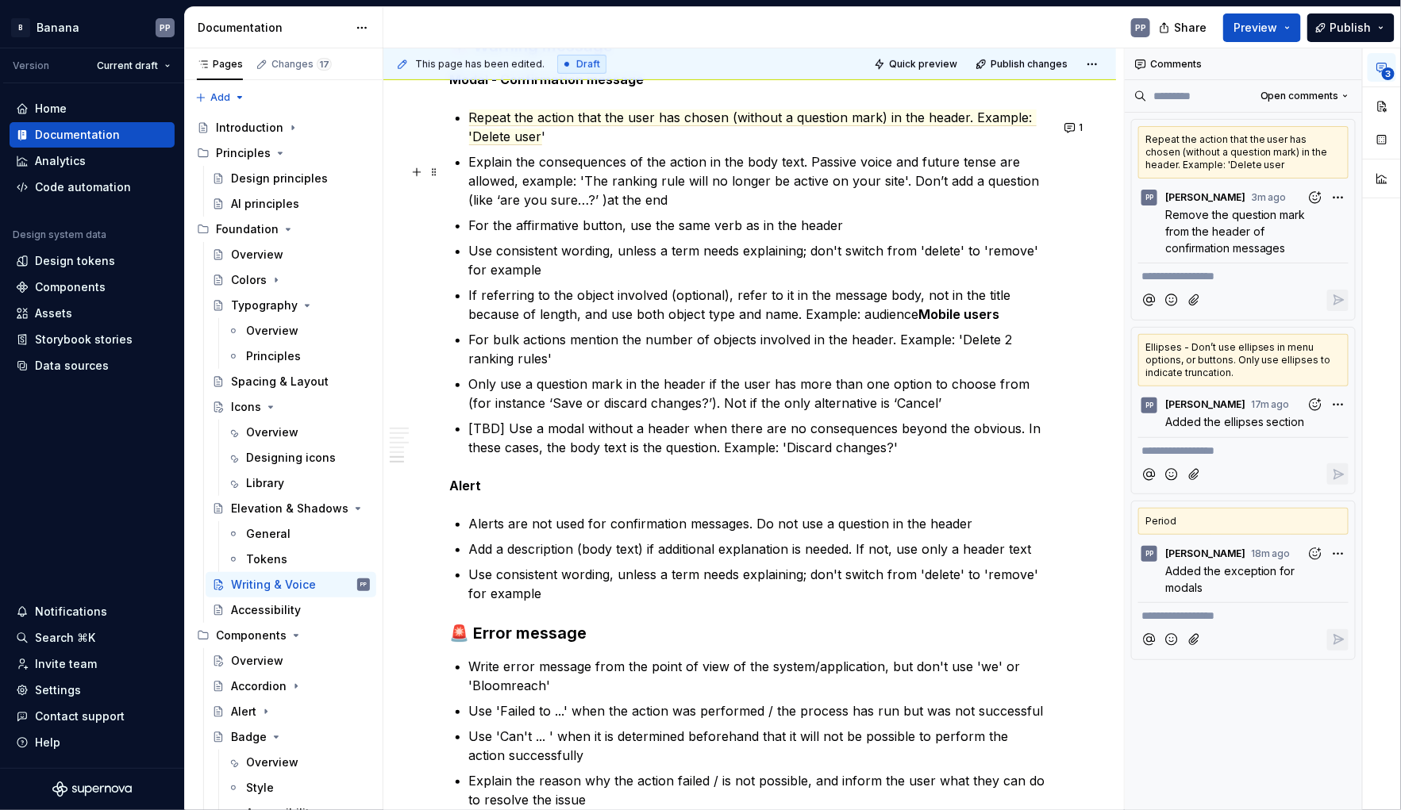
drag, startPoint x: 502, startPoint y: 210, endPoint x: 489, endPoint y: 219, distance: 15.4
click at [502, 210] on p "Explain the consequences of the action in the body text. Passive voice and futu…" at bounding box center [759, 180] width 581 height 57
drag, startPoint x: 663, startPoint y: 210, endPoint x: 605, endPoint y: 209, distance: 58.0
click at [663, 210] on p "Explain the consequences of the action in the body text. Passive voice and futu…" at bounding box center [759, 180] width 581 height 57
click at [585, 210] on p "Explain the consequences of the action in the body text. Passive voice and futu…" at bounding box center [759, 180] width 581 height 57
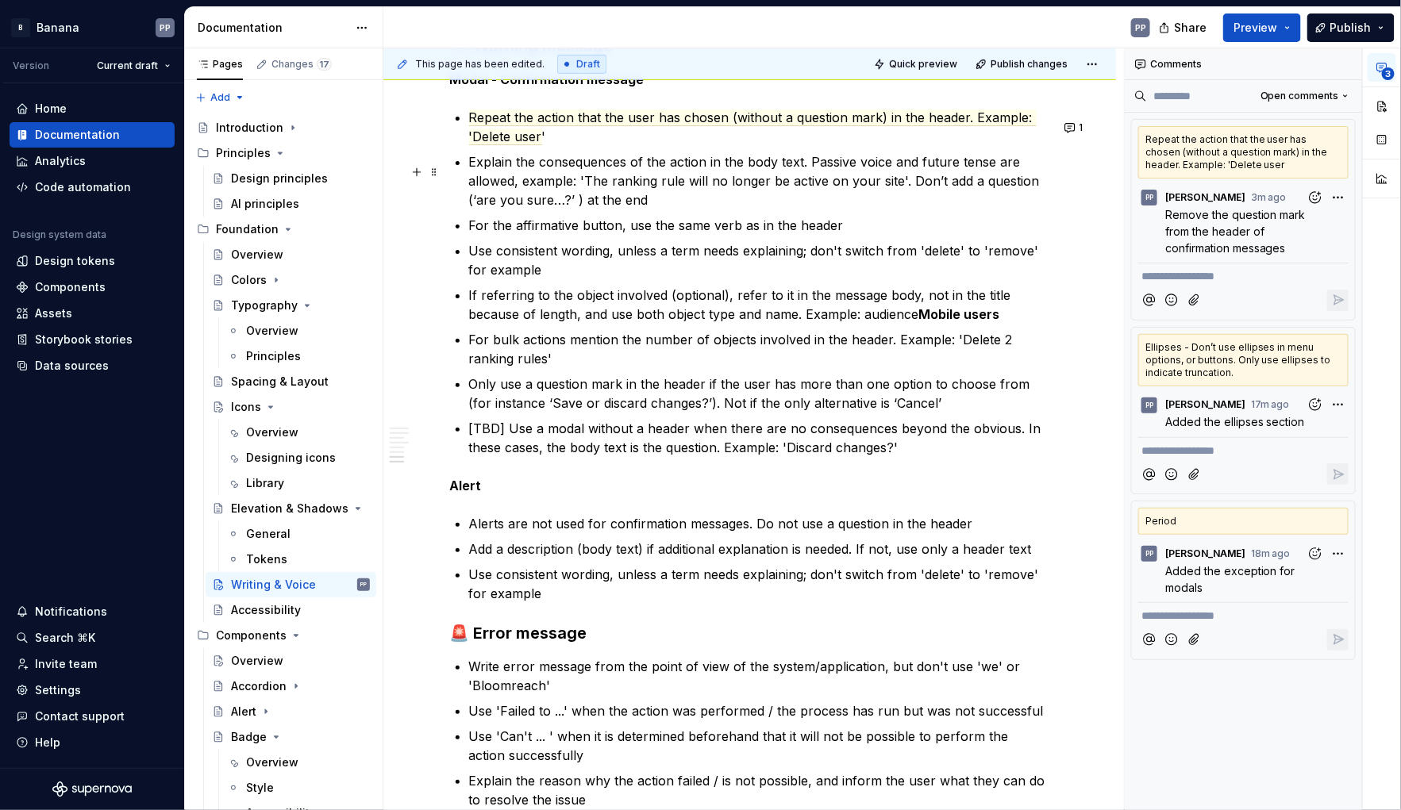
click at [652, 210] on p "Explain the consequences of the action in the body text. Passive voice and futu…" at bounding box center [759, 180] width 581 height 57
click at [951, 193] on p "Explain the consequences of the action in the body text. Passive voice and futu…" at bounding box center [759, 180] width 581 height 57
click at [752, 210] on p "Explain the consequences of the action in the body text. Passive voice and futu…" at bounding box center [759, 180] width 581 height 57
drag, startPoint x: 684, startPoint y: 209, endPoint x: 586, endPoint y: 207, distance: 98.4
click at [586, 207] on p "Explain the consequences of the action in the body text. Passive voice and futu…" at bounding box center [759, 180] width 581 height 57
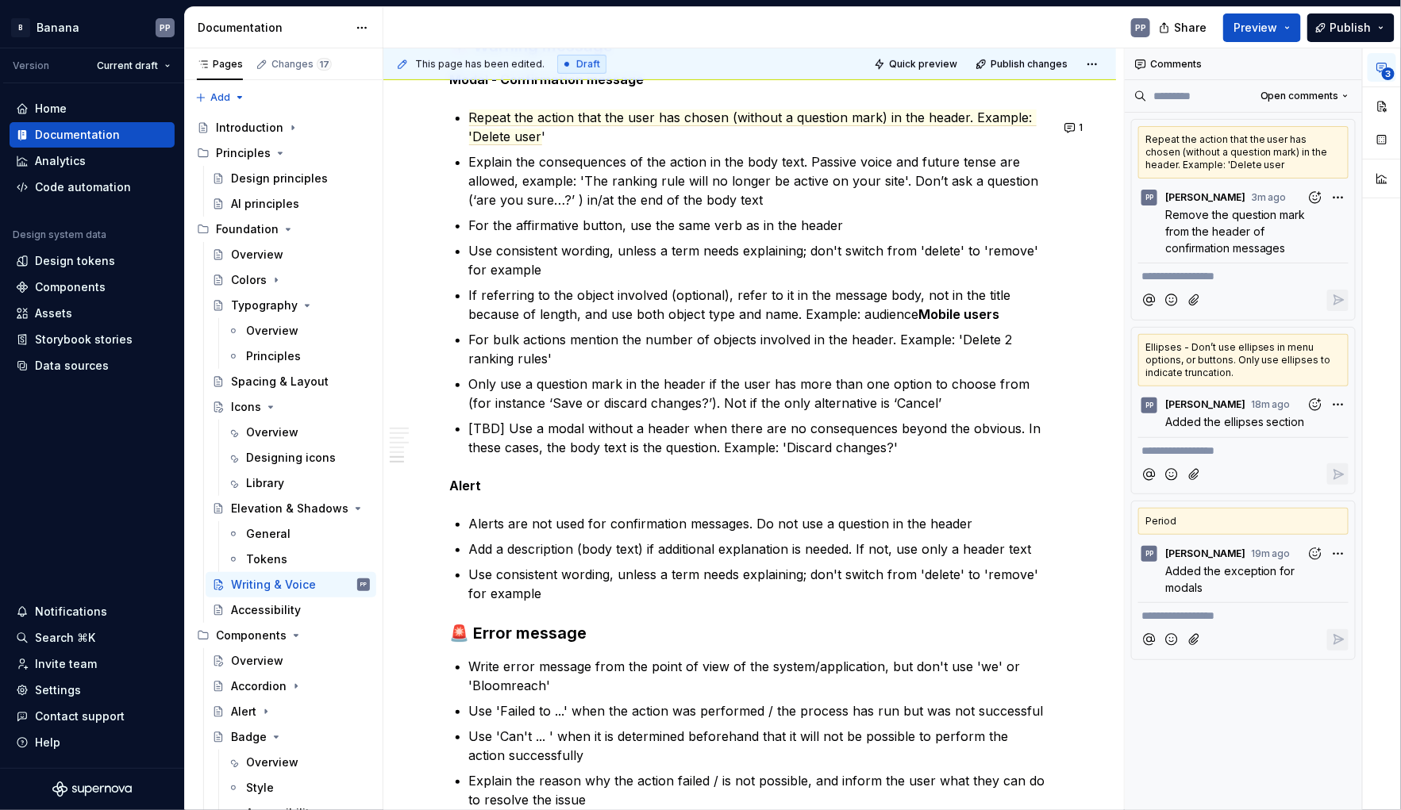
scroll to position [2912, 0]
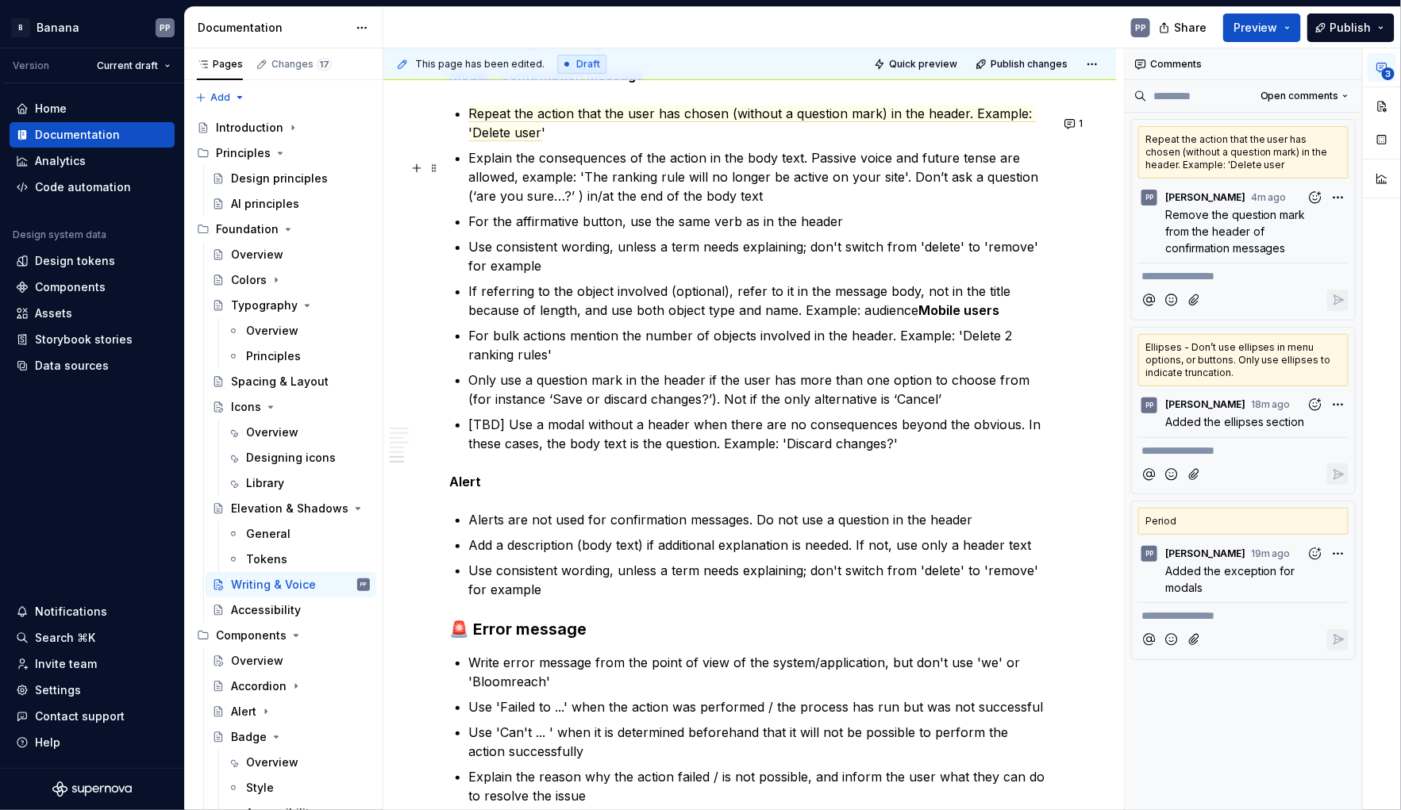
click at [598, 206] on p "Explain the consequences of the action in the body text. Passive voice and futu…" at bounding box center [759, 176] width 581 height 57
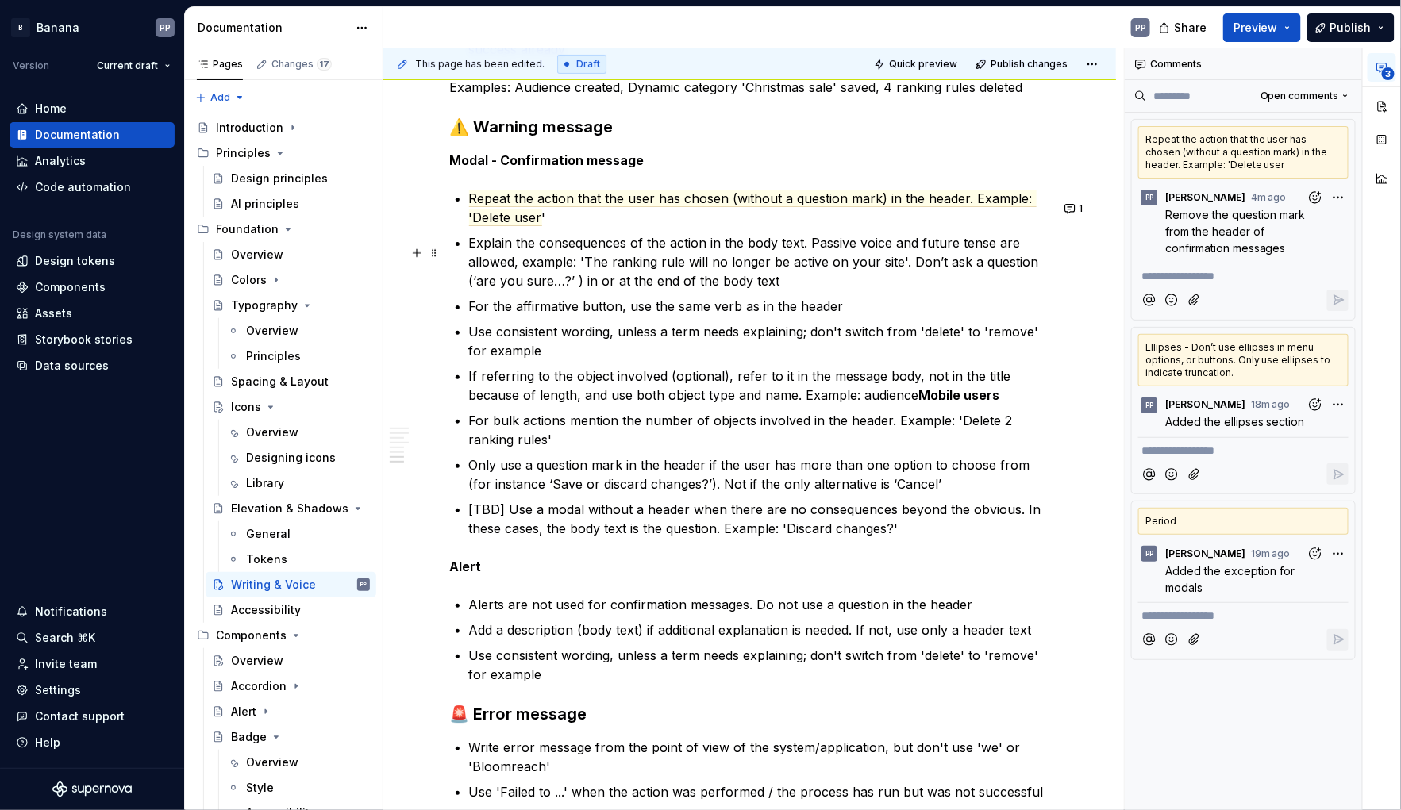
scroll to position [2817, 0]
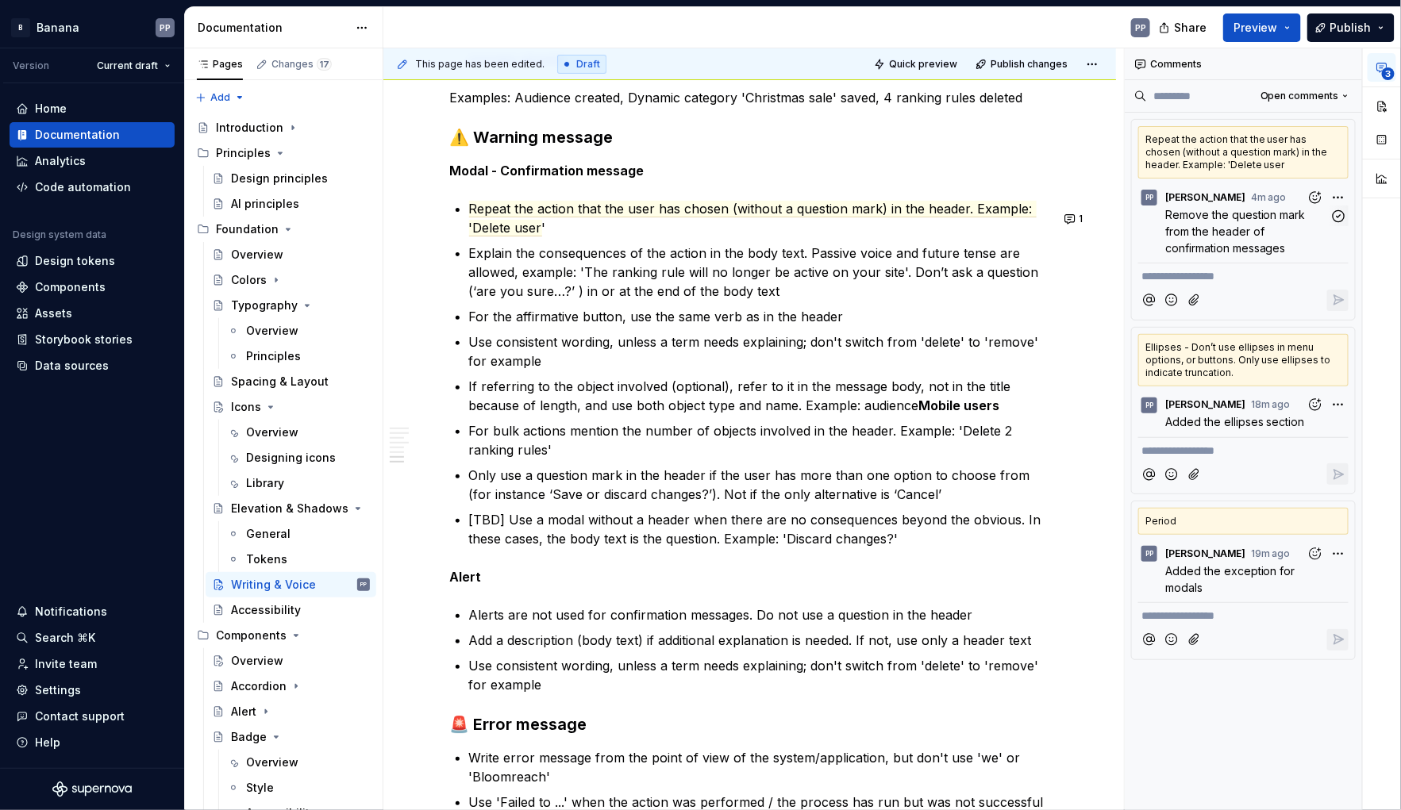
click at [1197, 220] on p "Remove the question mark from the header of confirmation messages" at bounding box center [1247, 231] width 164 height 50
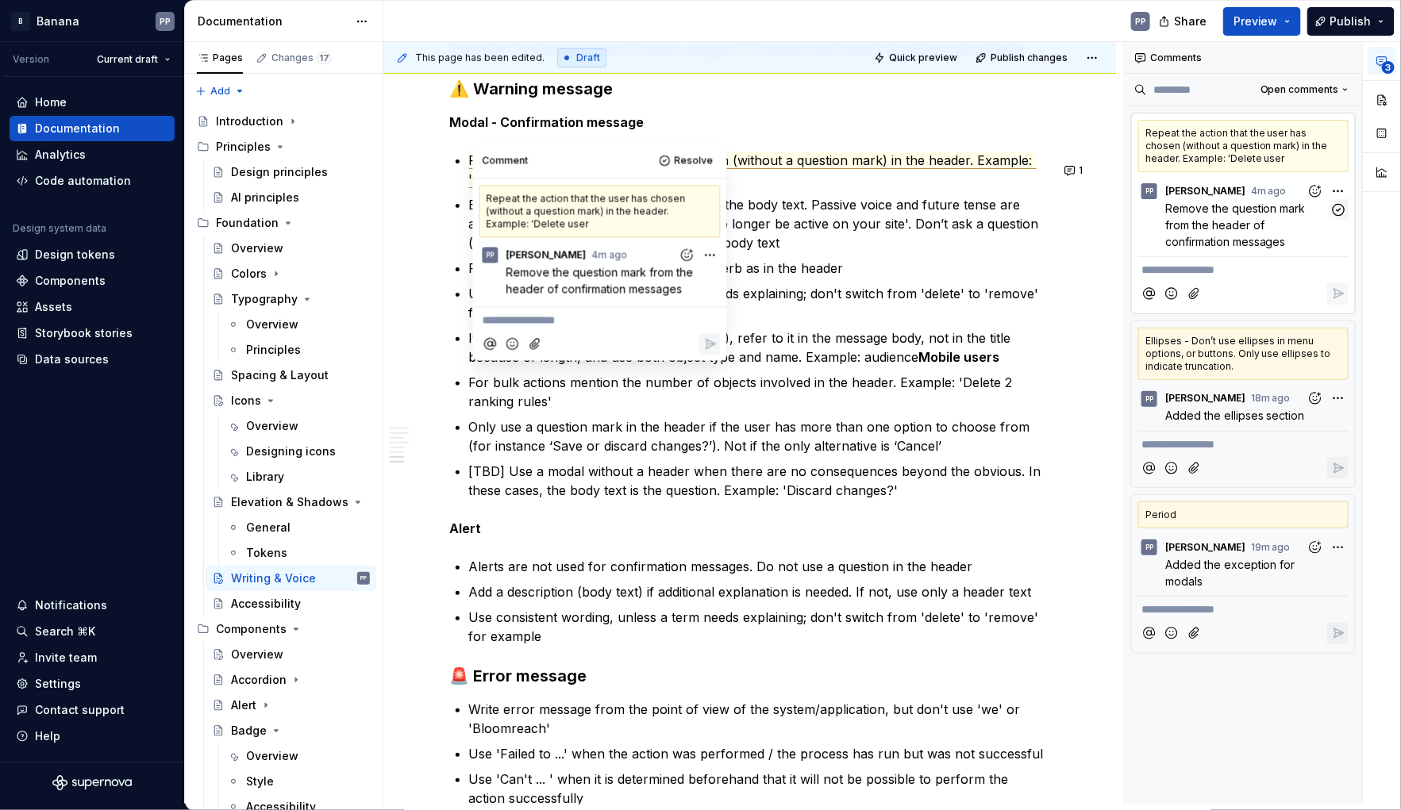
scroll to position [2900, 0]
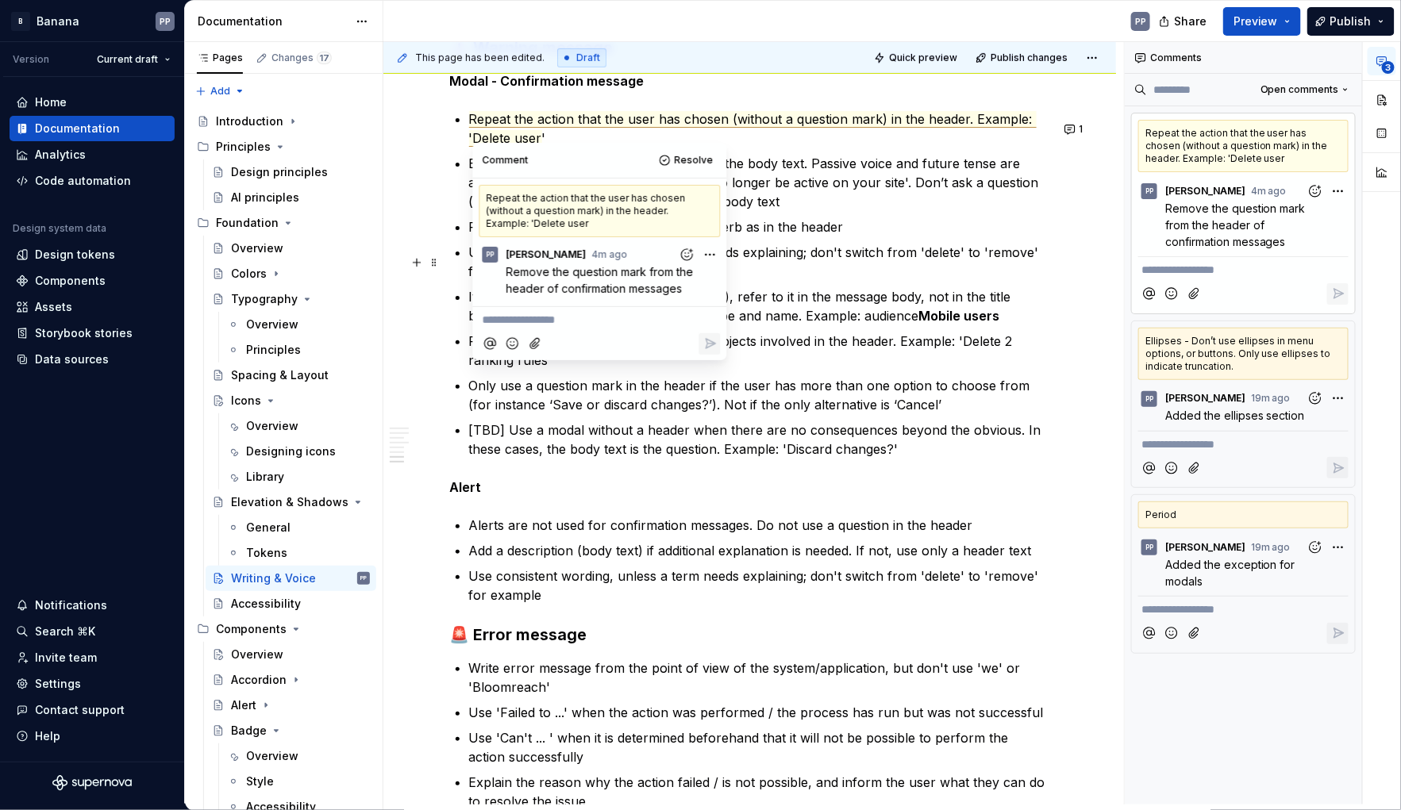
click at [578, 282] on span "Remove the question mark from the header of confirmation messages" at bounding box center [601, 280] width 190 height 30
click at [680, 290] on span "Remove the question mark from the header of confirmation messages" at bounding box center [601, 280] width 190 height 30
click at [705, 252] on html "B Banana PP Version Current draft Home Documentation Analytics Code automation …" at bounding box center [700, 405] width 1401 height 810
click at [687, 278] on span "Edit comment" at bounding box center [658, 283] width 75 height 16
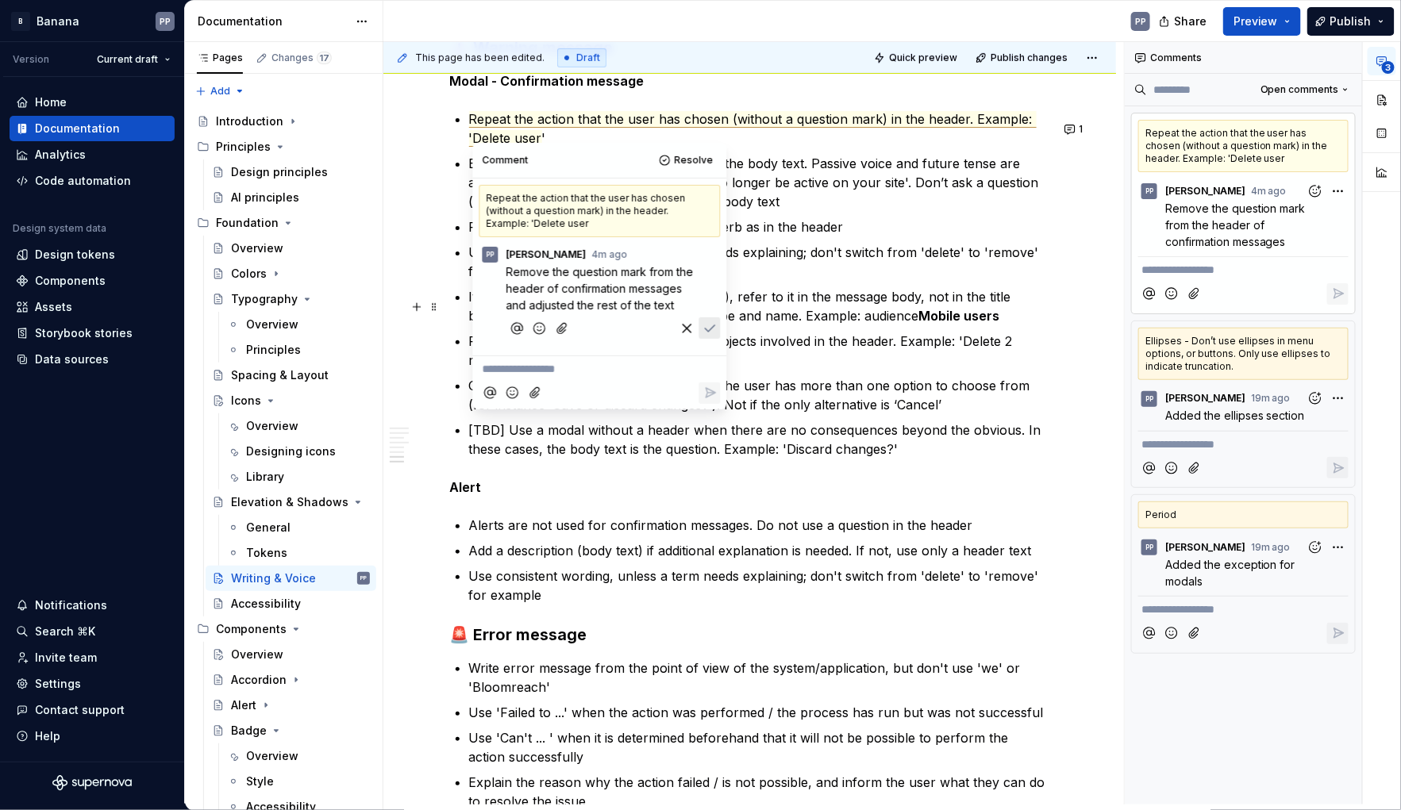
click at [714, 331] on icon "Save" at bounding box center [710, 329] width 16 height 16
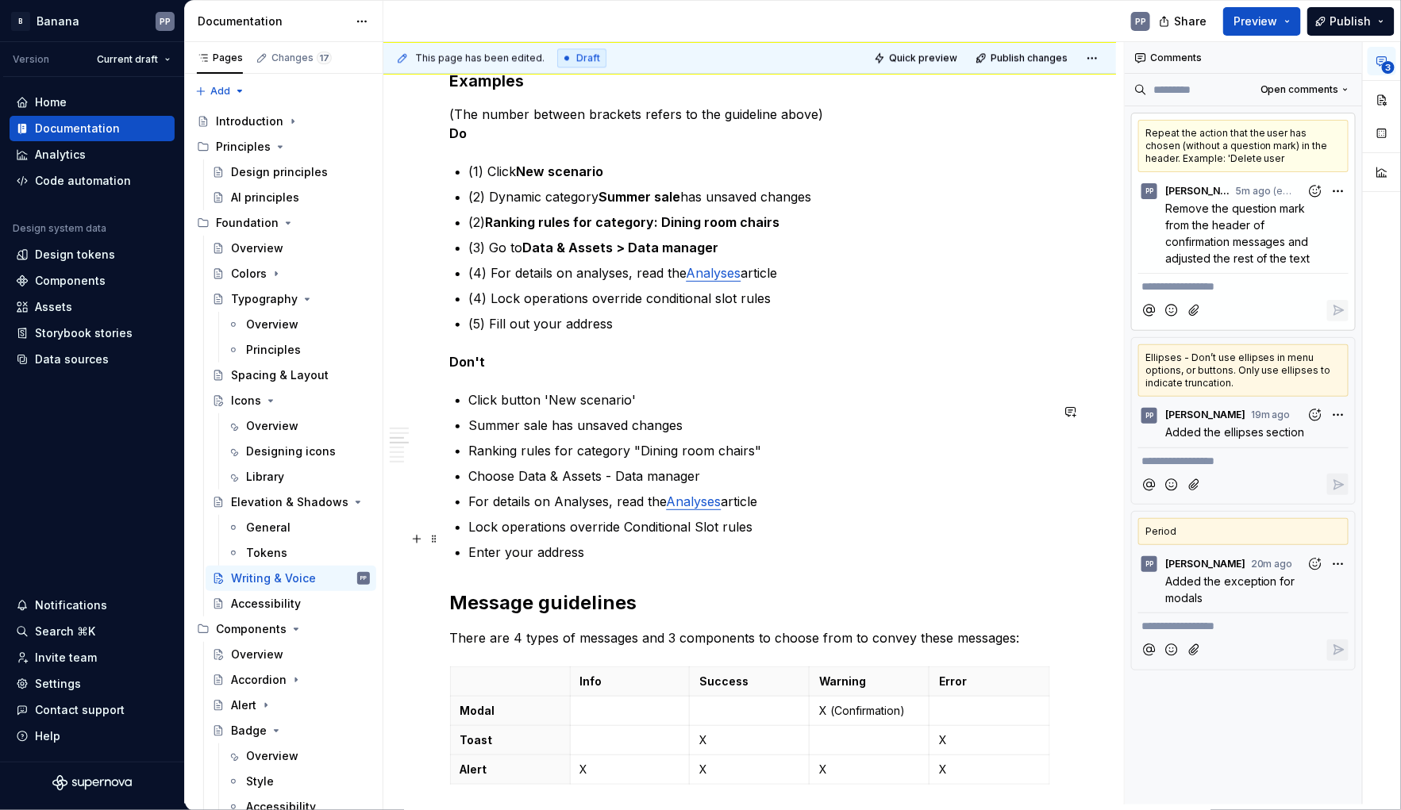
scroll to position [1716, 0]
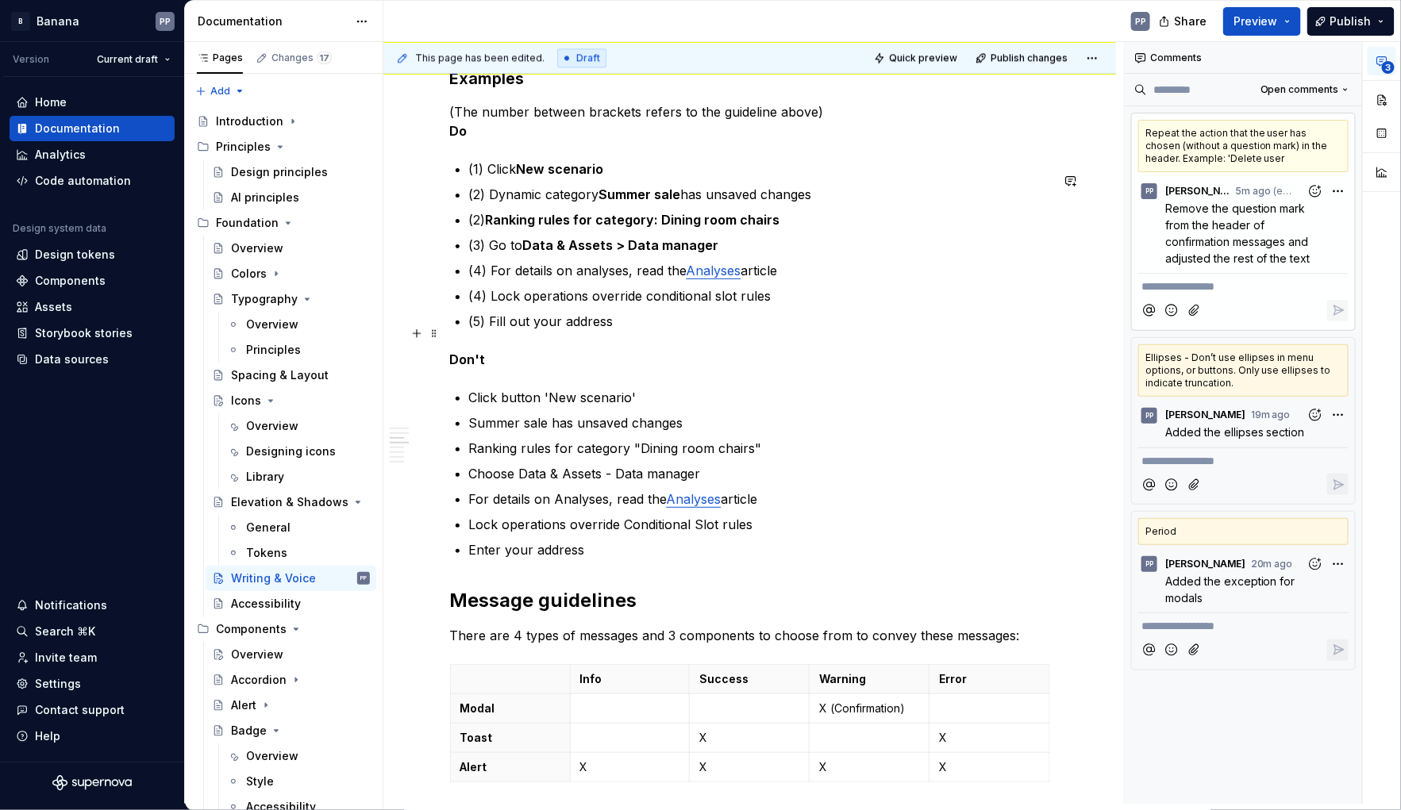
click at [698, 331] on p "(5) Fill out your address" at bounding box center [759, 321] width 581 height 19
type textarea "*"
click at [53, 656] on div "Invite team" at bounding box center [66, 658] width 62 height 16
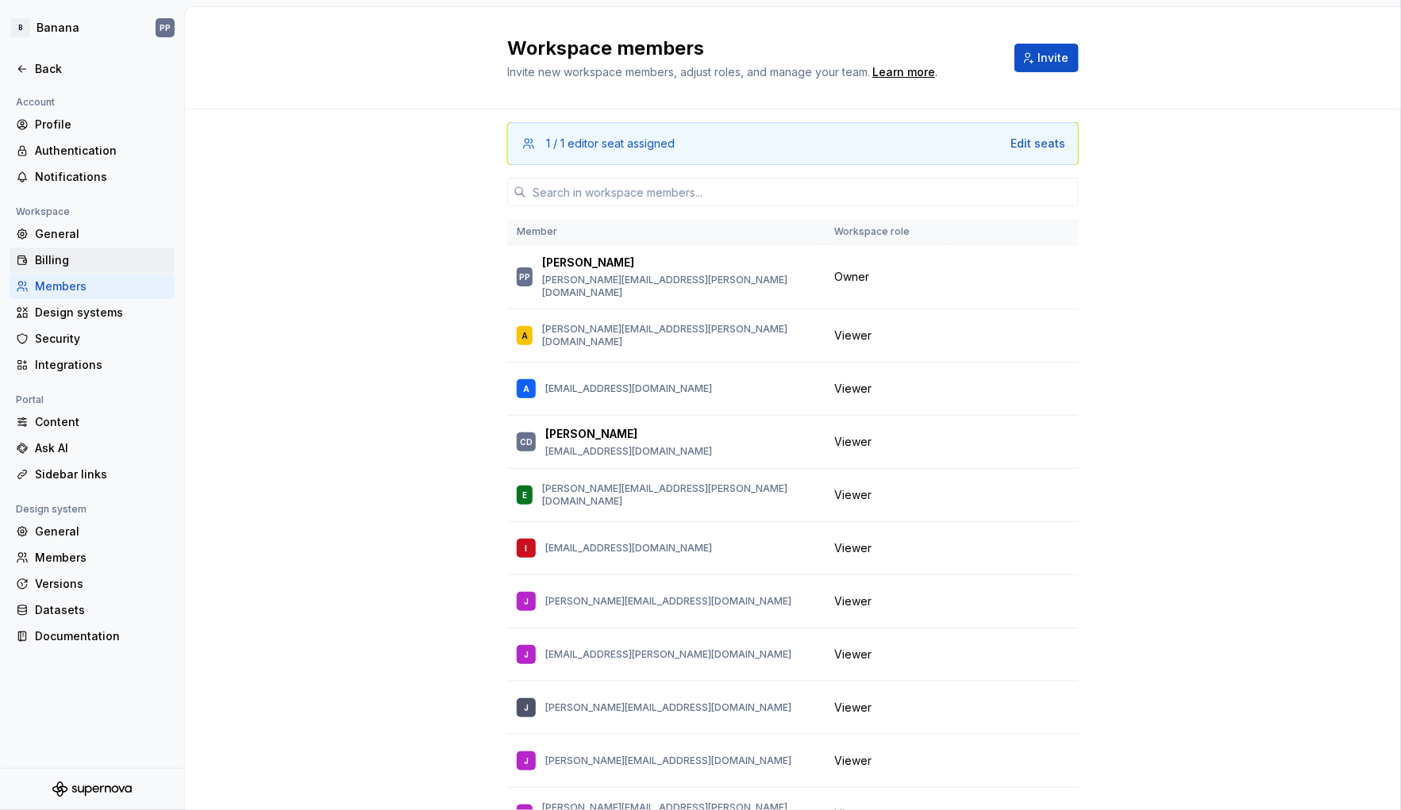
click at [45, 264] on div "Billing" at bounding box center [101, 260] width 133 height 16
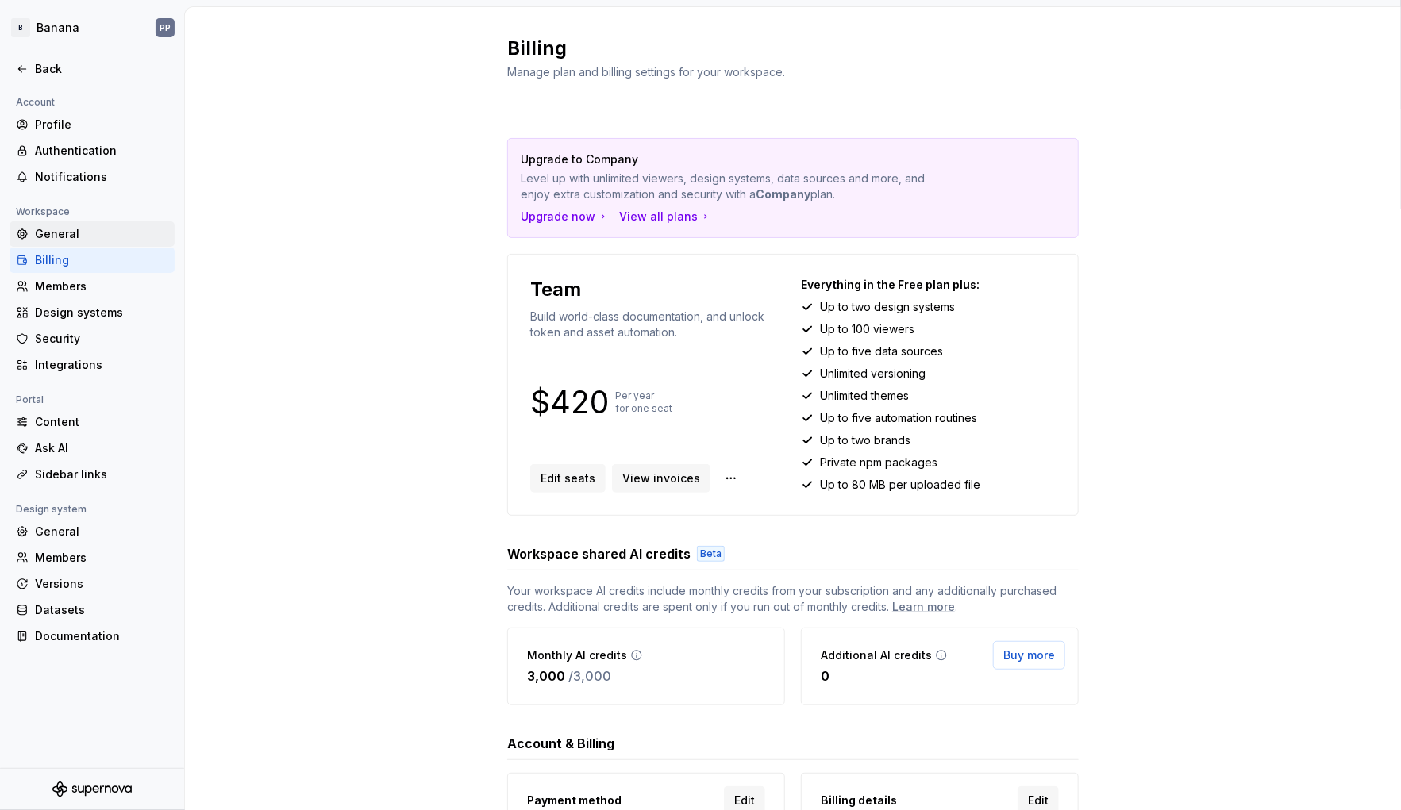
click at [53, 237] on div "General" at bounding box center [101, 234] width 133 height 16
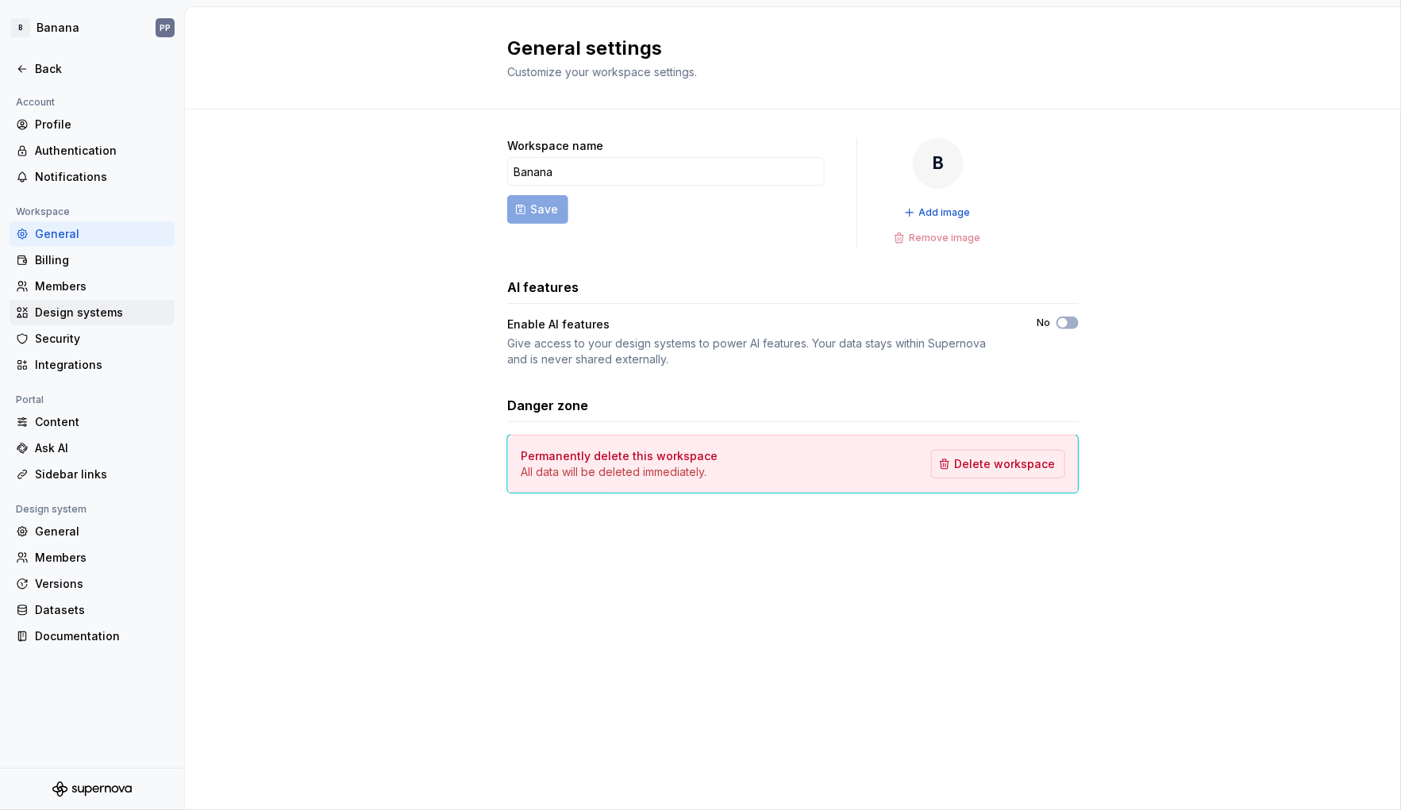
click at [75, 317] on div "Design systems" at bounding box center [101, 313] width 133 height 16
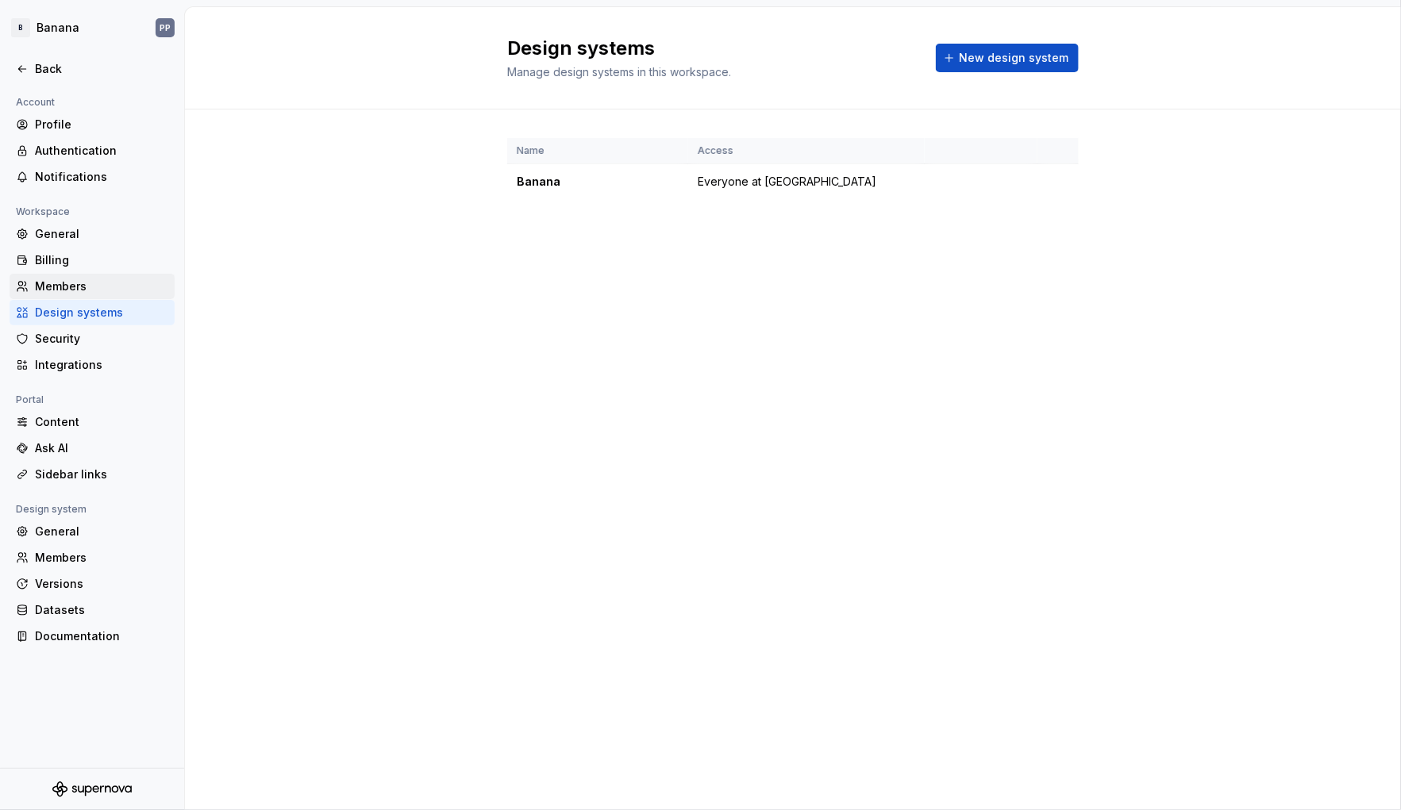
click at [54, 286] on div "Members" at bounding box center [101, 287] width 133 height 16
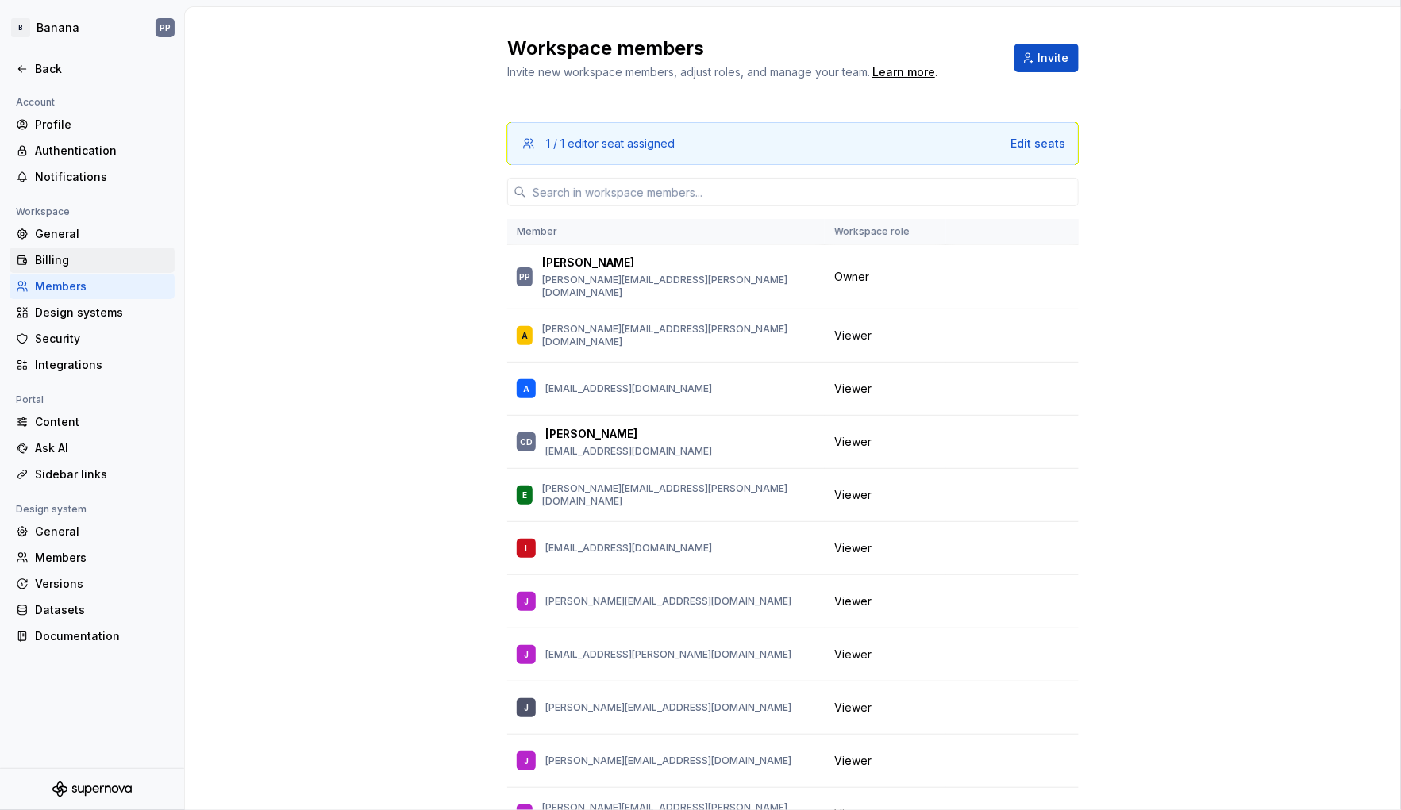
click at [55, 252] on div "Billing" at bounding box center [101, 260] width 133 height 16
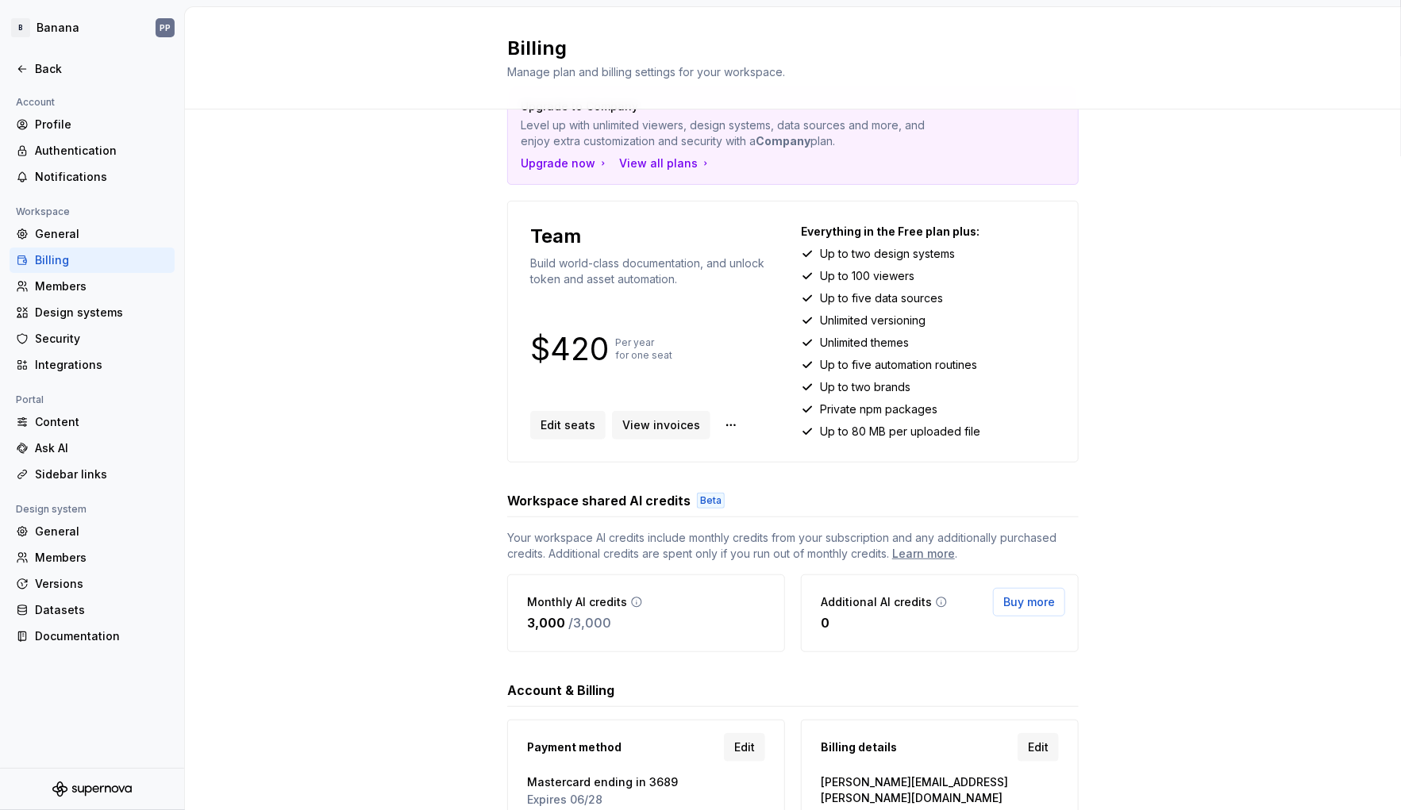
scroll to position [124, 0]
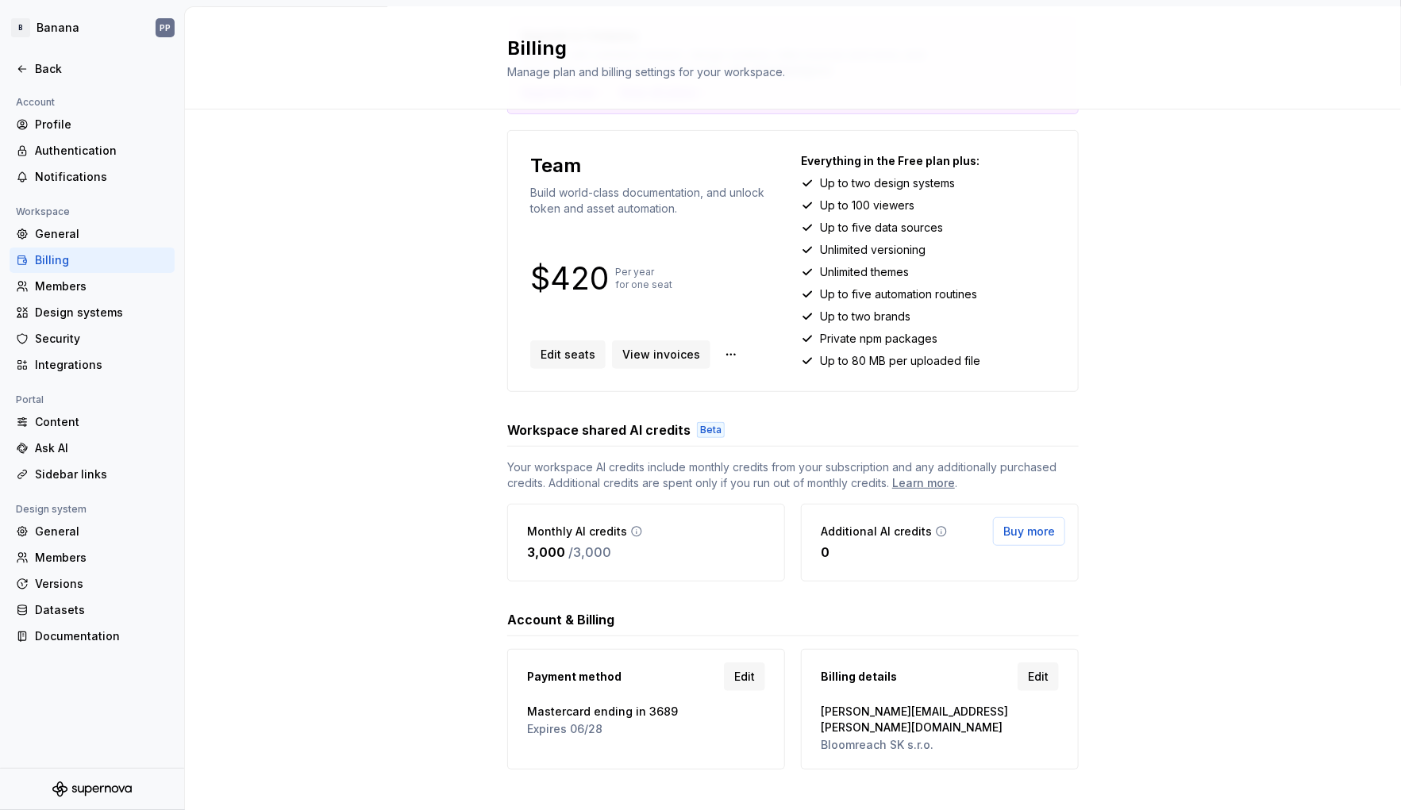
drag, startPoint x: 297, startPoint y: 345, endPoint x: 294, endPoint y: 337, distance: 8.5
click at [297, 345] on div "Upgrade to Company Level up with unlimited viewers, design systems, data source…" at bounding box center [793, 408] width 1216 height 844
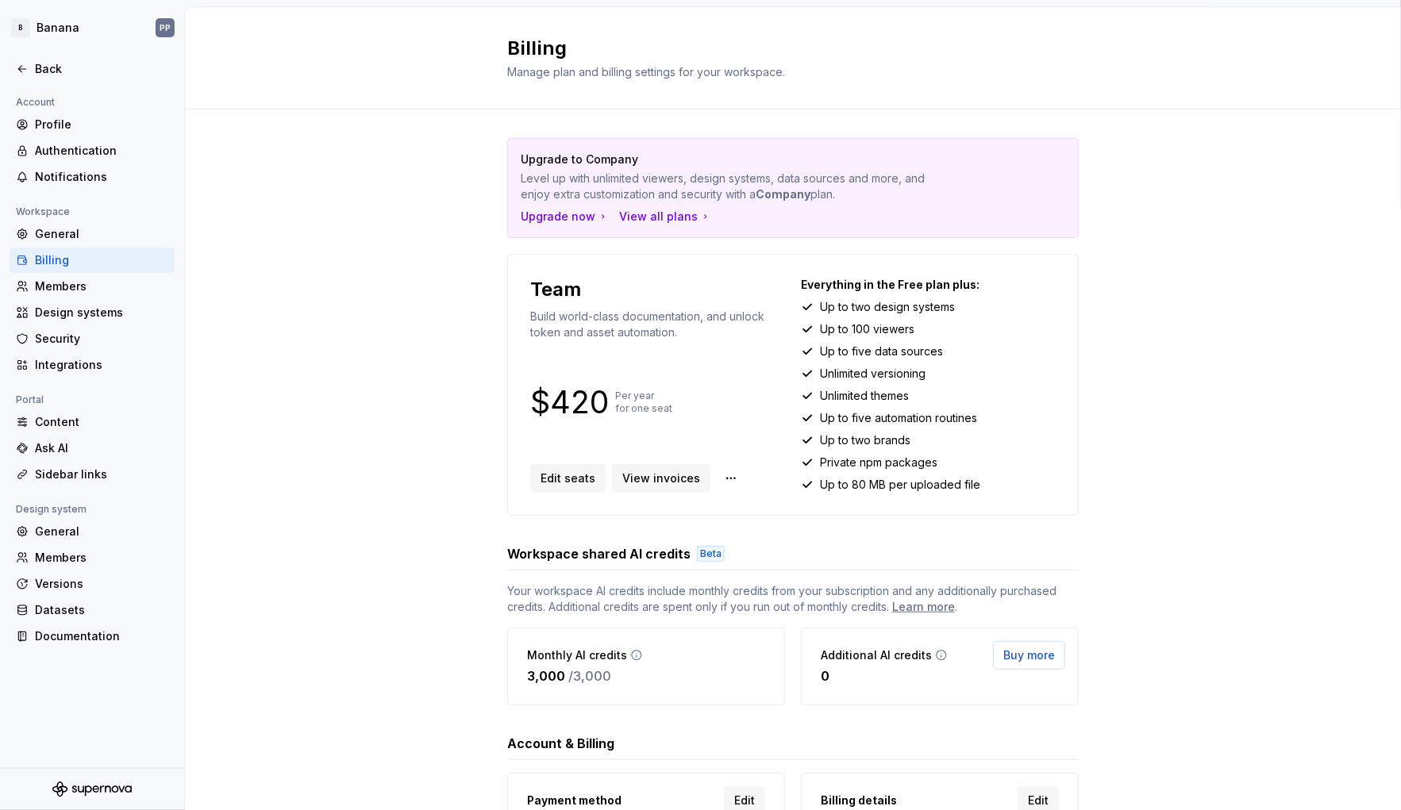
click at [863, 288] on p "Everything in the Free plan plus:" at bounding box center [928, 285] width 255 height 16
drag, startPoint x: 864, startPoint y: 282, endPoint x: 1067, endPoint y: 316, distance: 206.0
click at [1105, 301] on div "Upgrade to Company Level up with unlimited viewers, design systems, data source…" at bounding box center [793, 532] width 1216 height 844
click at [720, 479] on html "B Banana PP Back Account Profile Authentication Notifications Workspace General…" at bounding box center [700, 405] width 1401 height 810
click at [398, 476] on html "B Banana PP Back Account Profile Authentication Notifications Workspace General…" at bounding box center [700, 405] width 1401 height 810
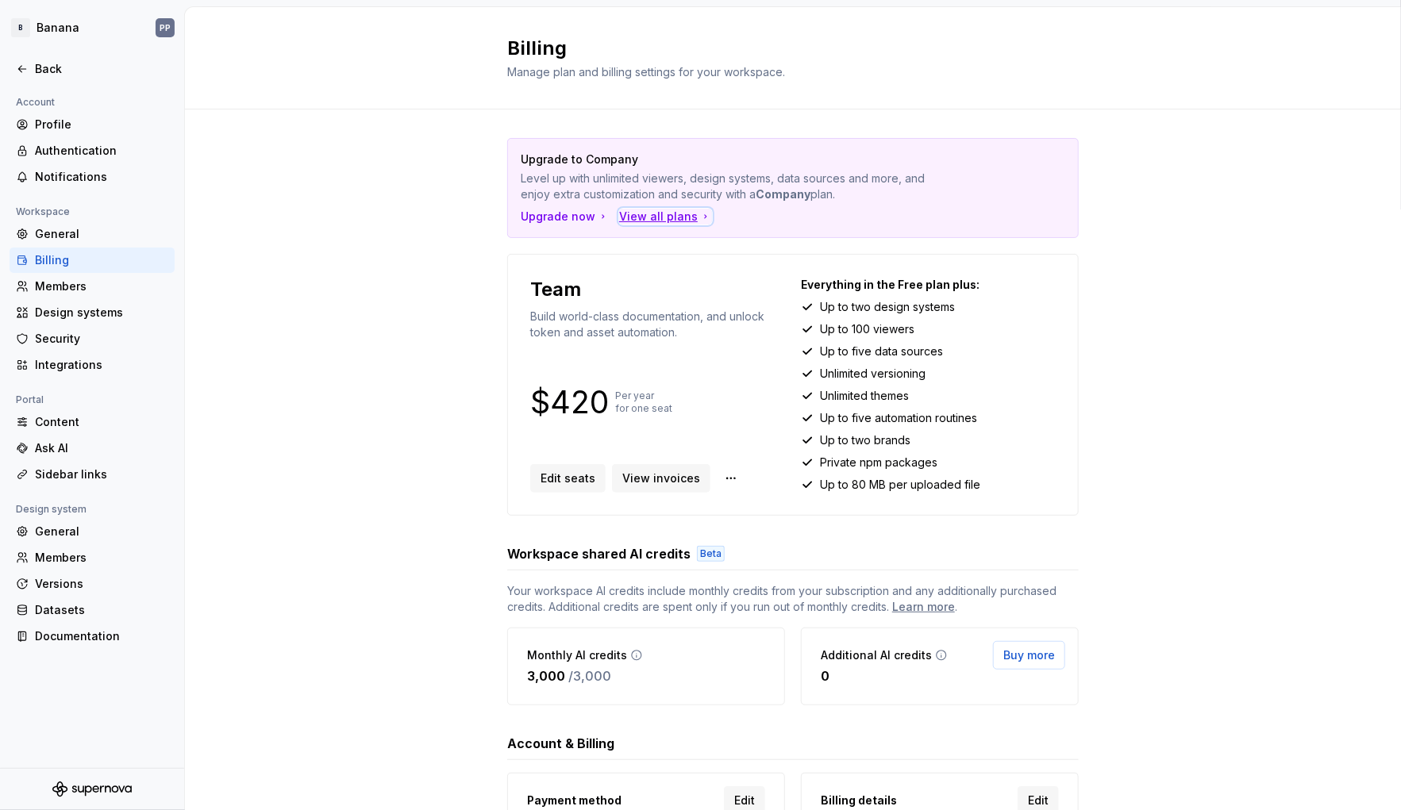
click at [644, 216] on div "View all plans" at bounding box center [665, 217] width 93 height 16
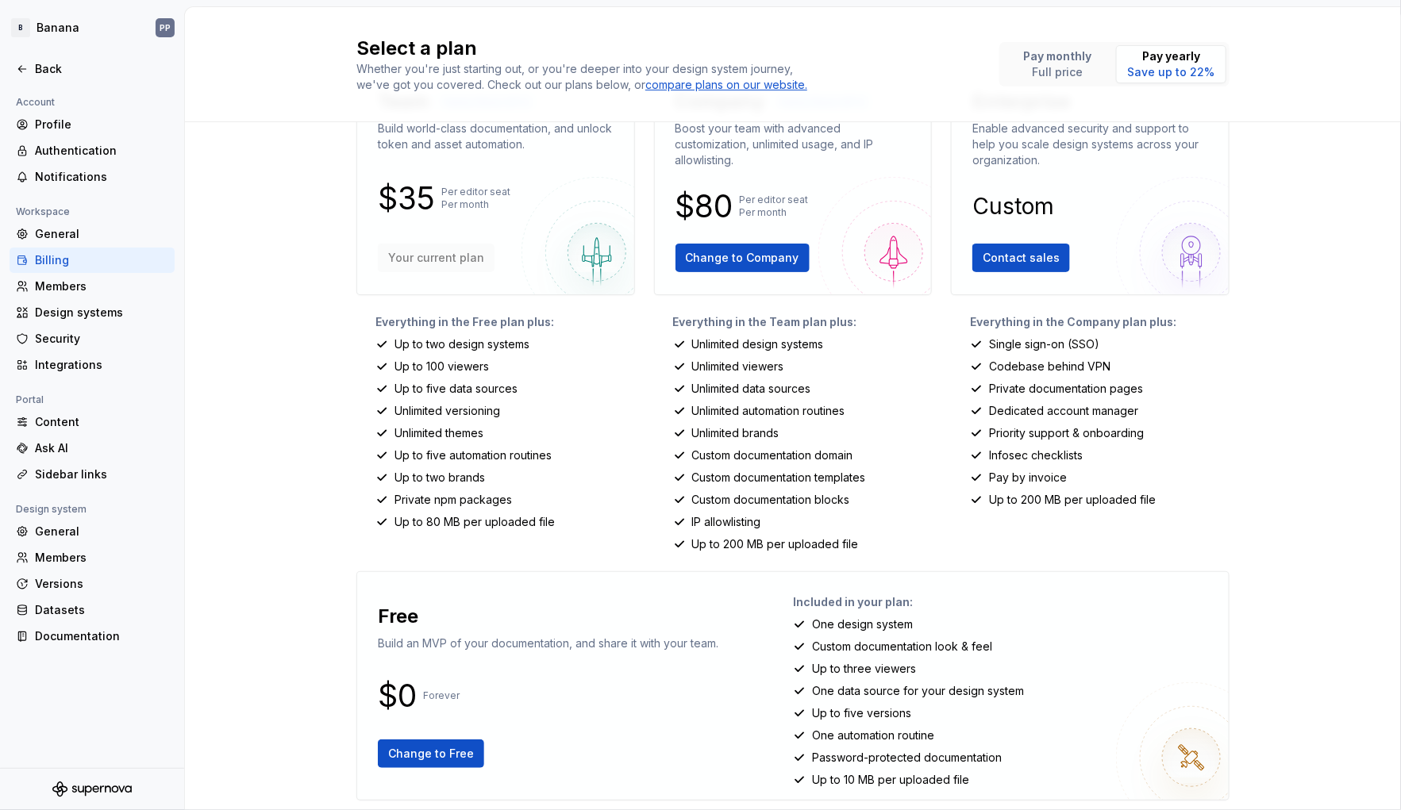
scroll to position [90, 0]
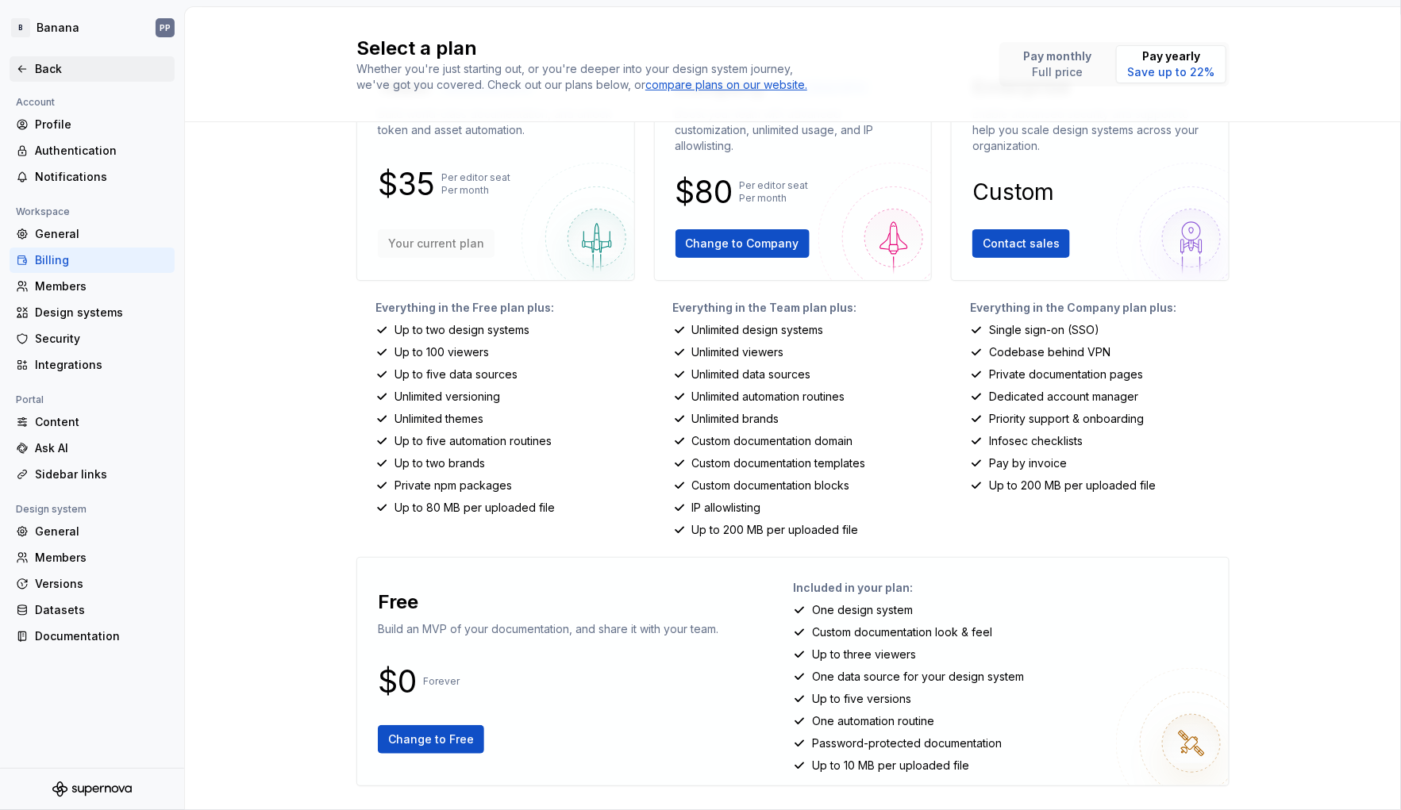
click at [37, 68] on div "Back" at bounding box center [101, 69] width 133 height 16
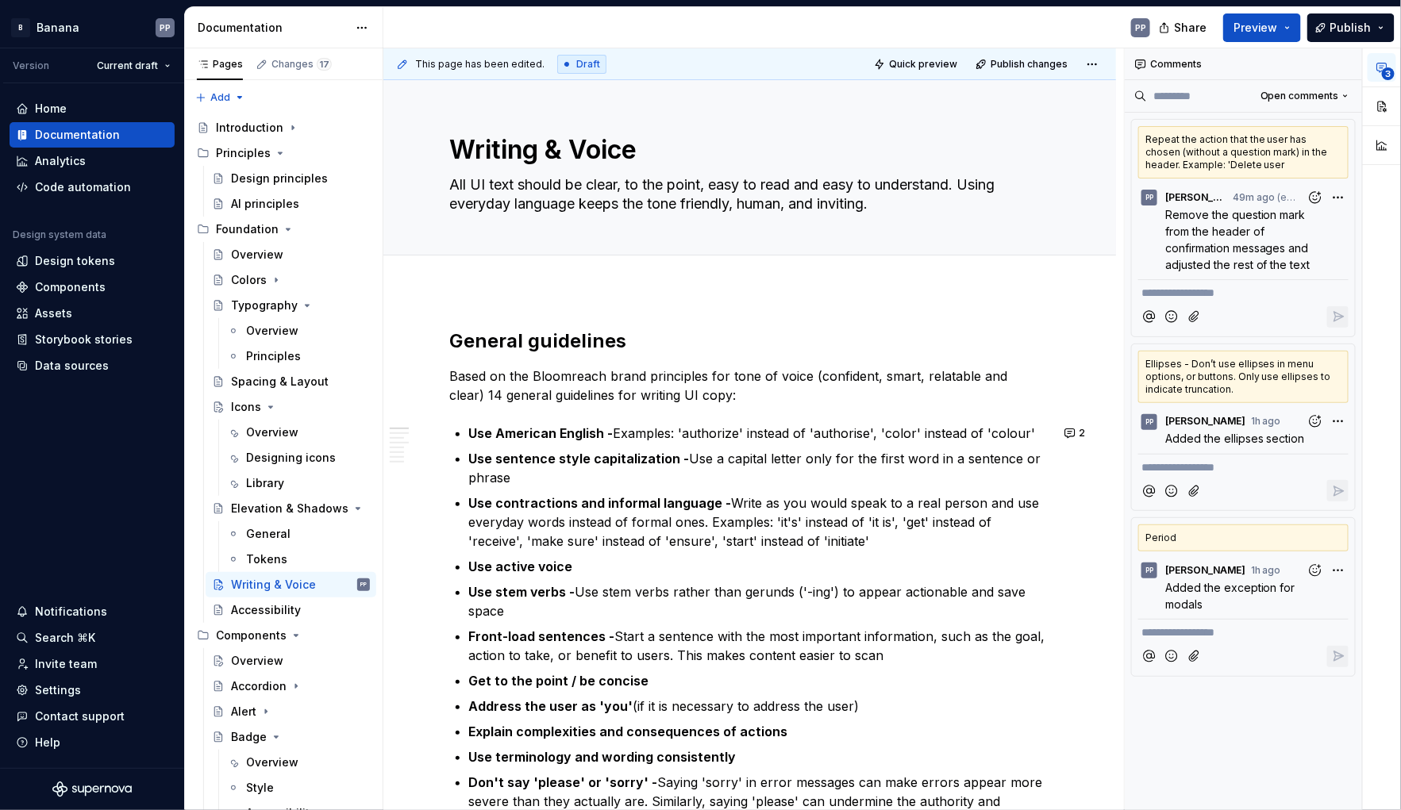
type textarea "*"
